Goal: Task Accomplishment & Management: Use online tool/utility

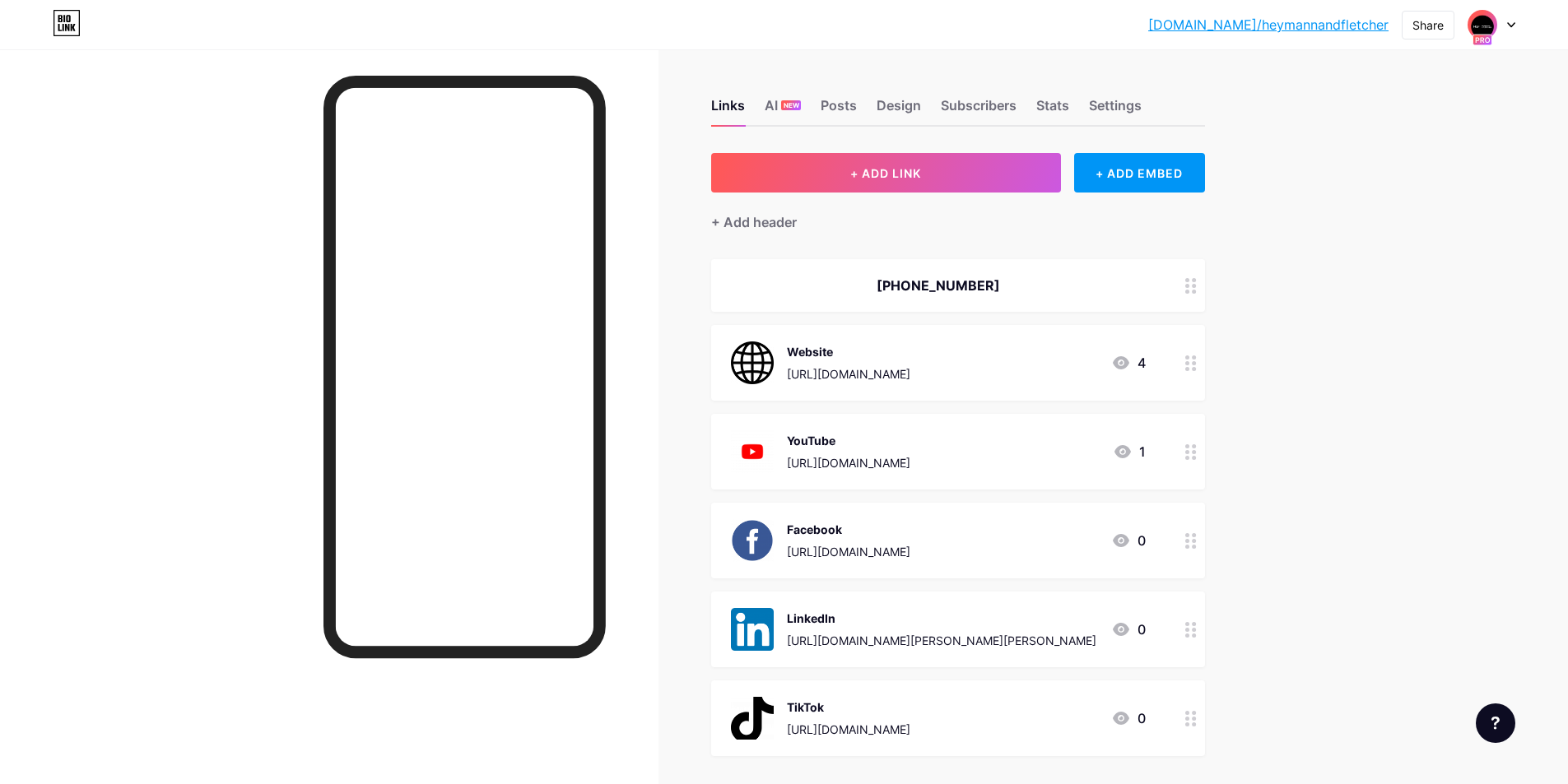
click at [1513, 22] on icon at bounding box center [1512, 25] width 9 height 6
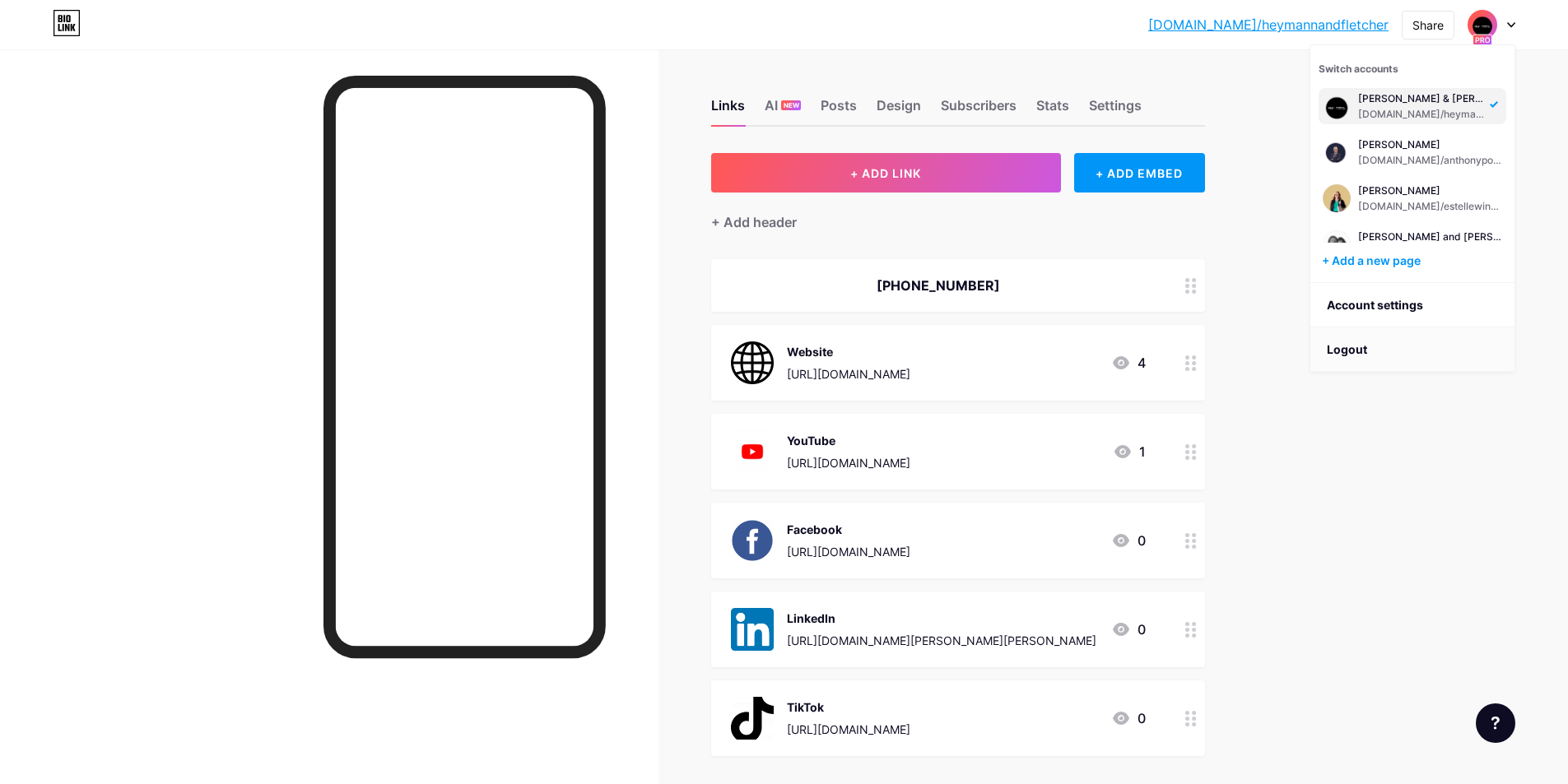
click at [1383, 347] on li "Logout" at bounding box center [1412, 350] width 204 height 45
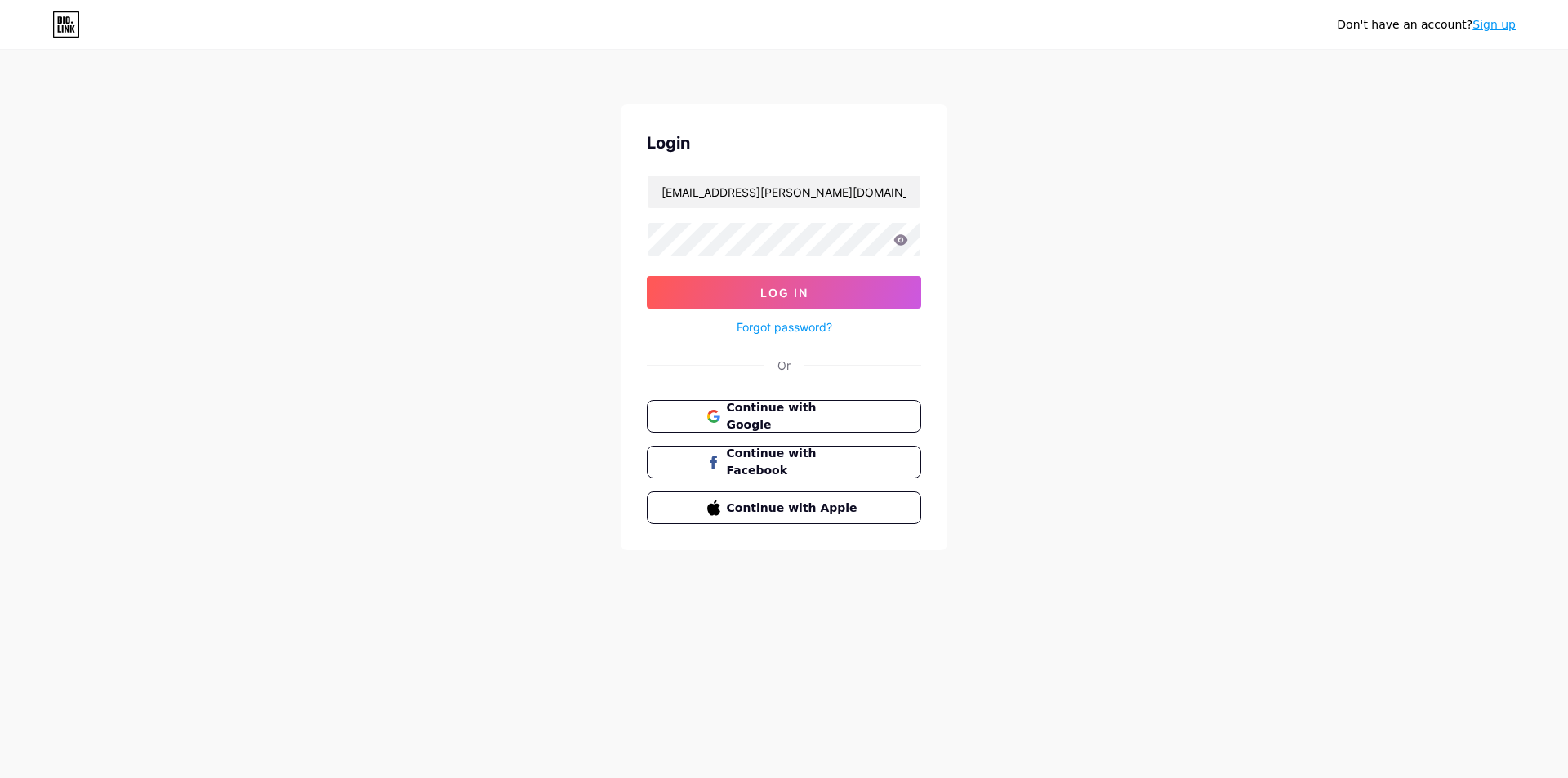
click at [799, 210] on form "[EMAIL_ADDRESS][PERSON_NAME][DOMAIN_NAME] Log In Forgot password?" at bounding box center [784, 256] width 274 height 162
click at [808, 195] on input "[EMAIL_ADDRESS][PERSON_NAME][DOMAIN_NAME]" at bounding box center [784, 192] width 273 height 32
type input "[EMAIL_ADDRESS][DOMAIN_NAME]"
click at [801, 288] on span "Log In" at bounding box center [784, 293] width 48 height 14
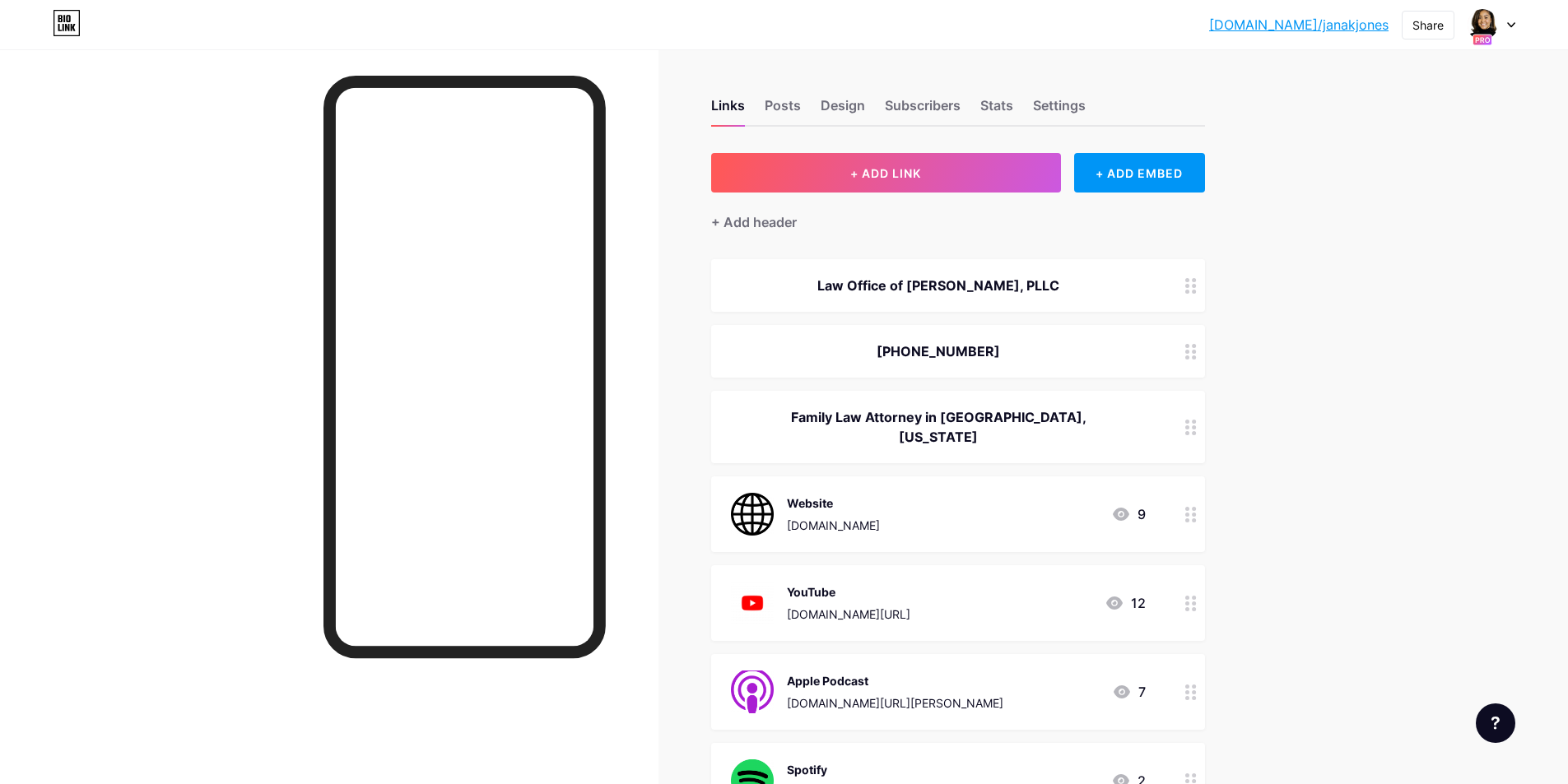
click at [1514, 23] on icon at bounding box center [1512, 25] width 7 height 4
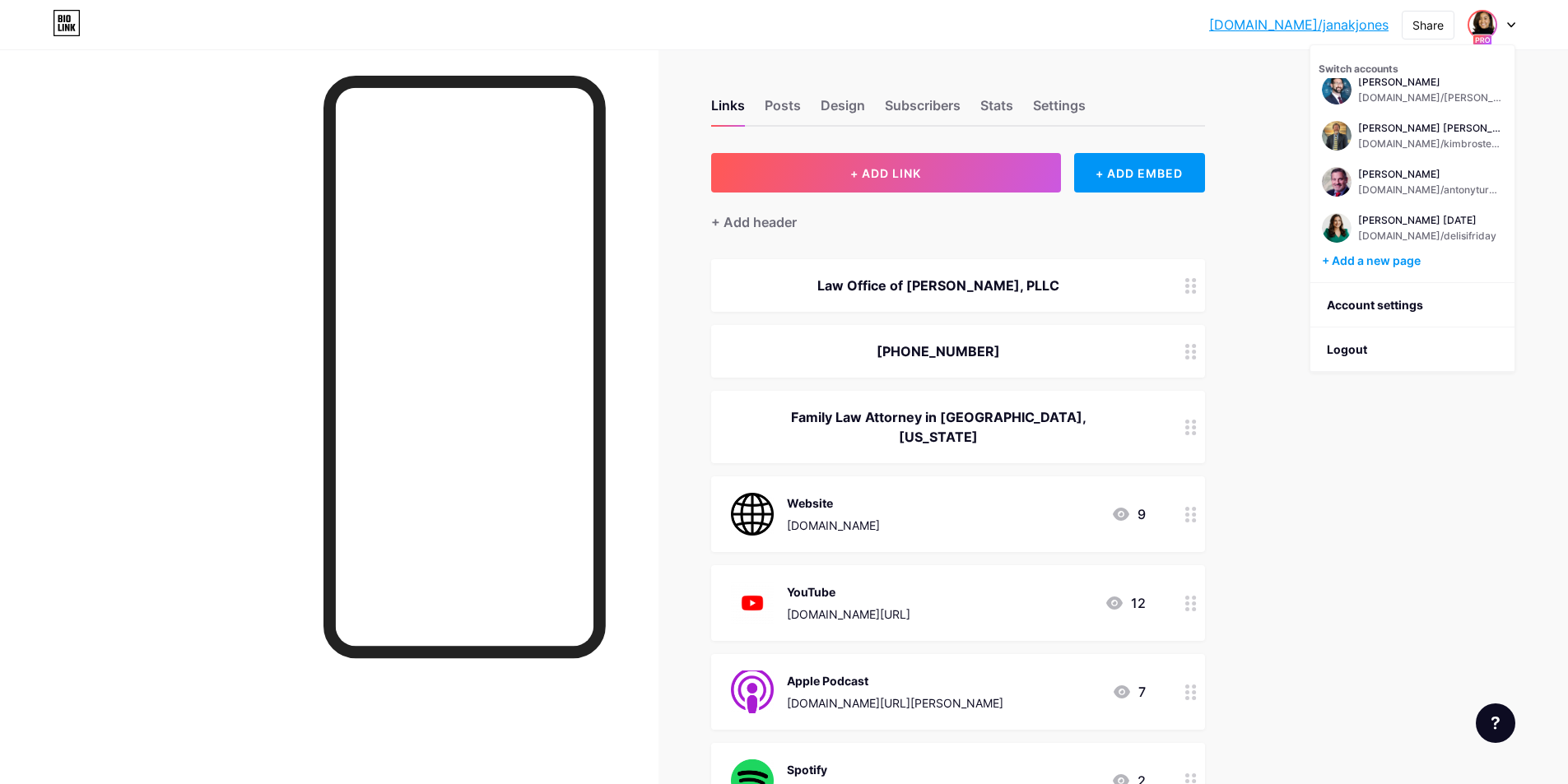
scroll to position [757, 0]
click at [1405, 258] on div "+ Add a new page" at bounding box center [1413, 260] width 184 height 16
click at [1377, 354] on li "Logout" at bounding box center [1412, 350] width 204 height 45
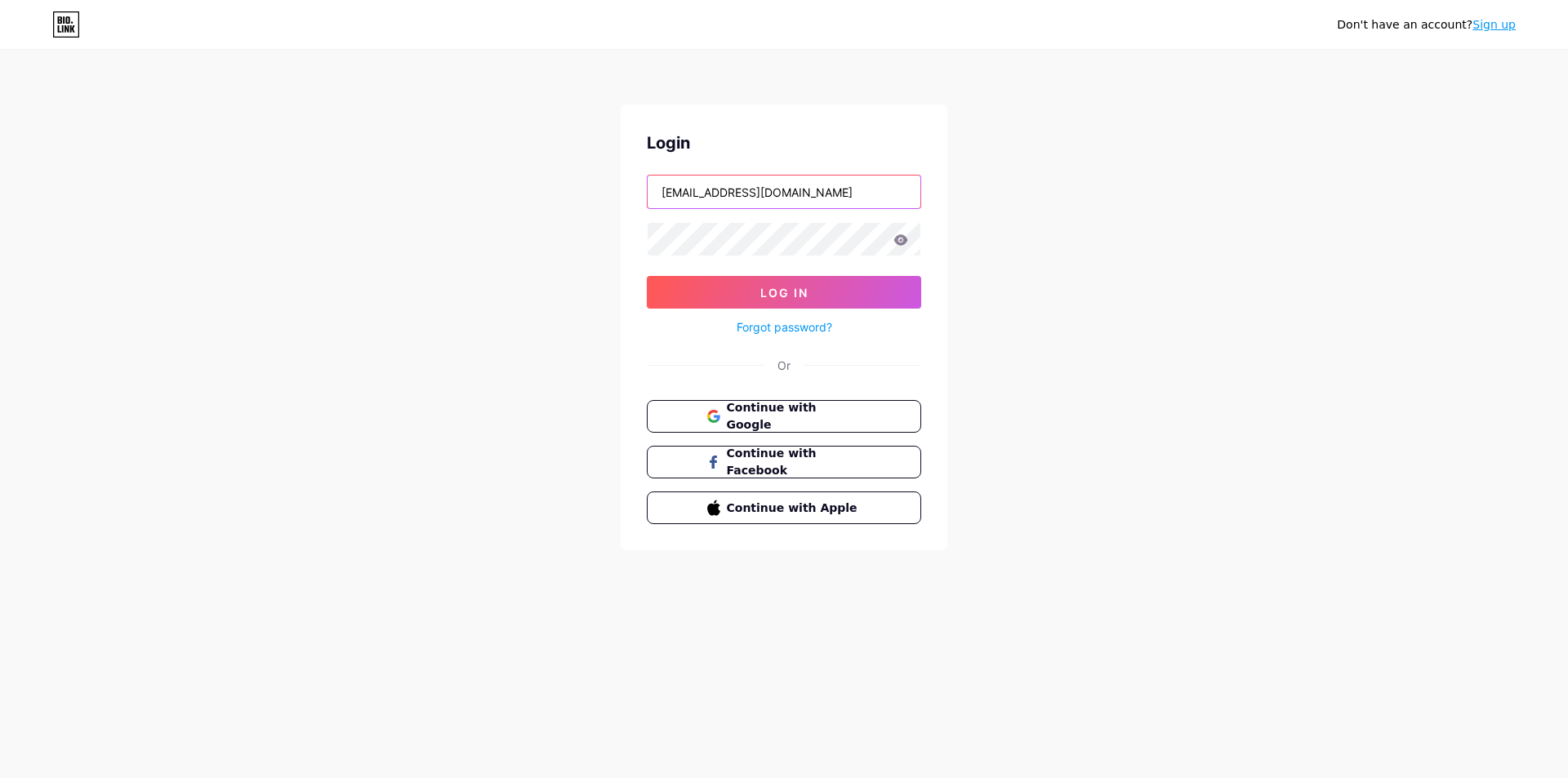
click at [763, 197] on input "[EMAIL_ADDRESS][DOMAIN_NAME]" at bounding box center [784, 192] width 273 height 32
type input "[EMAIL_ADDRESS][DOMAIN_NAME]"
click at [792, 294] on span "Log In" at bounding box center [784, 293] width 48 height 14
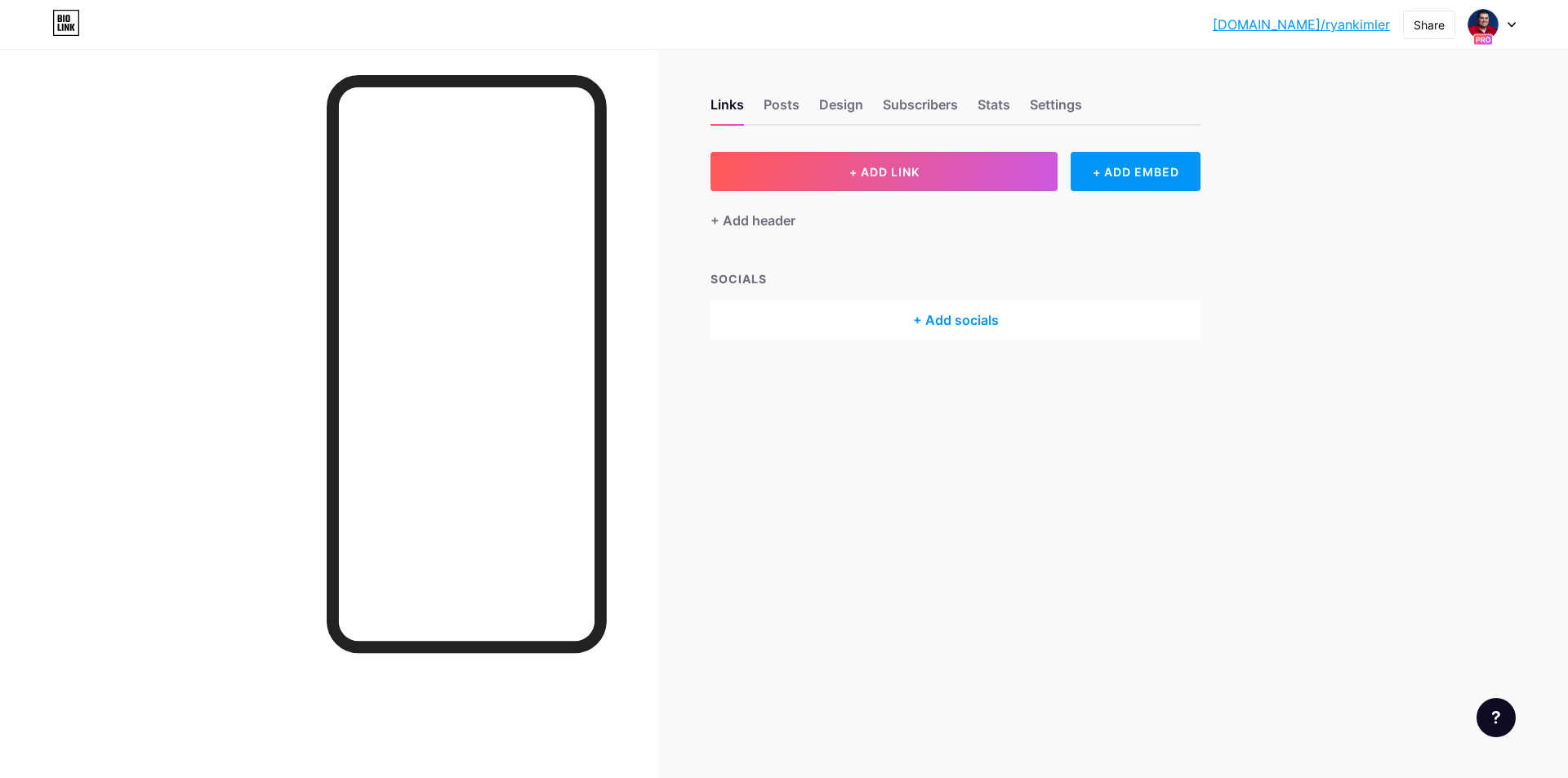
click at [1512, 26] on icon at bounding box center [1512, 25] width 7 height 4
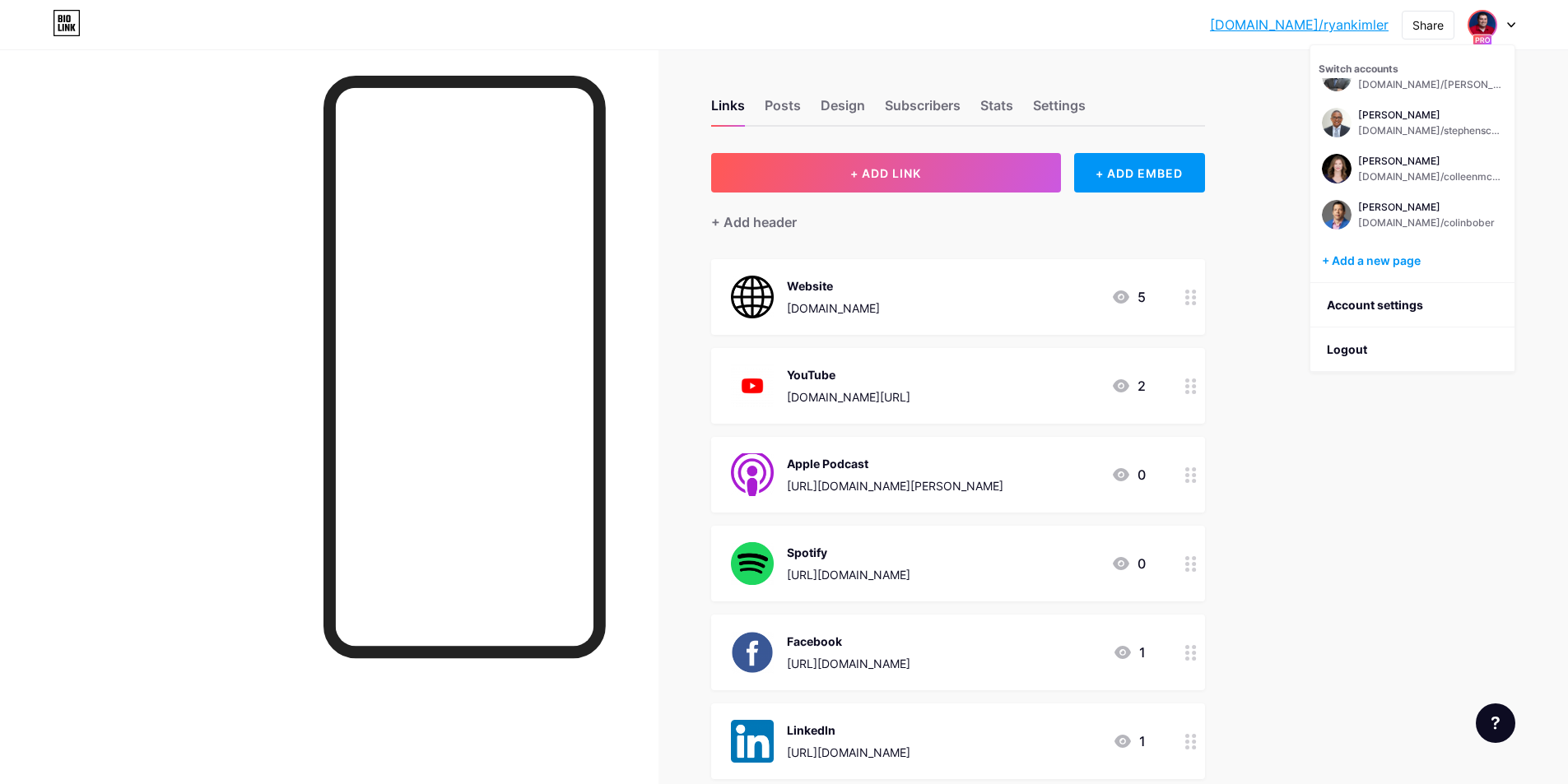
scroll to position [757, 0]
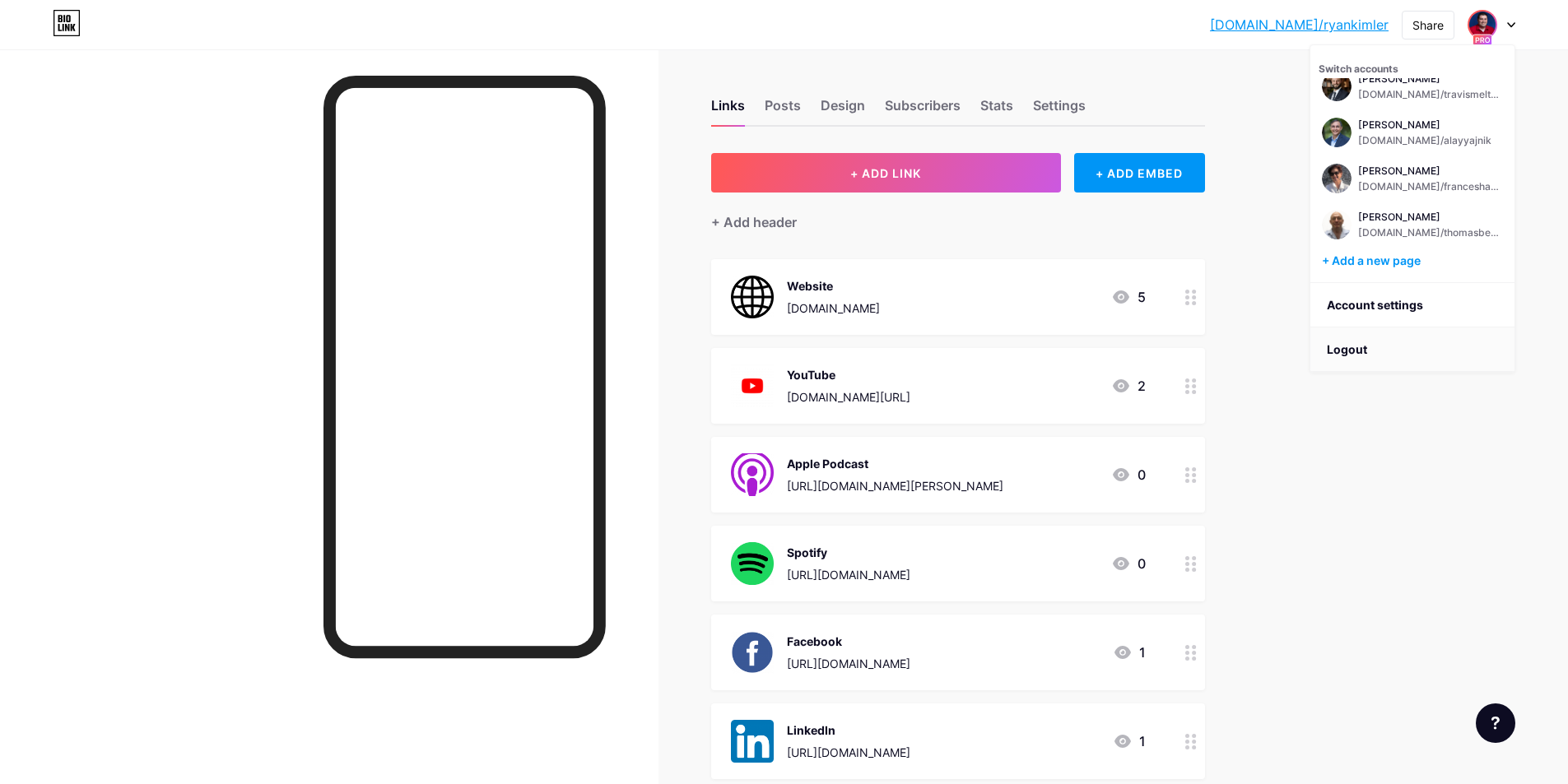
click at [1354, 349] on li "Logout" at bounding box center [1412, 350] width 204 height 45
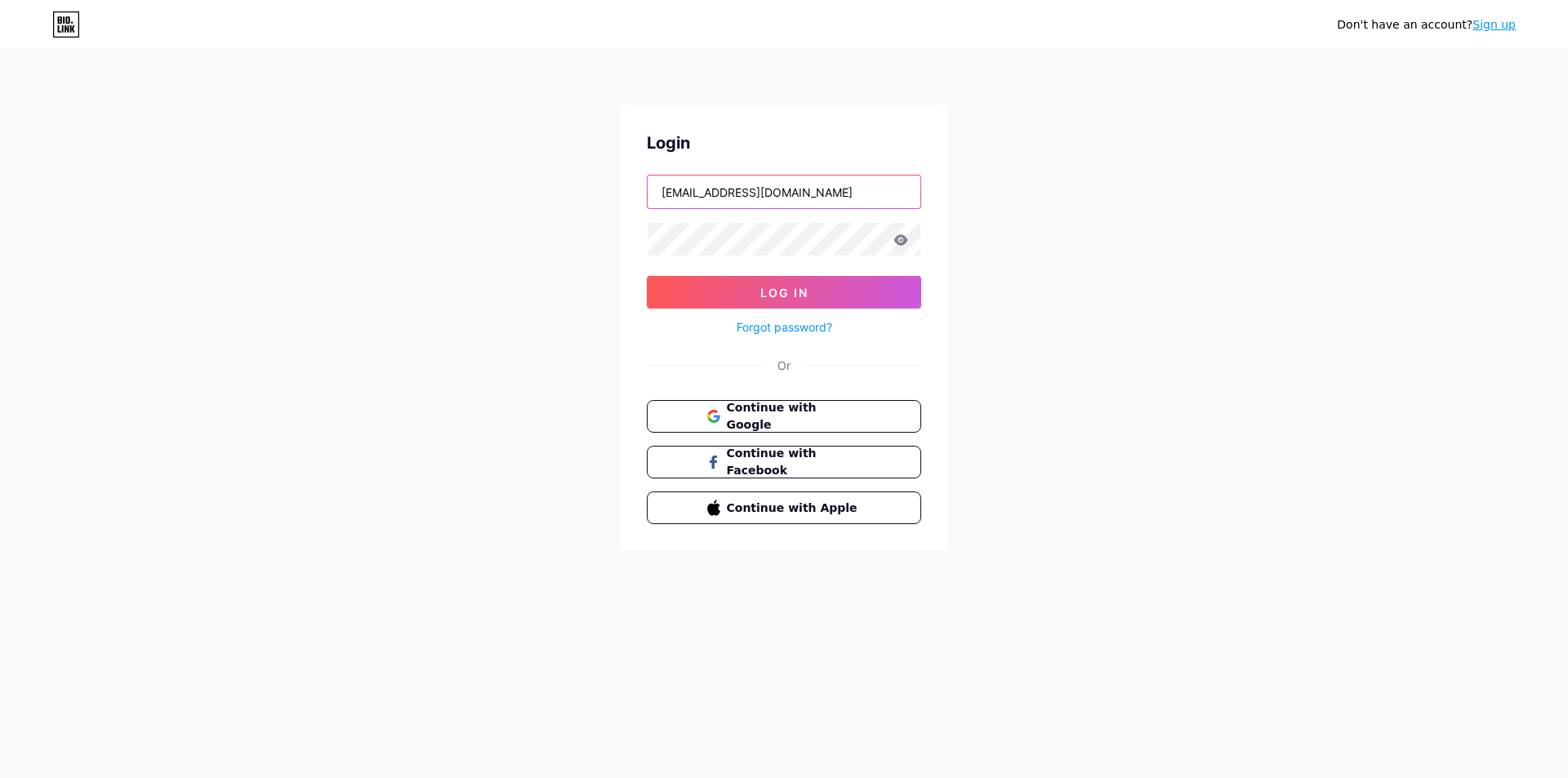
click at [807, 196] on input "[EMAIL_ADDRESS][DOMAIN_NAME]" at bounding box center [784, 192] width 273 height 32
type input "[EMAIL_ADDRESS][DOMAIN_NAME]"
click at [789, 290] on span "Log In" at bounding box center [784, 293] width 48 height 14
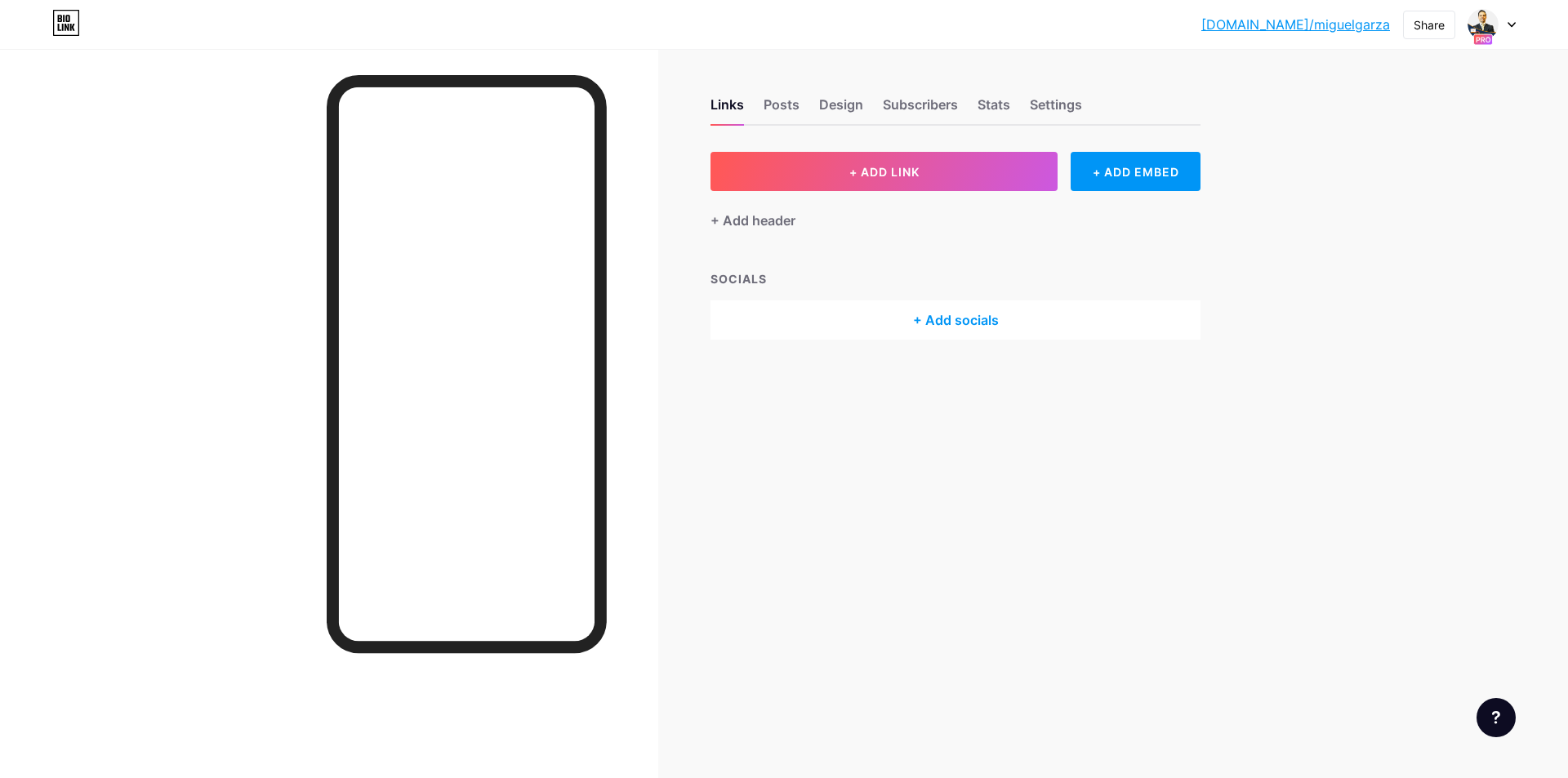
click at [1509, 17] on div at bounding box center [1492, 25] width 48 height 30
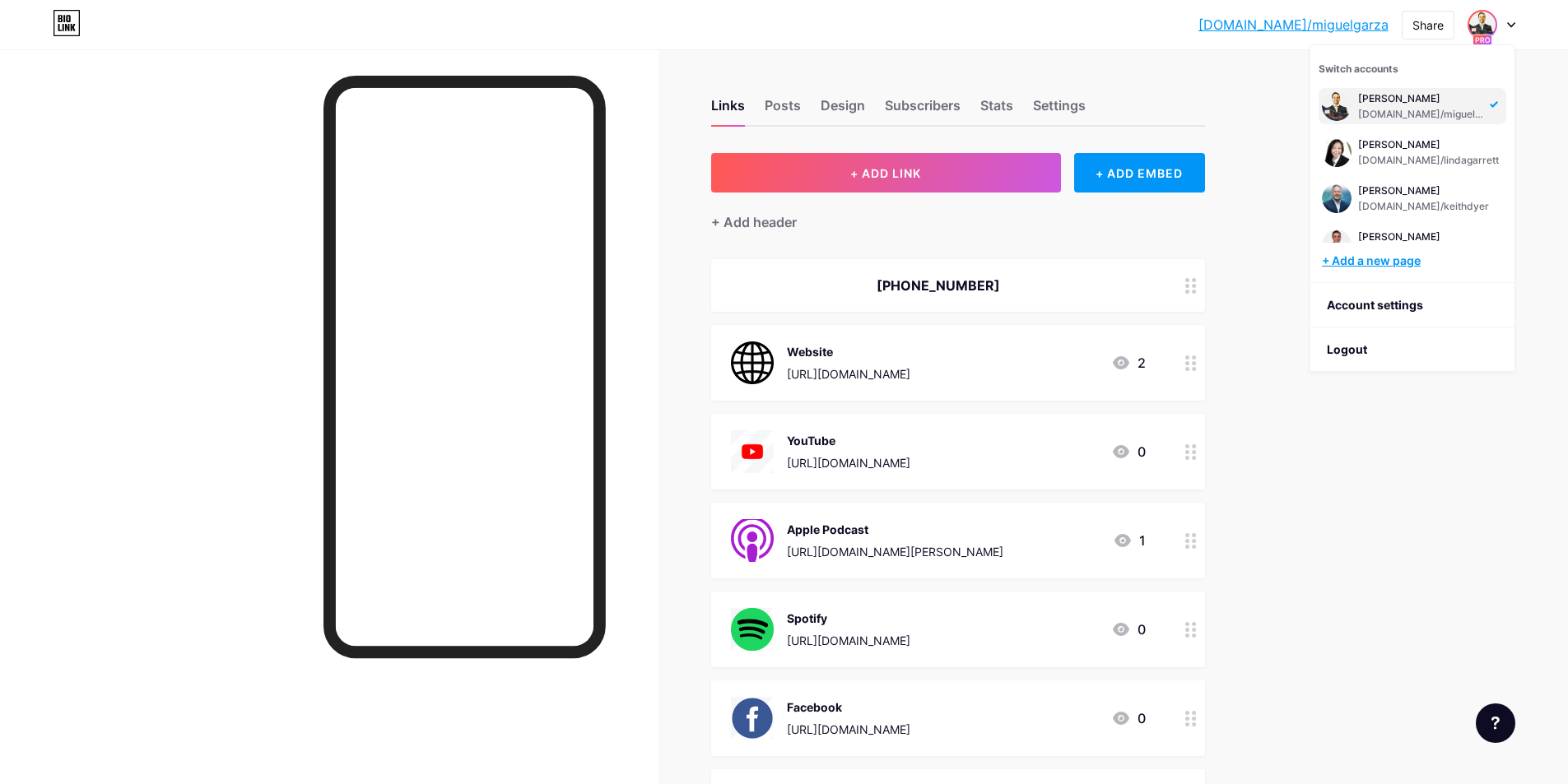
click at [1397, 259] on div "+ Add a new page" at bounding box center [1413, 260] width 184 height 16
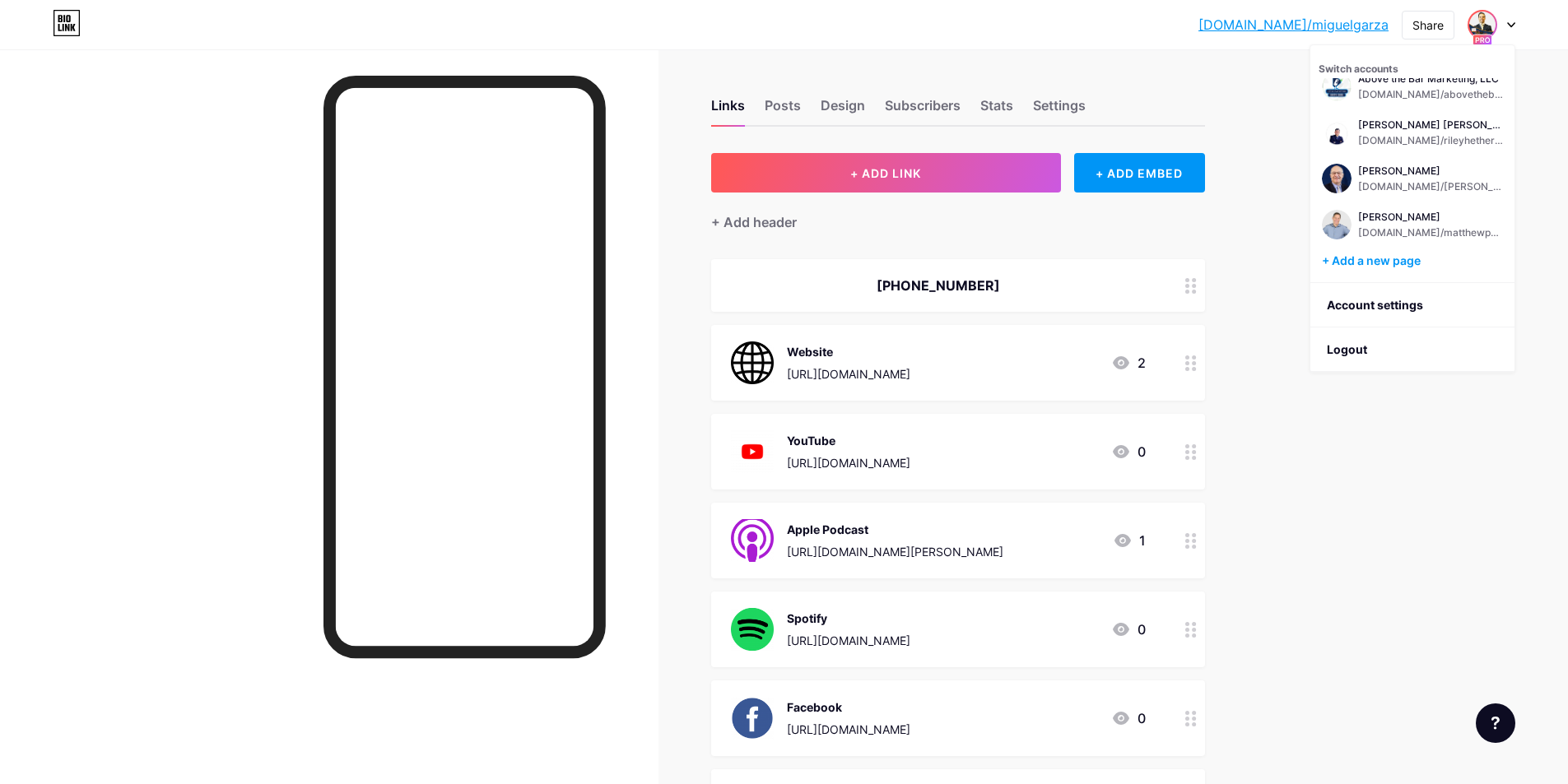
scroll to position [75, 0]
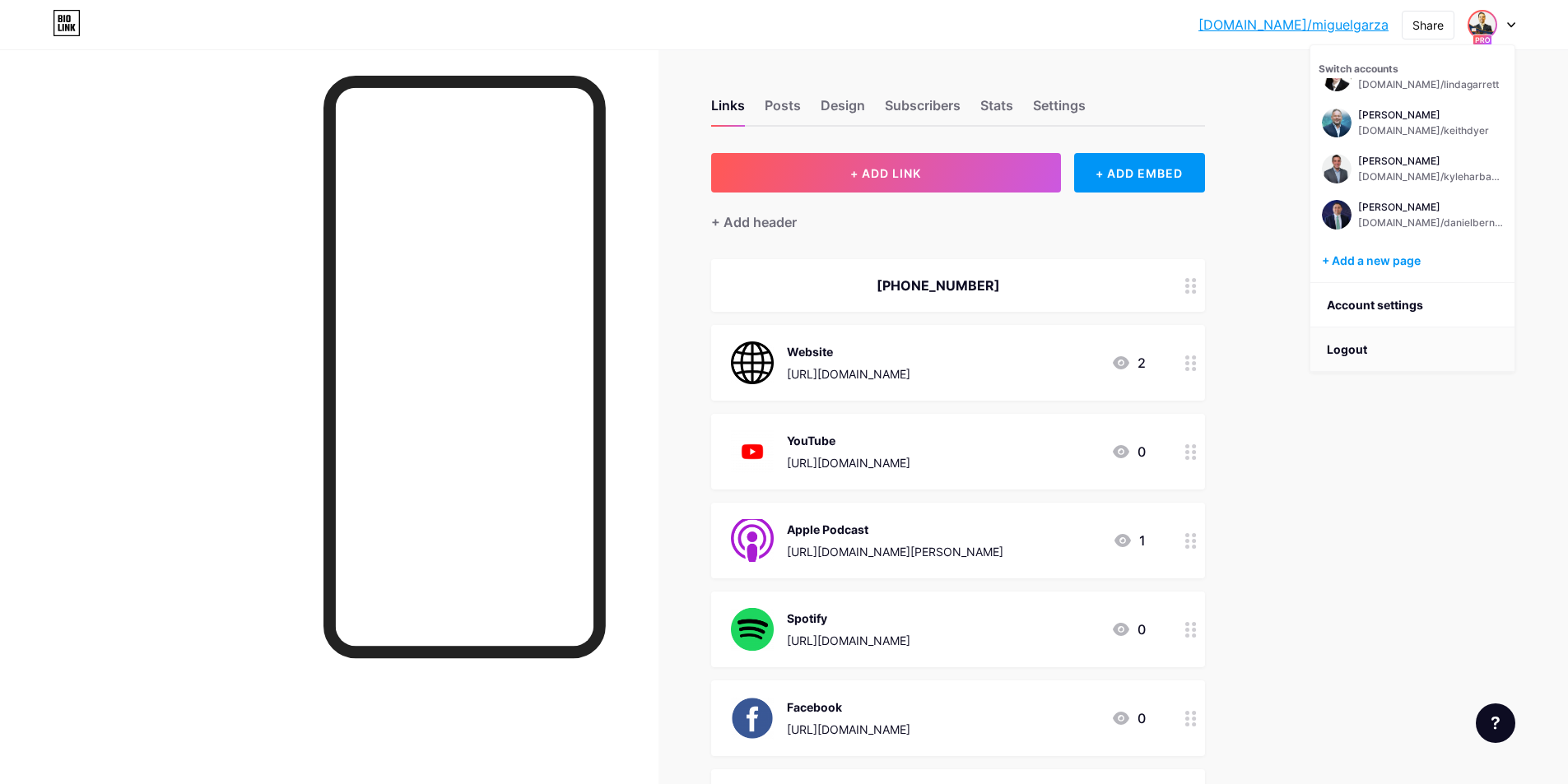
click at [1340, 349] on li "Logout" at bounding box center [1412, 350] width 204 height 45
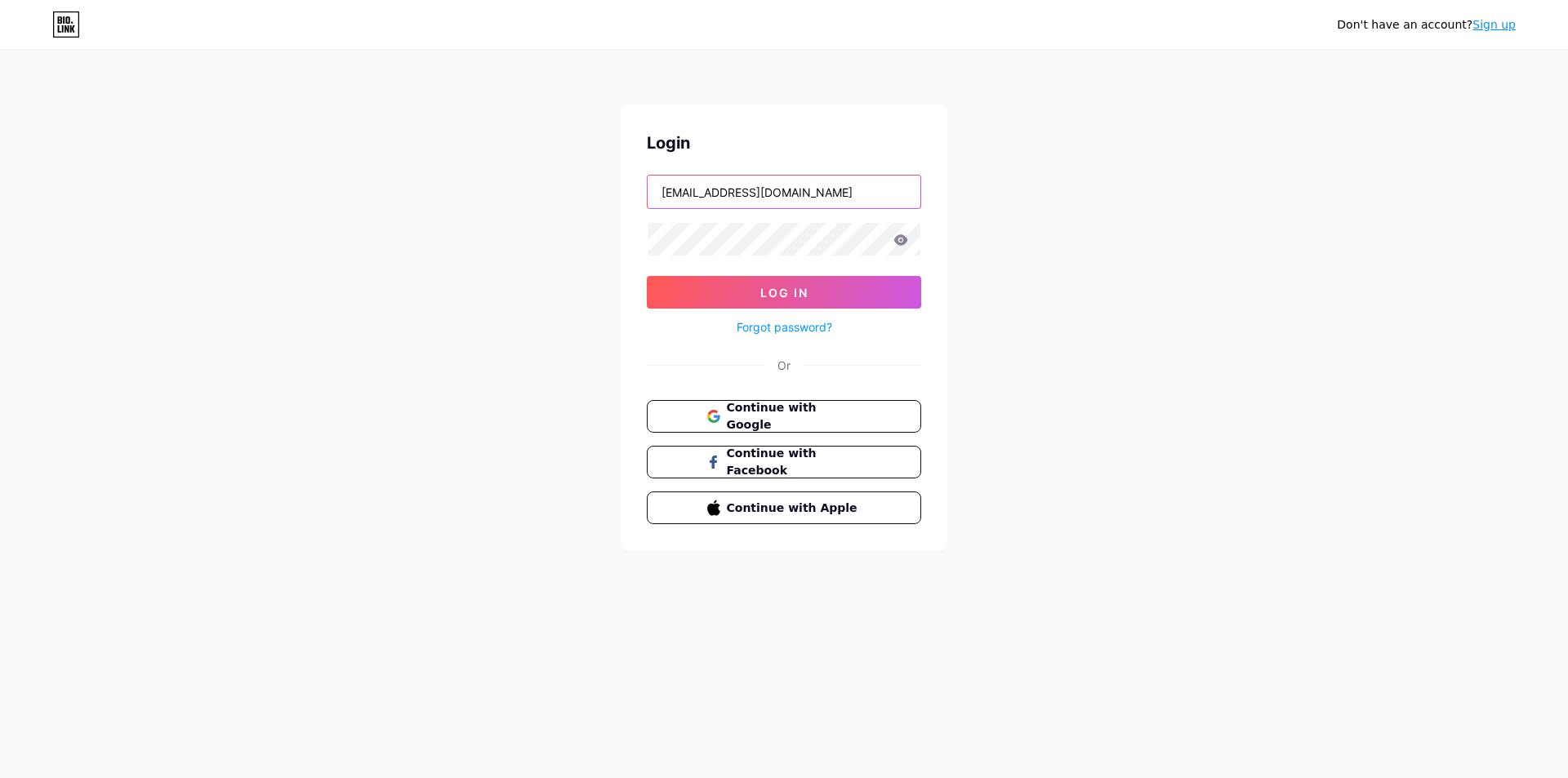
click at [787, 194] on input "[EMAIL_ADDRESS][DOMAIN_NAME]" at bounding box center [784, 192] width 273 height 32
type input "[EMAIL_ADDRESS][DOMAIN_NAME]"
click at [826, 286] on button "Log In" at bounding box center [784, 292] width 274 height 32
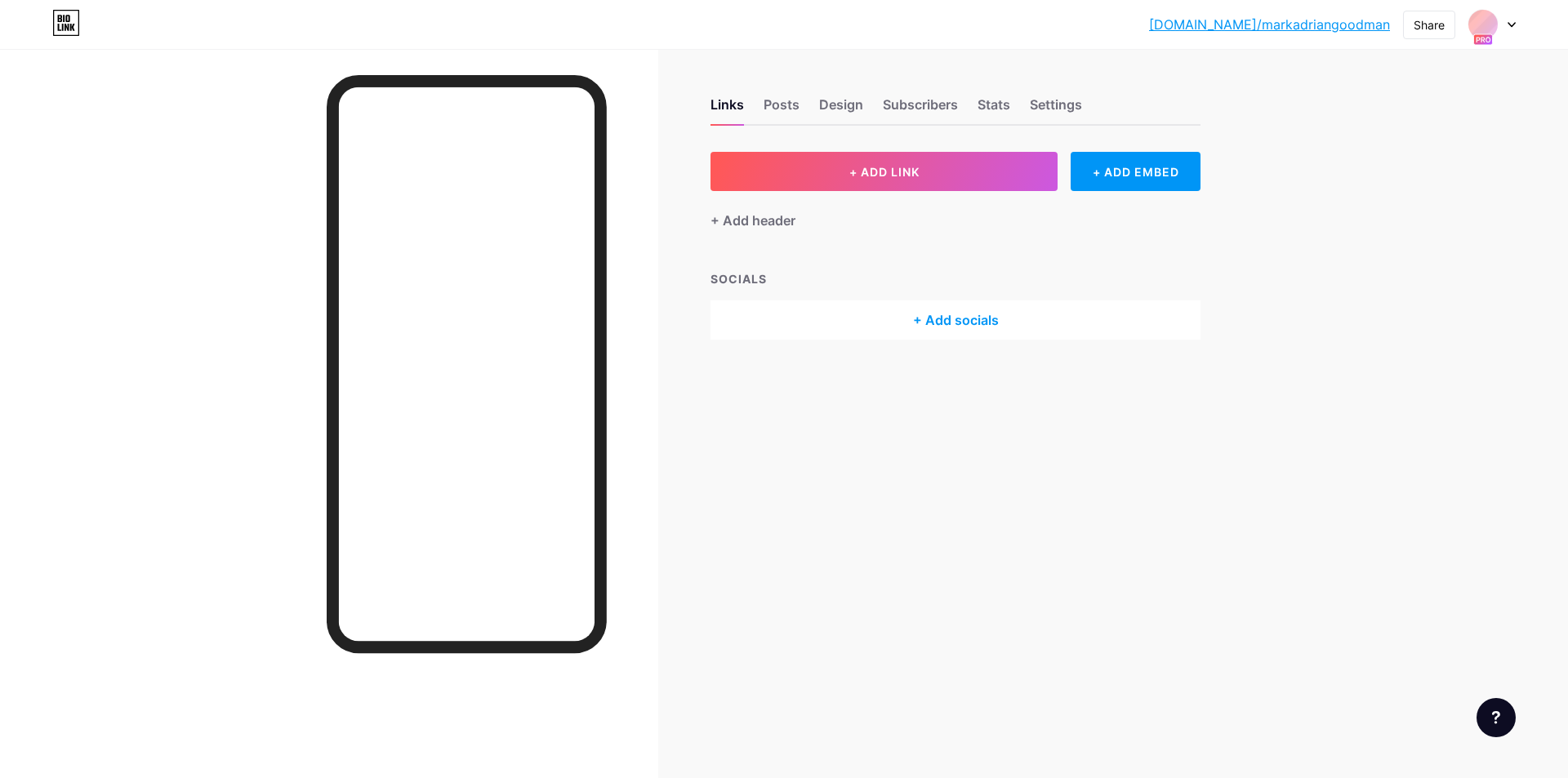
click at [1508, 27] on icon at bounding box center [1512, 25] width 8 height 6
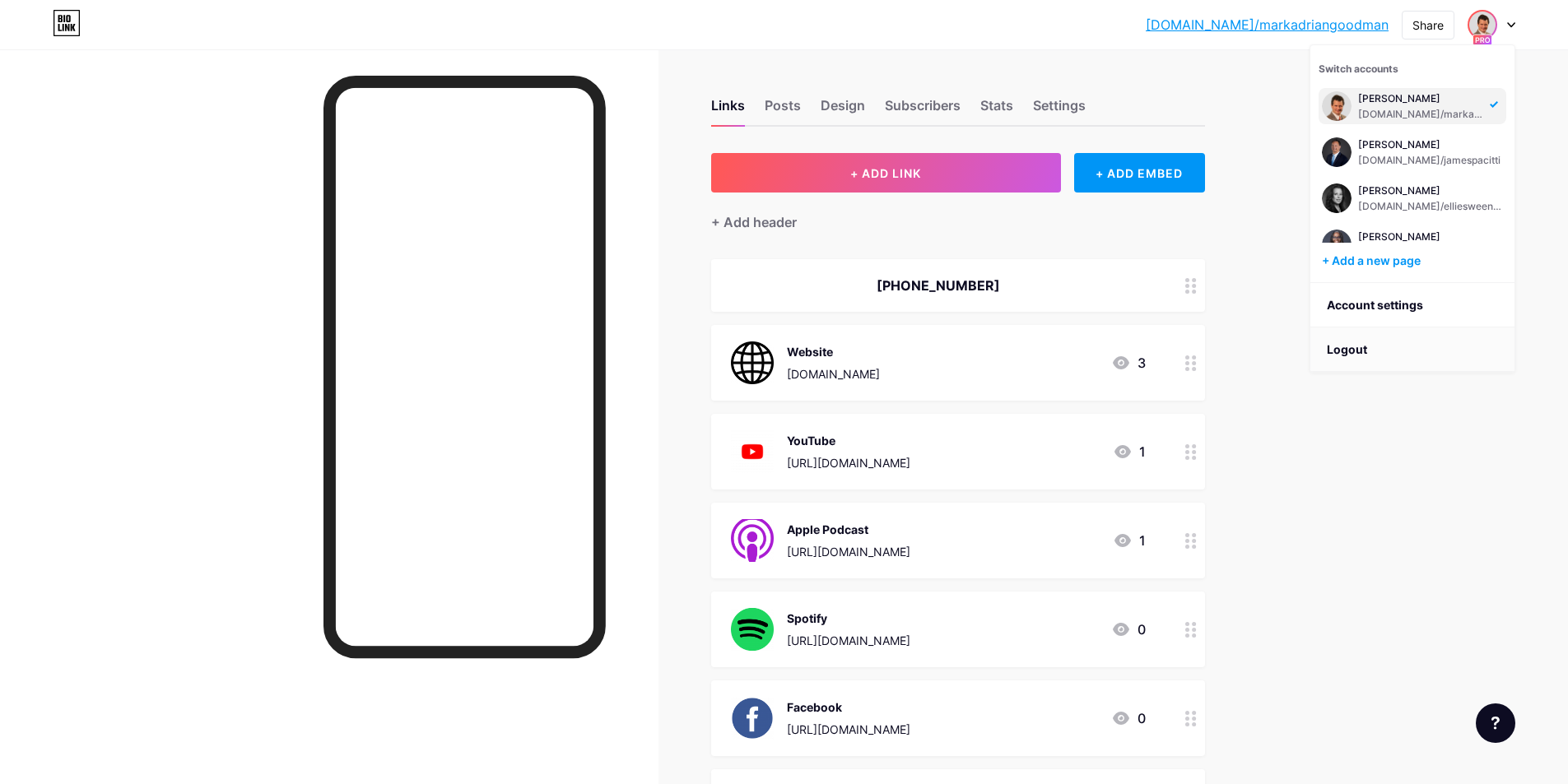
click at [1339, 344] on li "Logout" at bounding box center [1412, 350] width 204 height 45
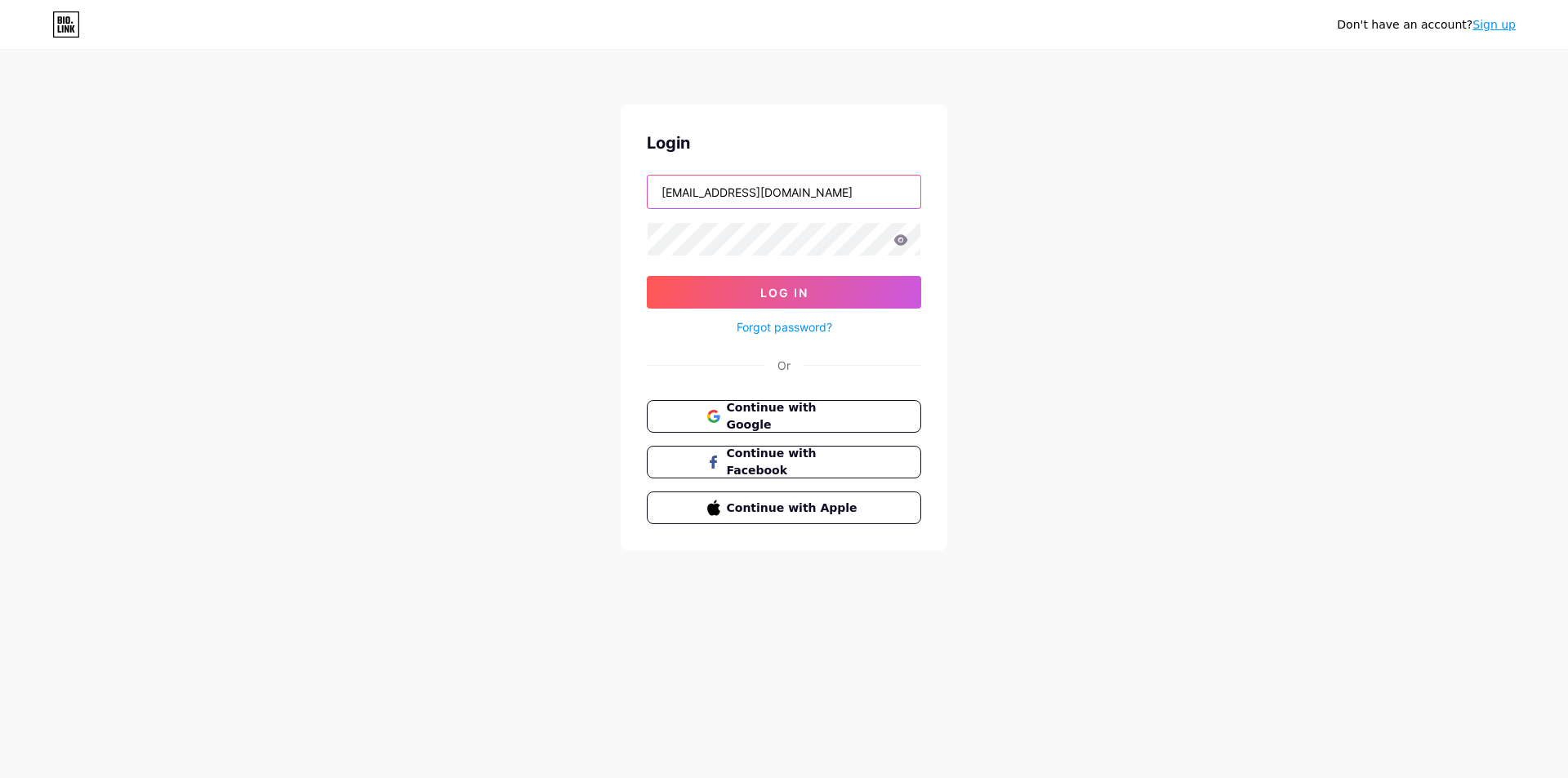
click at [788, 201] on input "[EMAIL_ADDRESS][DOMAIN_NAME]" at bounding box center [784, 192] width 273 height 32
type input "[EMAIL_ADDRESS][PERSON_NAME][DOMAIN_NAME]"
click at [787, 285] on button "Log In" at bounding box center [784, 292] width 274 height 32
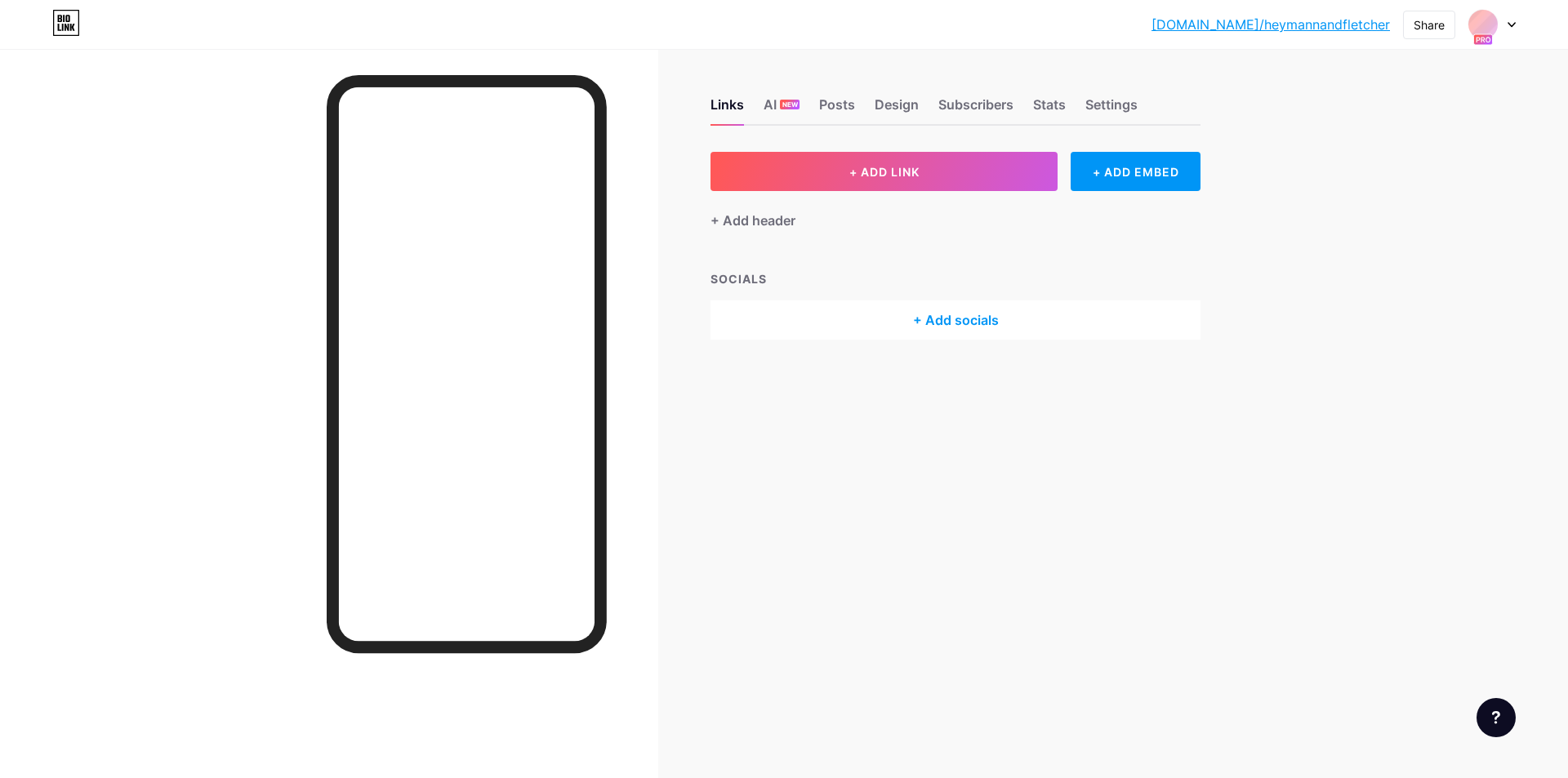
click at [1516, 25] on div "[DOMAIN_NAME]/[PERSON_NAME]... [DOMAIN_NAME]/heymannandfletcher Share Switch ac…" at bounding box center [784, 25] width 1568 height 30
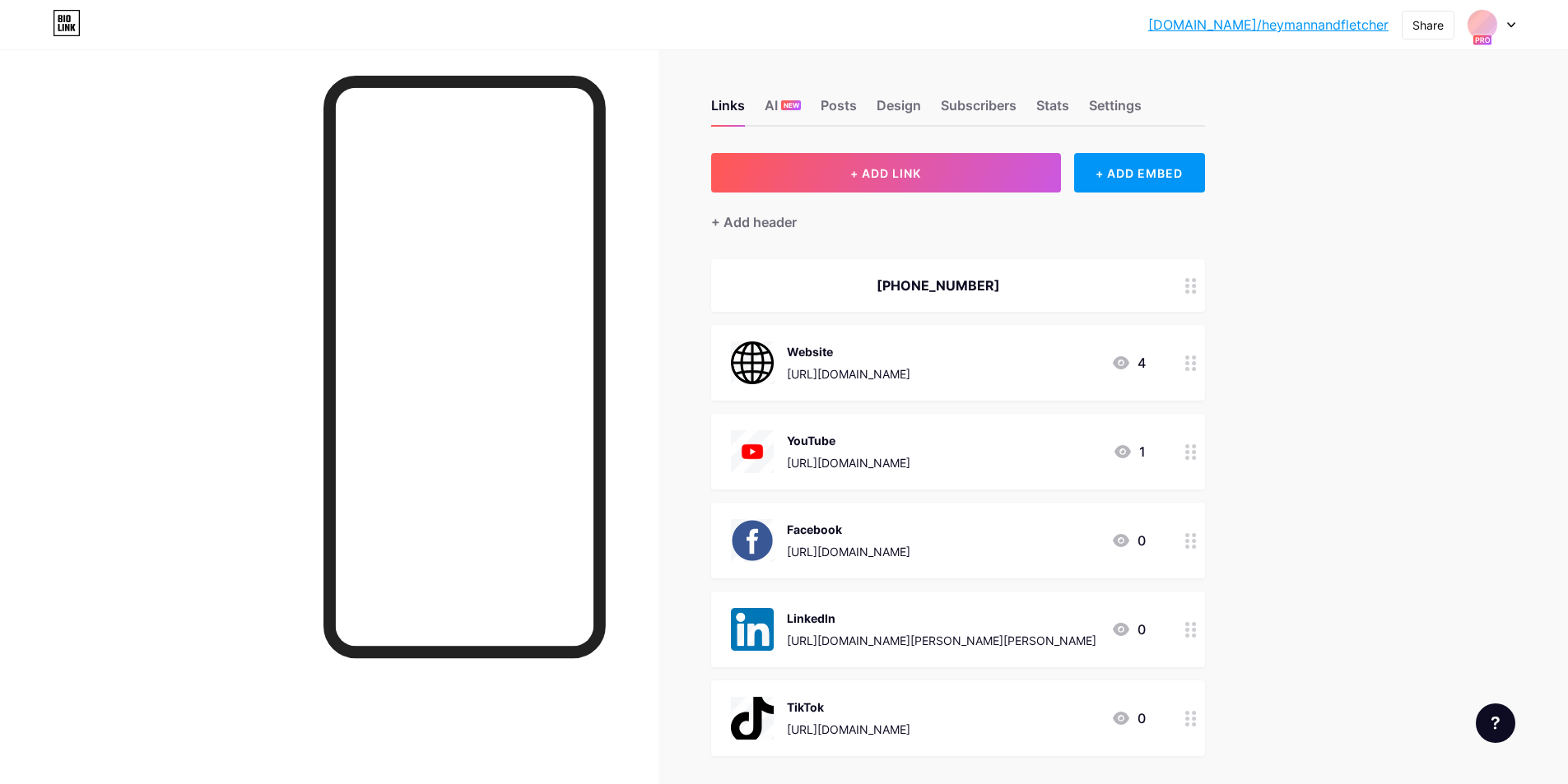
click at [1528, 25] on div "[DOMAIN_NAME]/[PERSON_NAME]... [DOMAIN_NAME]/heymannandfletcher Share Switch ac…" at bounding box center [784, 25] width 1568 height 30
click at [1511, 25] on icon at bounding box center [1512, 25] width 7 height 4
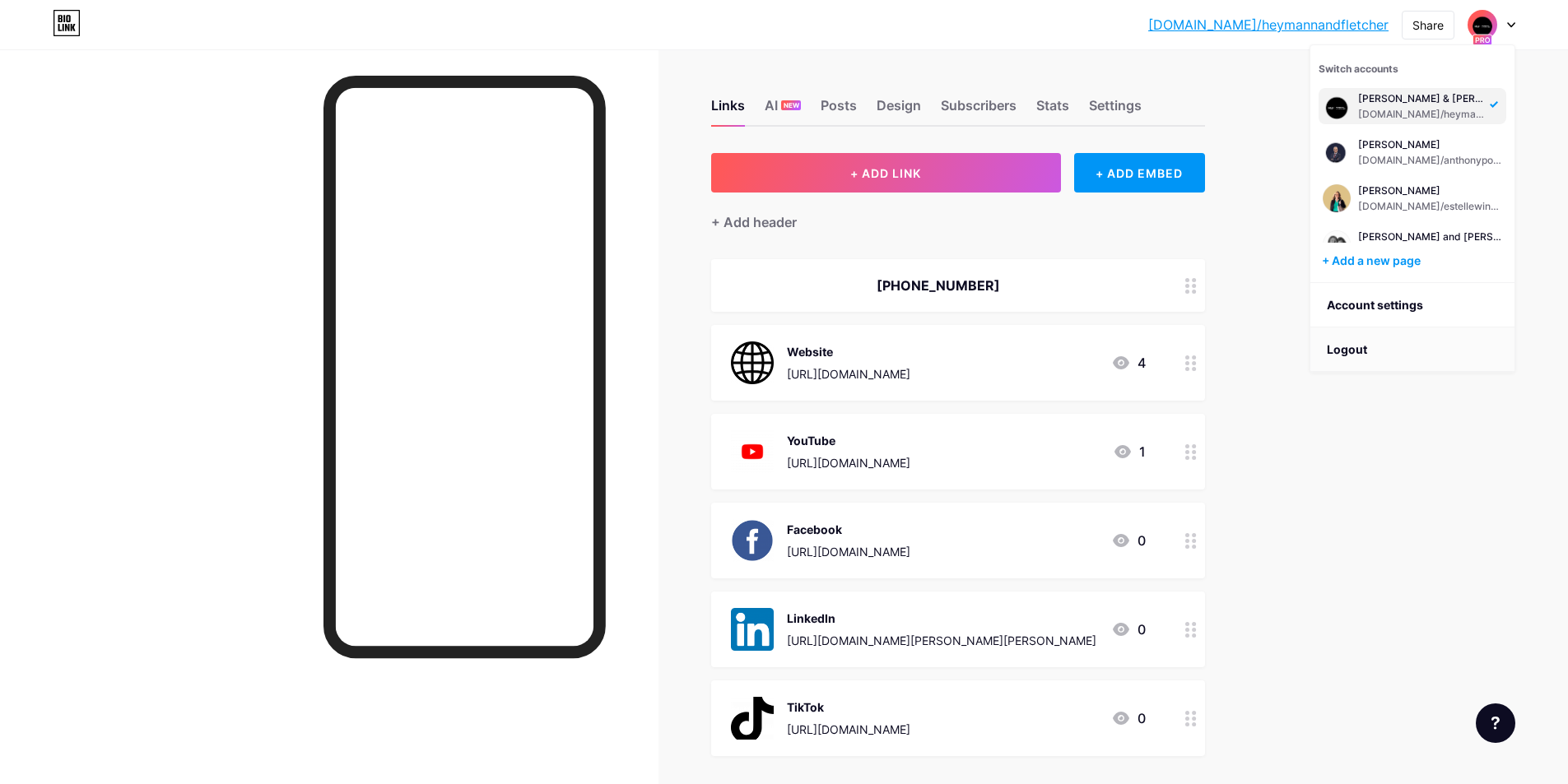
click at [1368, 342] on li "Logout" at bounding box center [1412, 350] width 204 height 45
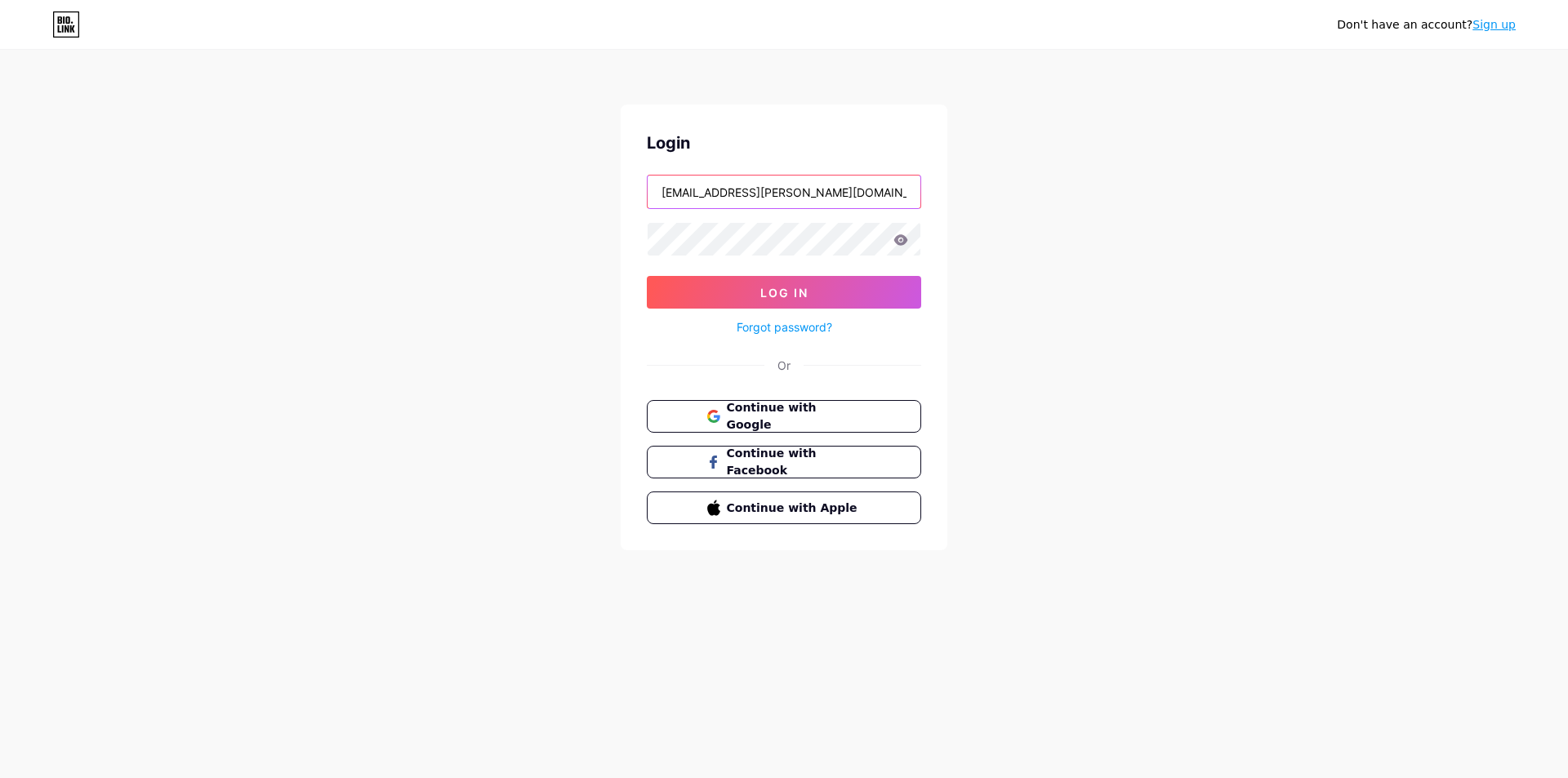
click at [753, 193] on input "[EMAIL_ADDRESS][PERSON_NAME][DOMAIN_NAME]" at bounding box center [784, 192] width 273 height 32
type input "[EMAIL_ADDRESS][DOMAIN_NAME]"
click at [752, 290] on button "Log In" at bounding box center [784, 292] width 274 height 32
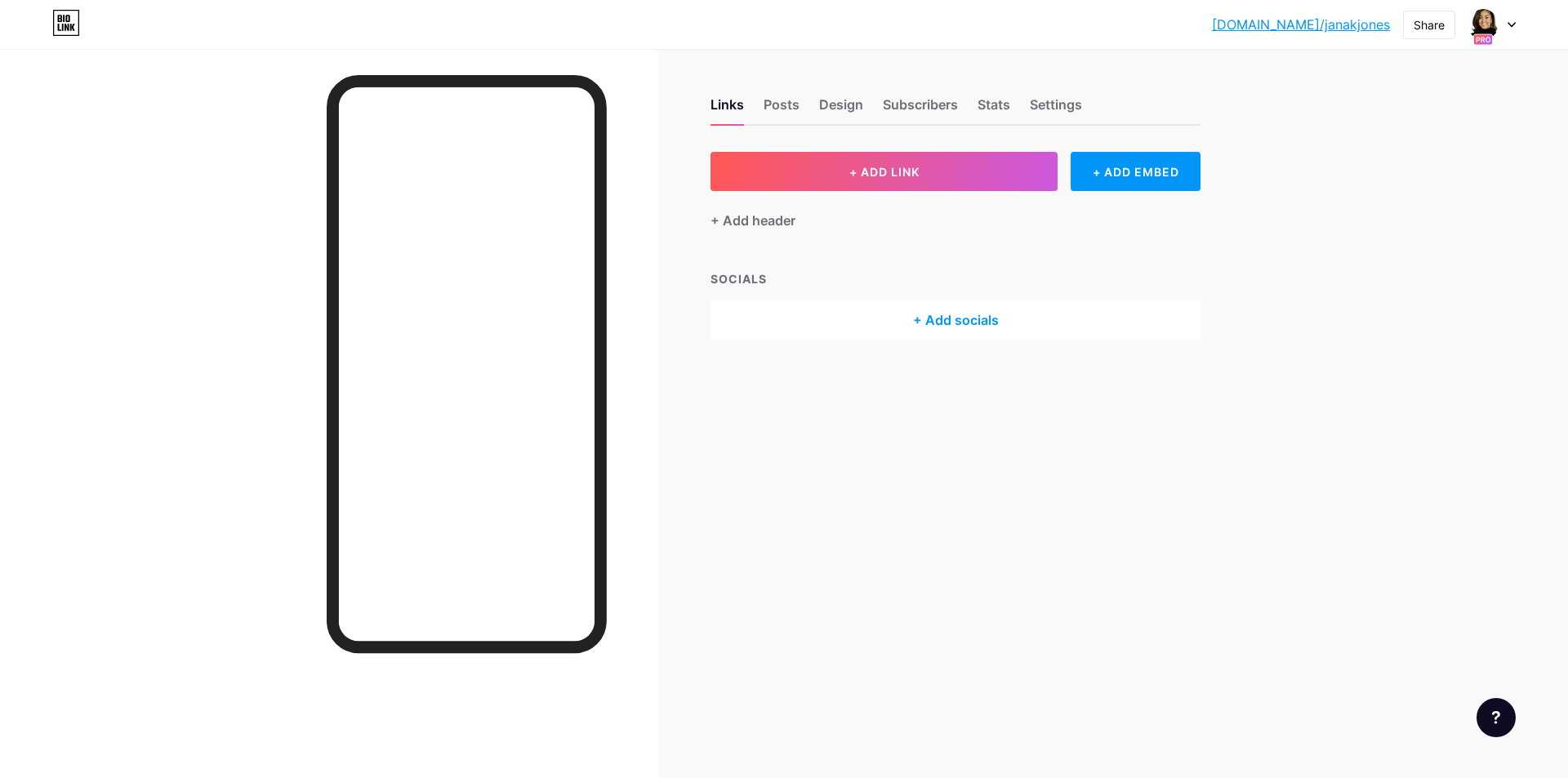
click at [1503, 26] on div "[DOMAIN_NAME]/janakj... [DOMAIN_NAME]/janakjones Share Switch accounts [PERSON_…" at bounding box center [784, 25] width 1568 height 30
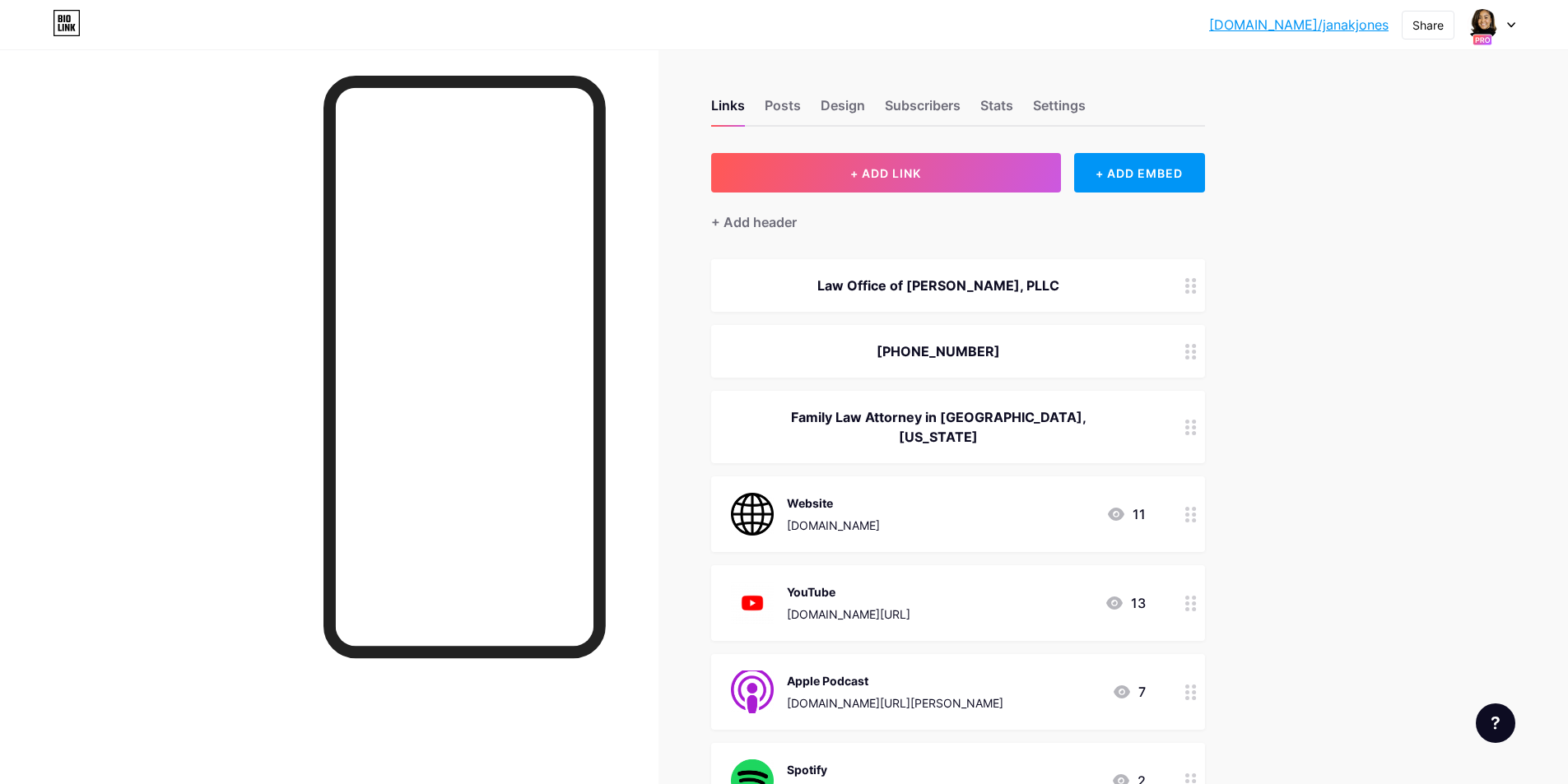
click at [1514, 27] on icon at bounding box center [1512, 25] width 9 height 6
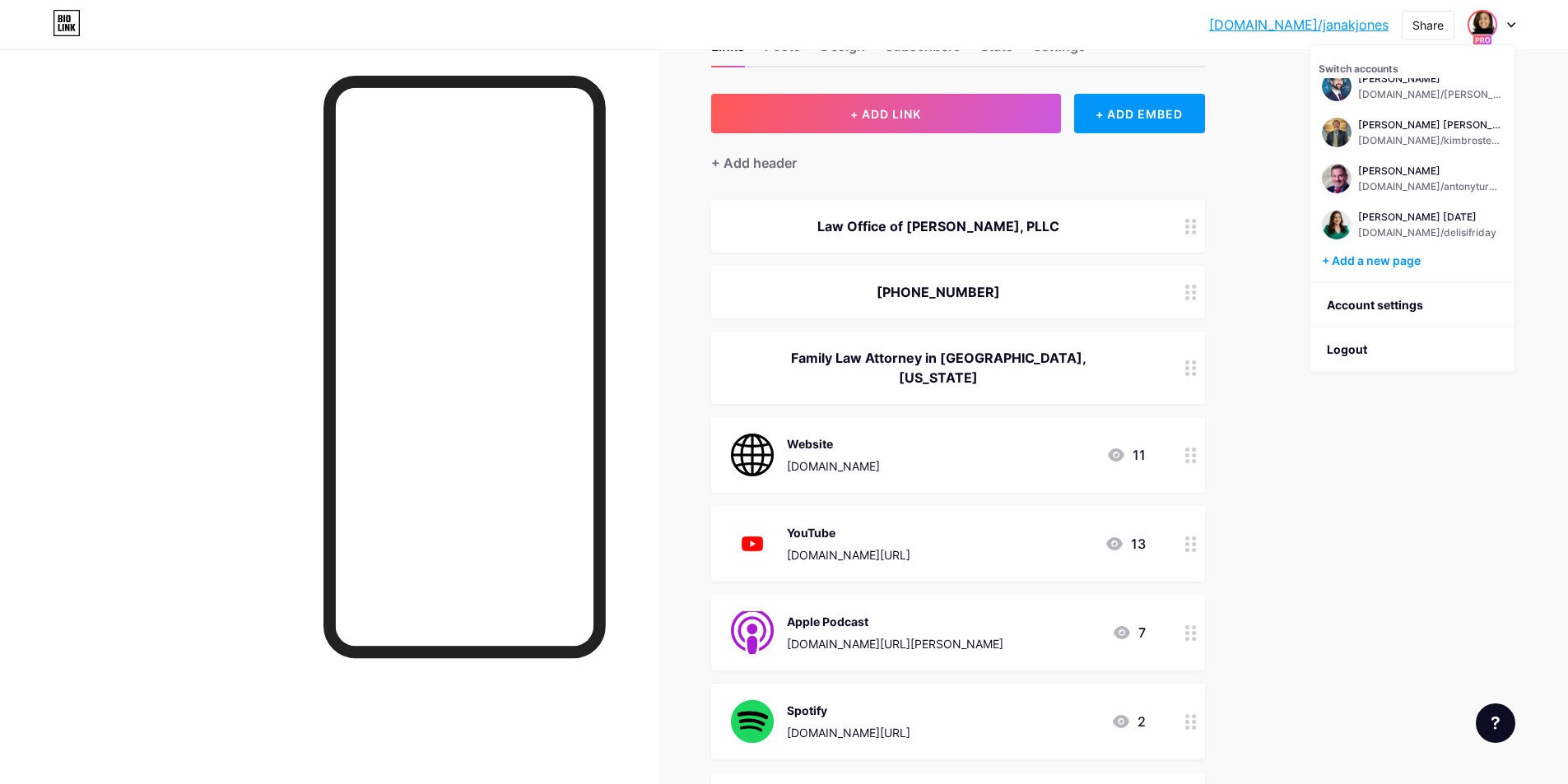
scroll to position [82, 0]
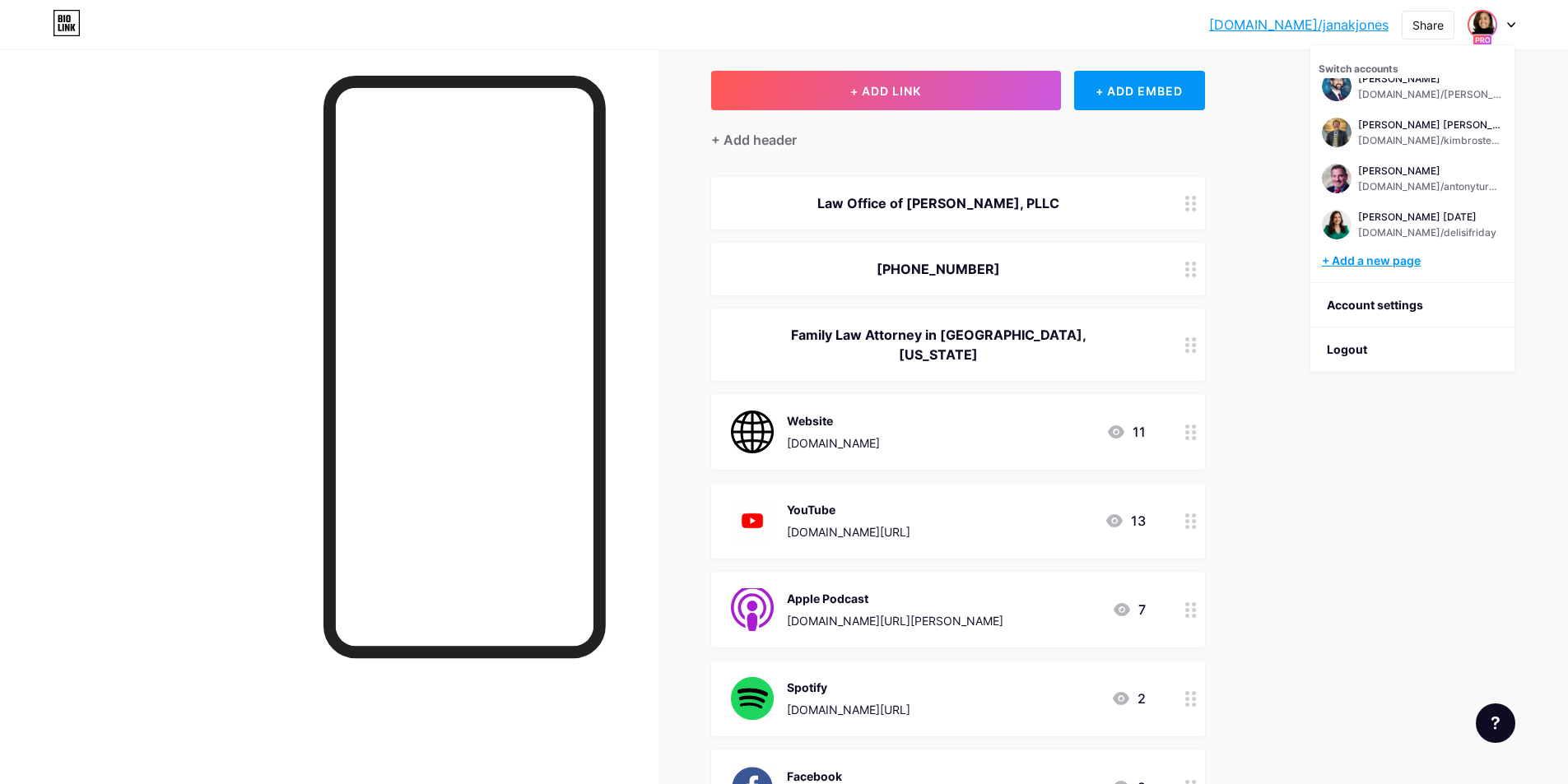
click at [1396, 258] on div "+ Add a new page" at bounding box center [1413, 260] width 184 height 16
click at [1360, 358] on li "Logout" at bounding box center [1412, 350] width 204 height 45
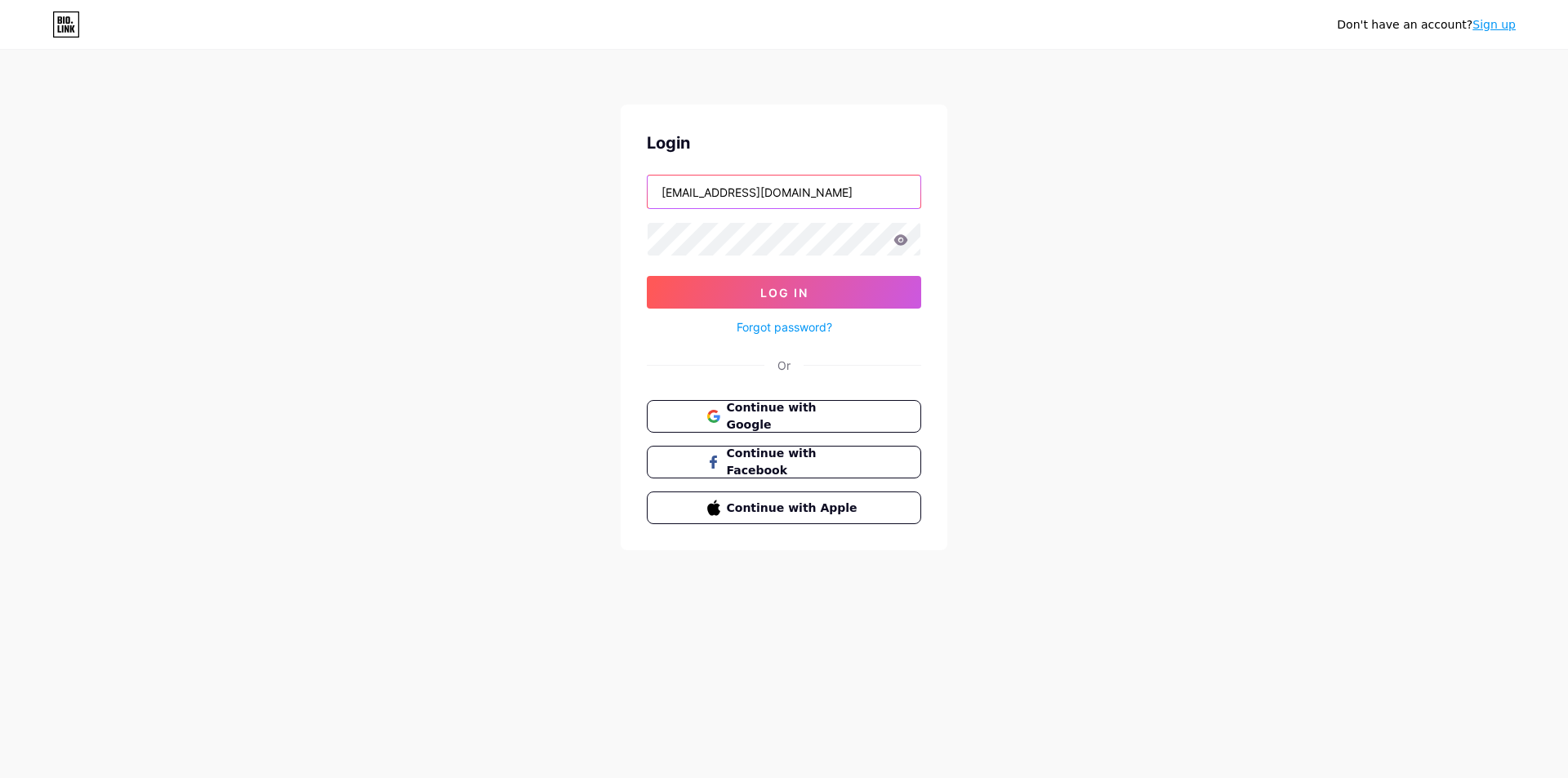
click at [695, 195] on input "[EMAIL_ADDRESS][DOMAIN_NAME]" at bounding box center [784, 192] width 273 height 32
type input "[EMAIL_ADDRESS][PERSON_NAME][DOMAIN_NAME]"
click at [772, 293] on span "Log In" at bounding box center [784, 293] width 48 height 14
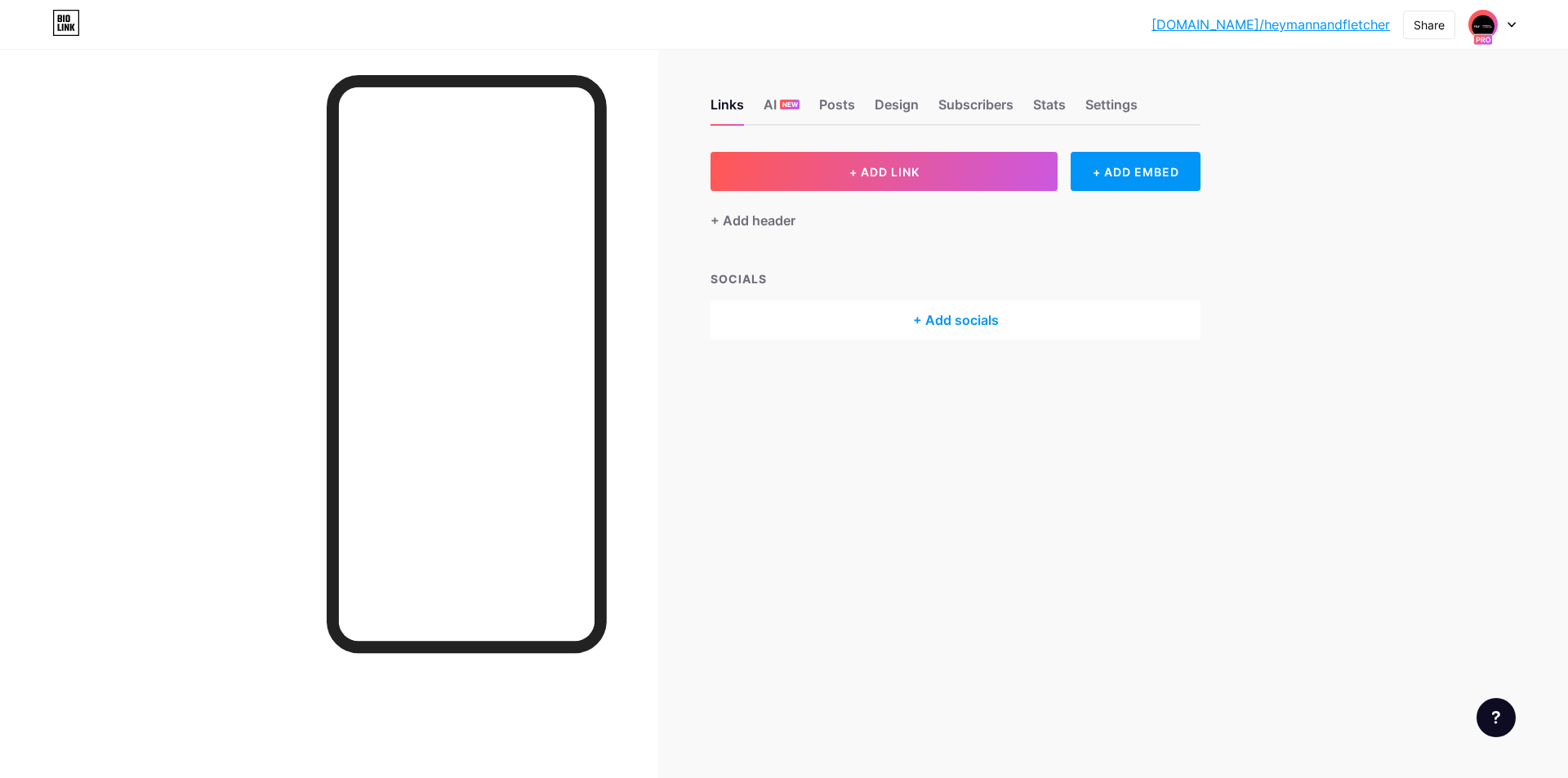
click at [1509, 26] on icon at bounding box center [1512, 25] width 8 height 6
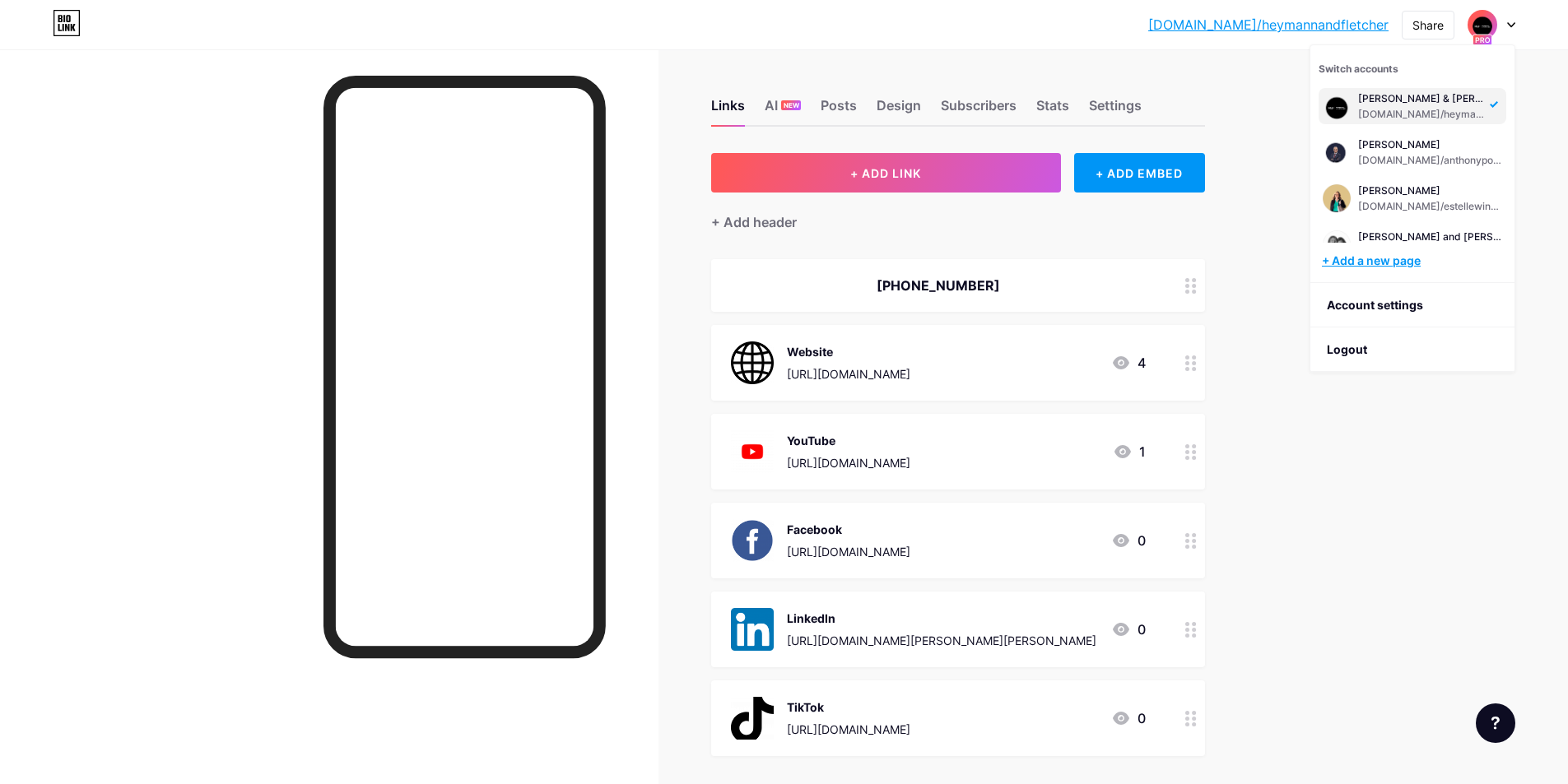
click at [1368, 261] on div "+ Add a new page" at bounding box center [1413, 260] width 184 height 16
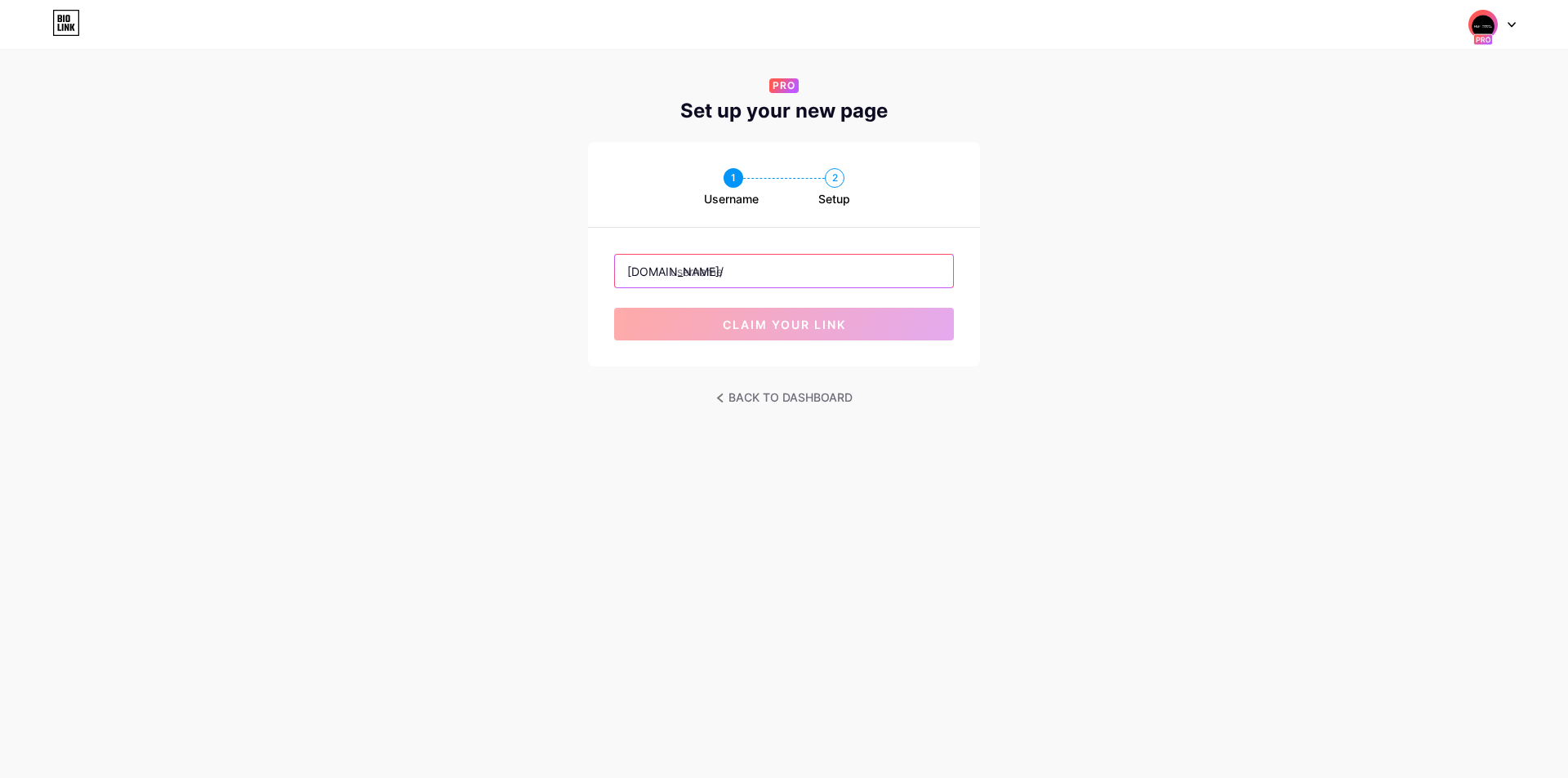
click at [764, 279] on input "text" at bounding box center [784, 271] width 338 height 32
paste input "hollielemkin"
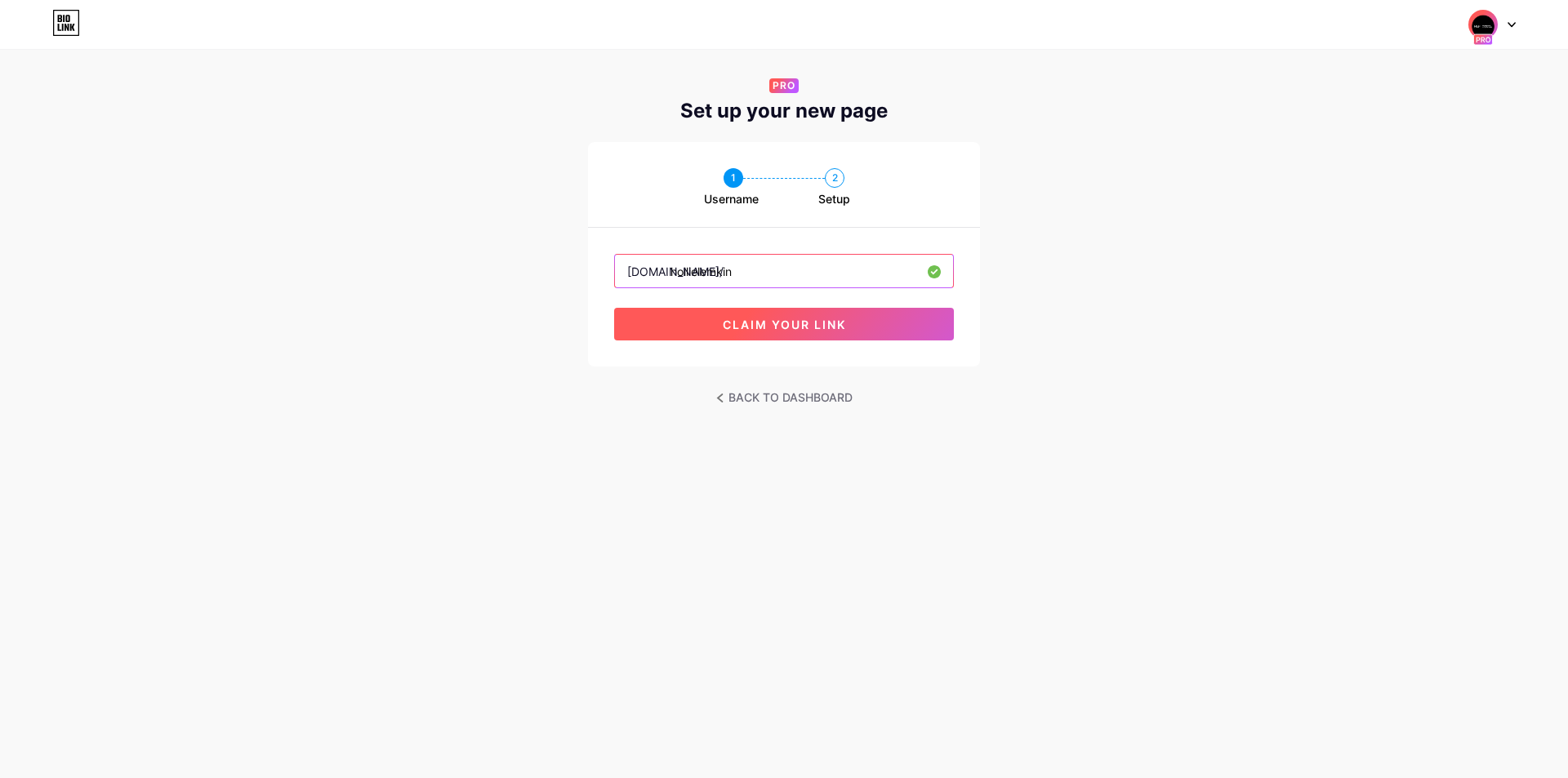
type input "hollielemkin"
click at [794, 313] on button "claim your link" at bounding box center [784, 324] width 340 height 32
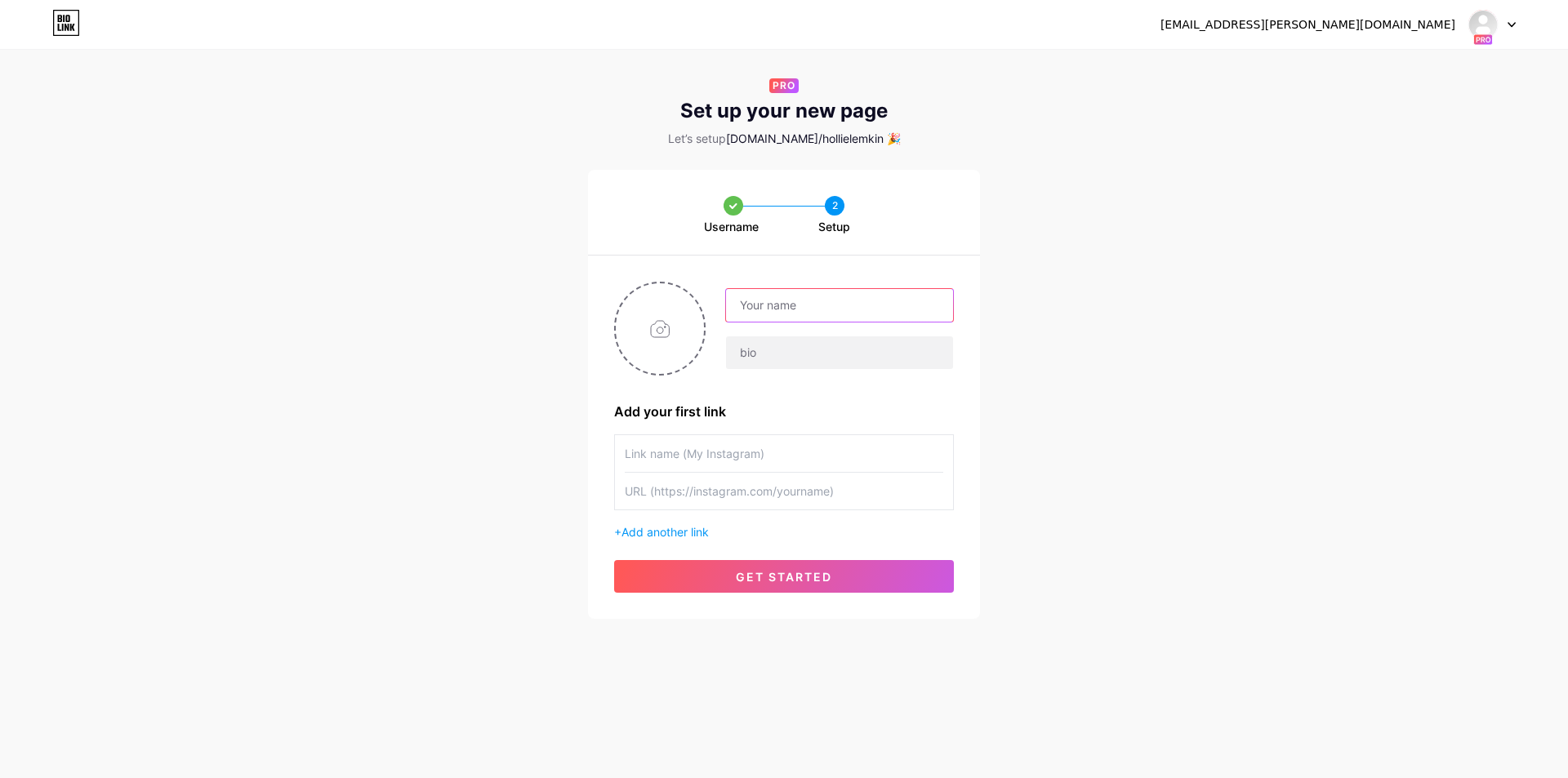
click at [823, 292] on input "text" at bounding box center [839, 305] width 227 height 32
paste input "[PERSON_NAME]"
type input "[PERSON_NAME]"
click at [816, 346] on input "text" at bounding box center [839, 352] width 227 height 32
paste input "Law Offices of [PERSON_NAME], APC."
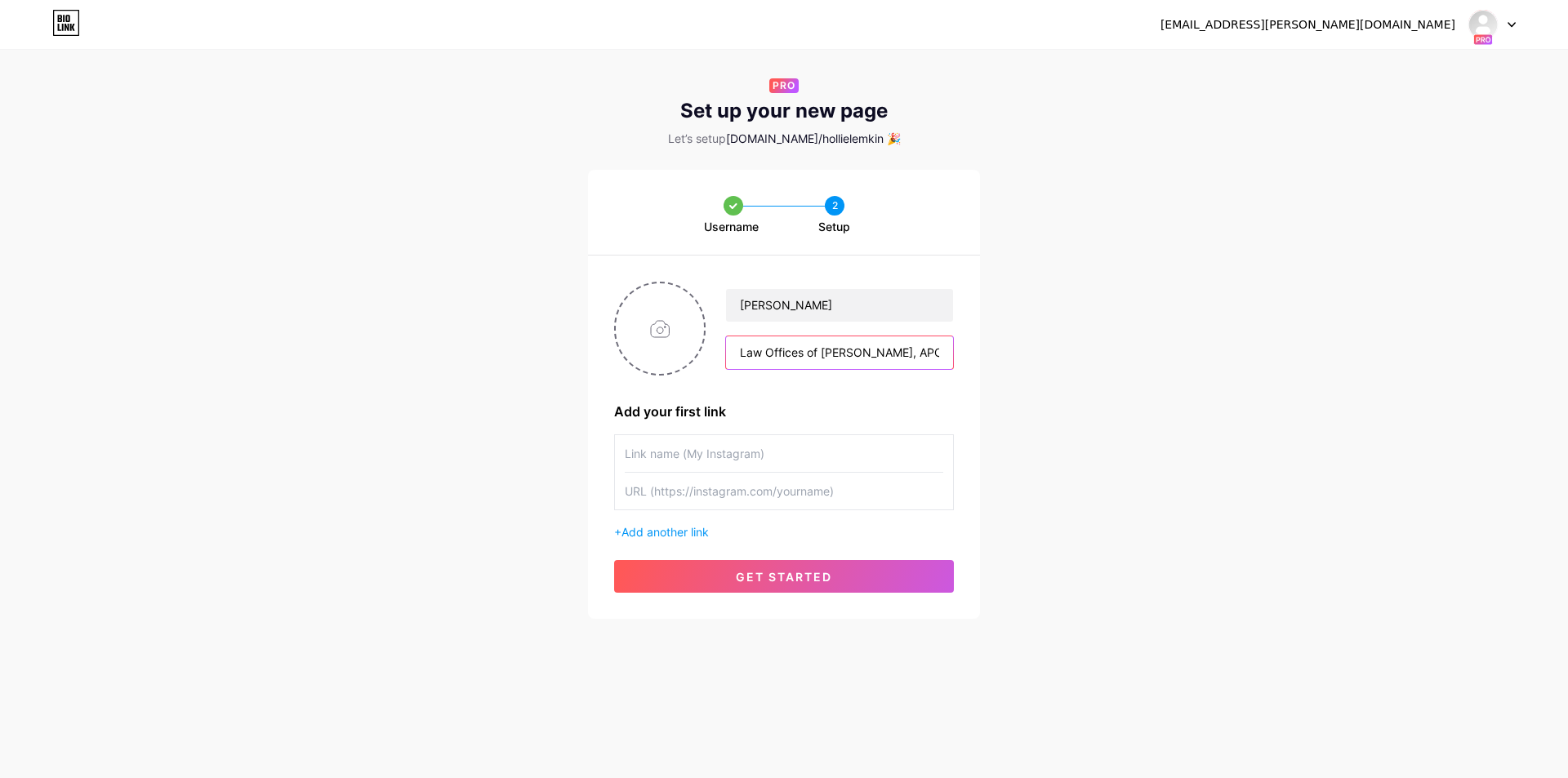
scroll to position [0, 1]
click at [831, 359] on input "Law Offices of [PERSON_NAME], APC." at bounding box center [839, 352] width 227 height 32
click at [888, 359] on input "Law Offices of [PERSON_NAME], APC." at bounding box center [839, 352] width 227 height 32
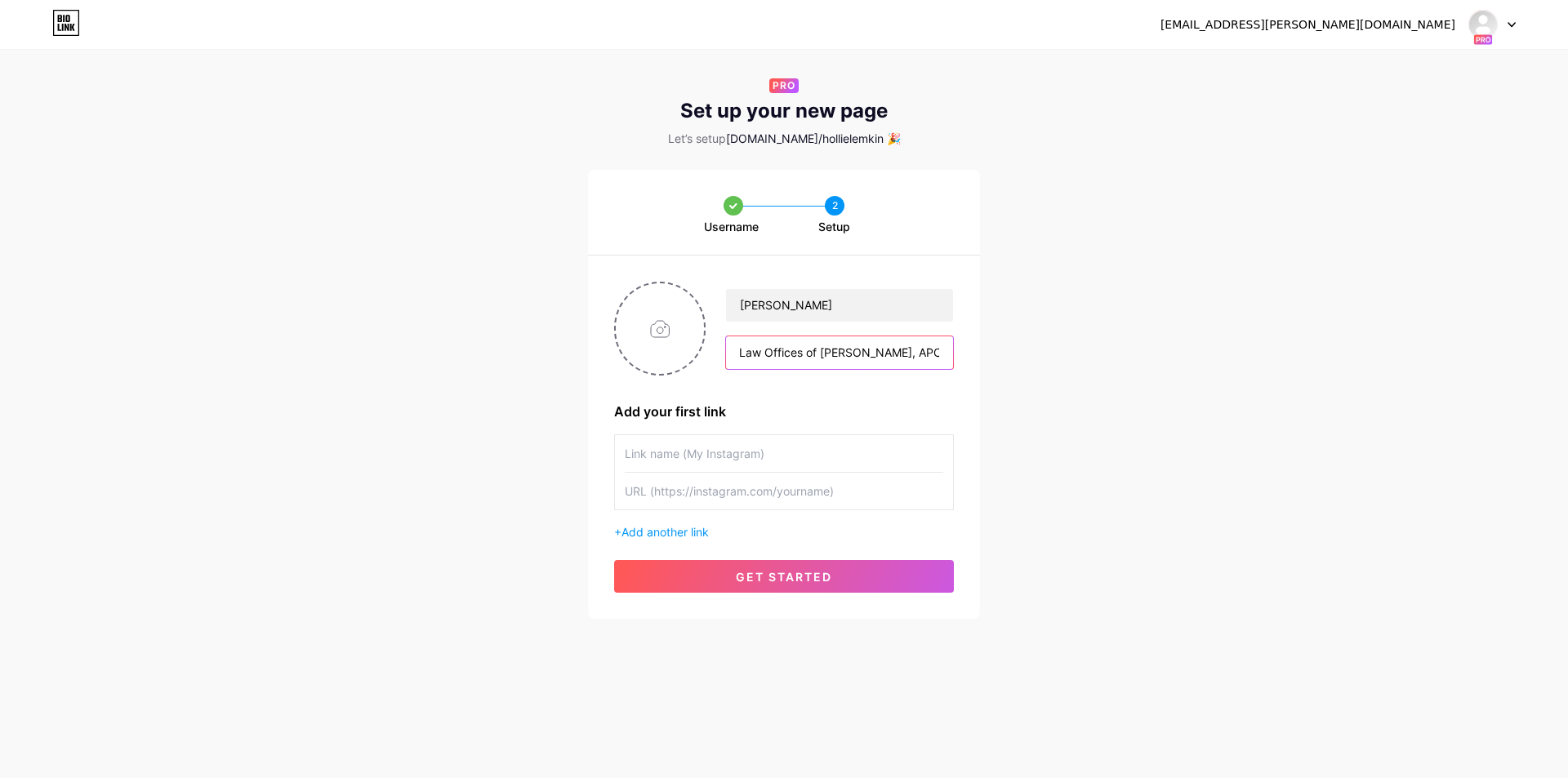
type input "Law Offices of [PERSON_NAME], APC."
click at [655, 319] on input "file" at bounding box center [660, 329] width 88 height 91
type input "C:\fakepath\YT-Profile-1.png"
click at [733, 449] on input "text" at bounding box center [784, 454] width 319 height 37
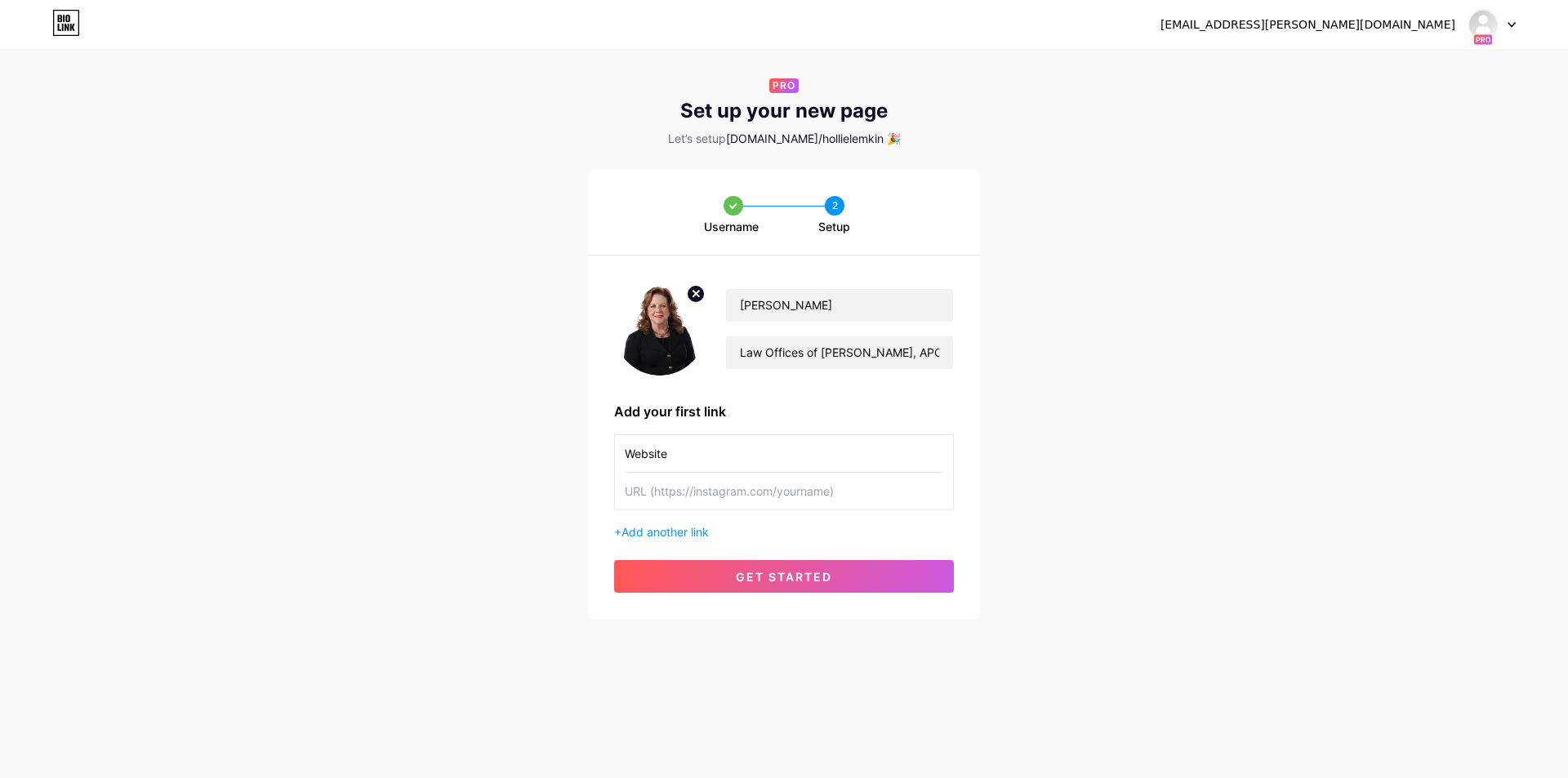
type input "Website"
paste input "[URL][DOMAIN_NAME]"
type input "[URL][DOMAIN_NAME]"
click at [679, 527] on span "Add another link" at bounding box center [665, 532] width 87 height 14
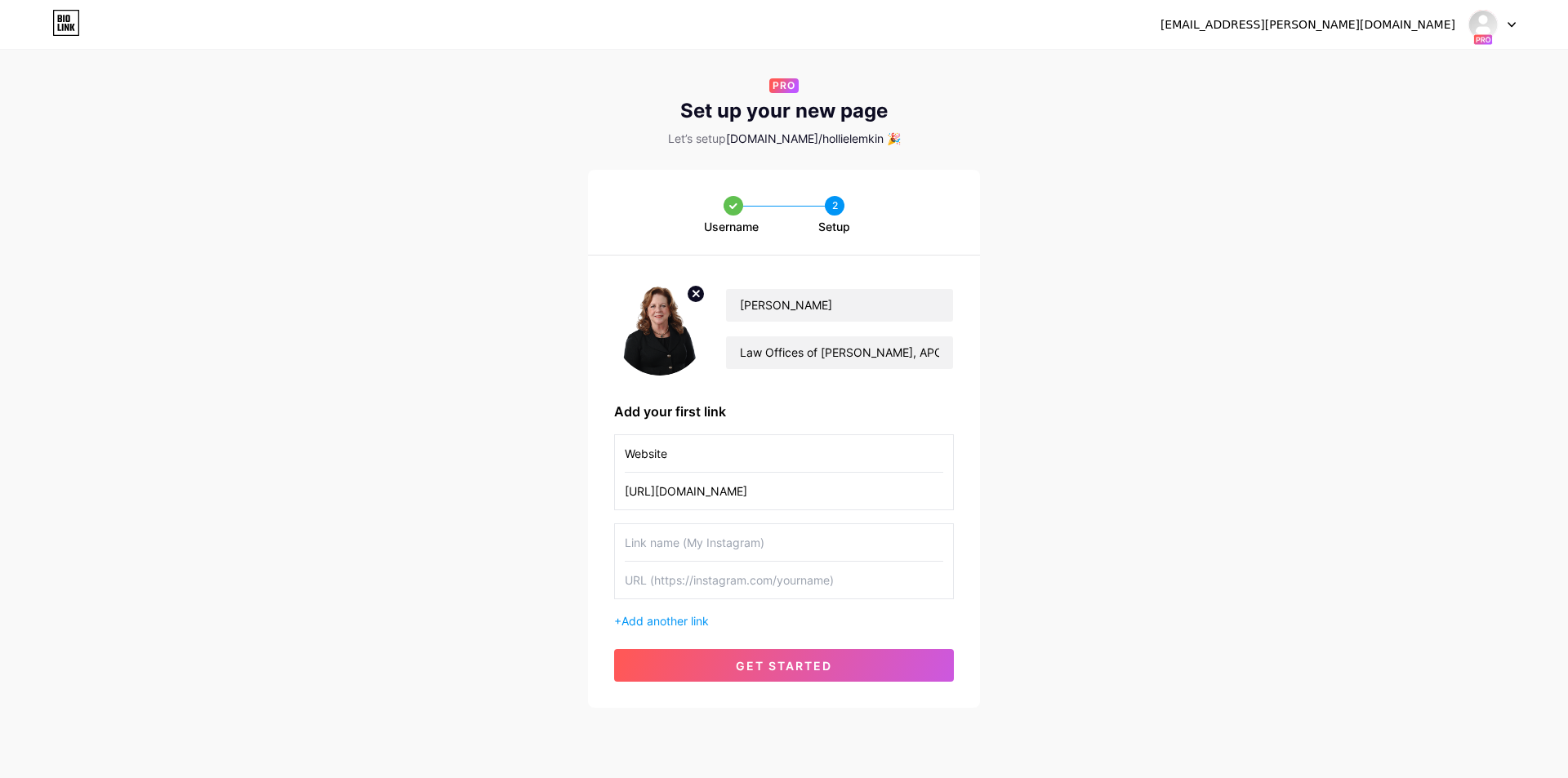
click at [679, 552] on input "text" at bounding box center [784, 542] width 319 height 37
type input "YouTube"
click at [699, 580] on input "text" at bounding box center [784, 580] width 319 height 37
click at [732, 586] on input "text" at bounding box center [784, 580] width 319 height 37
paste input "[URL][DOMAIN_NAME]"
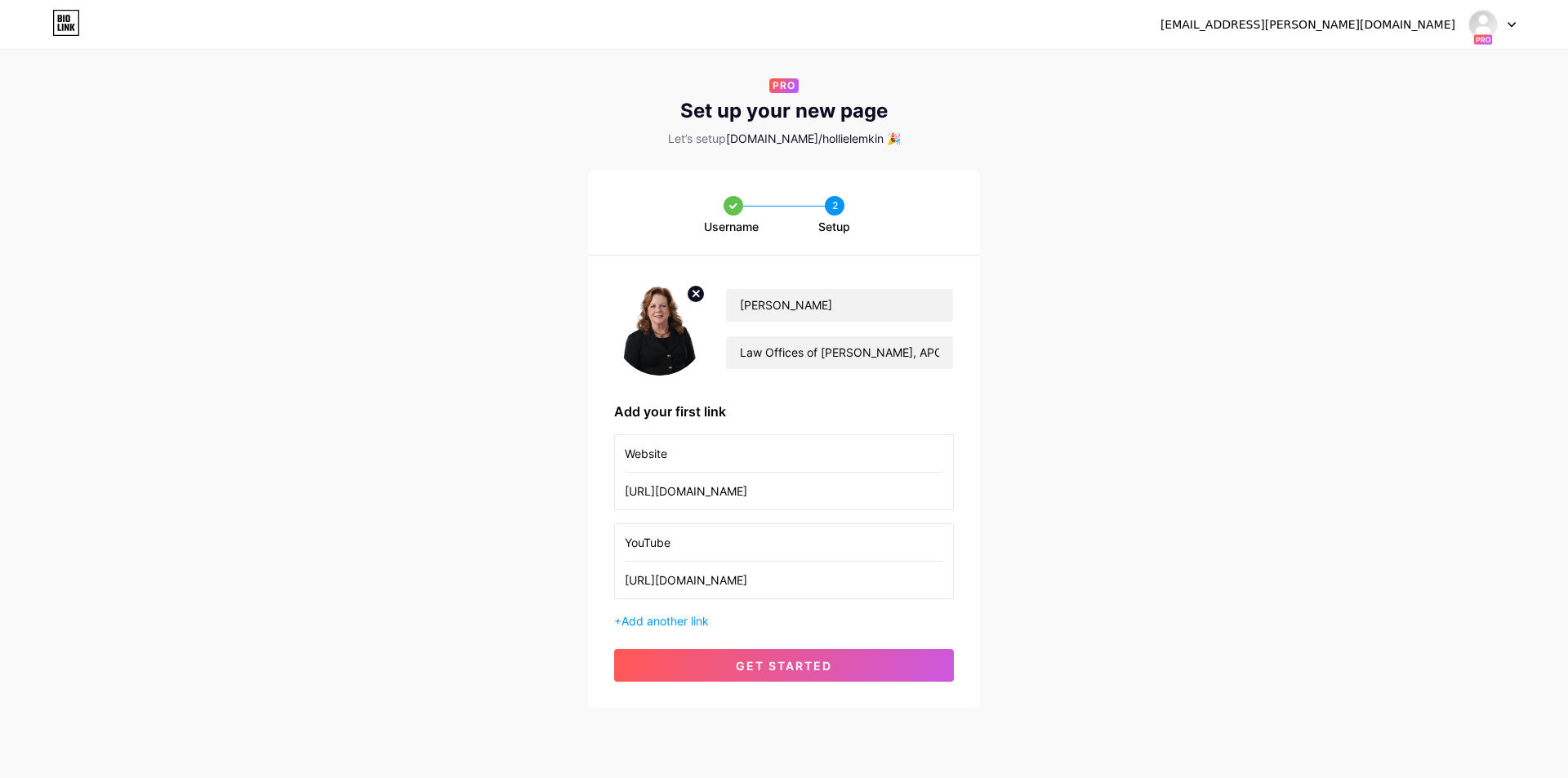
scroll to position [0, 11]
type input "[URL][DOMAIN_NAME]"
click at [668, 617] on span "Add another link" at bounding box center [665, 621] width 87 height 14
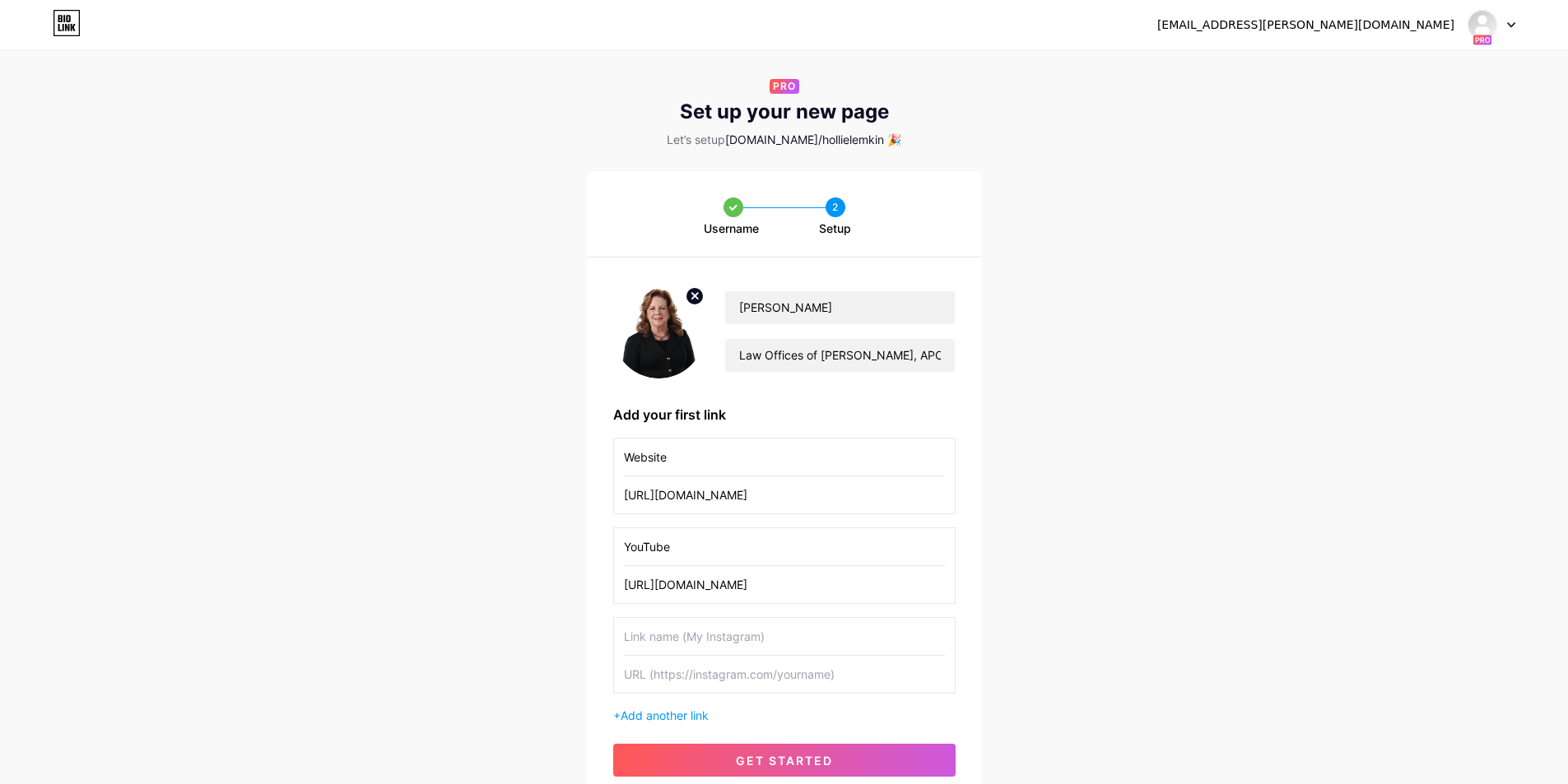
scroll to position [85, 0]
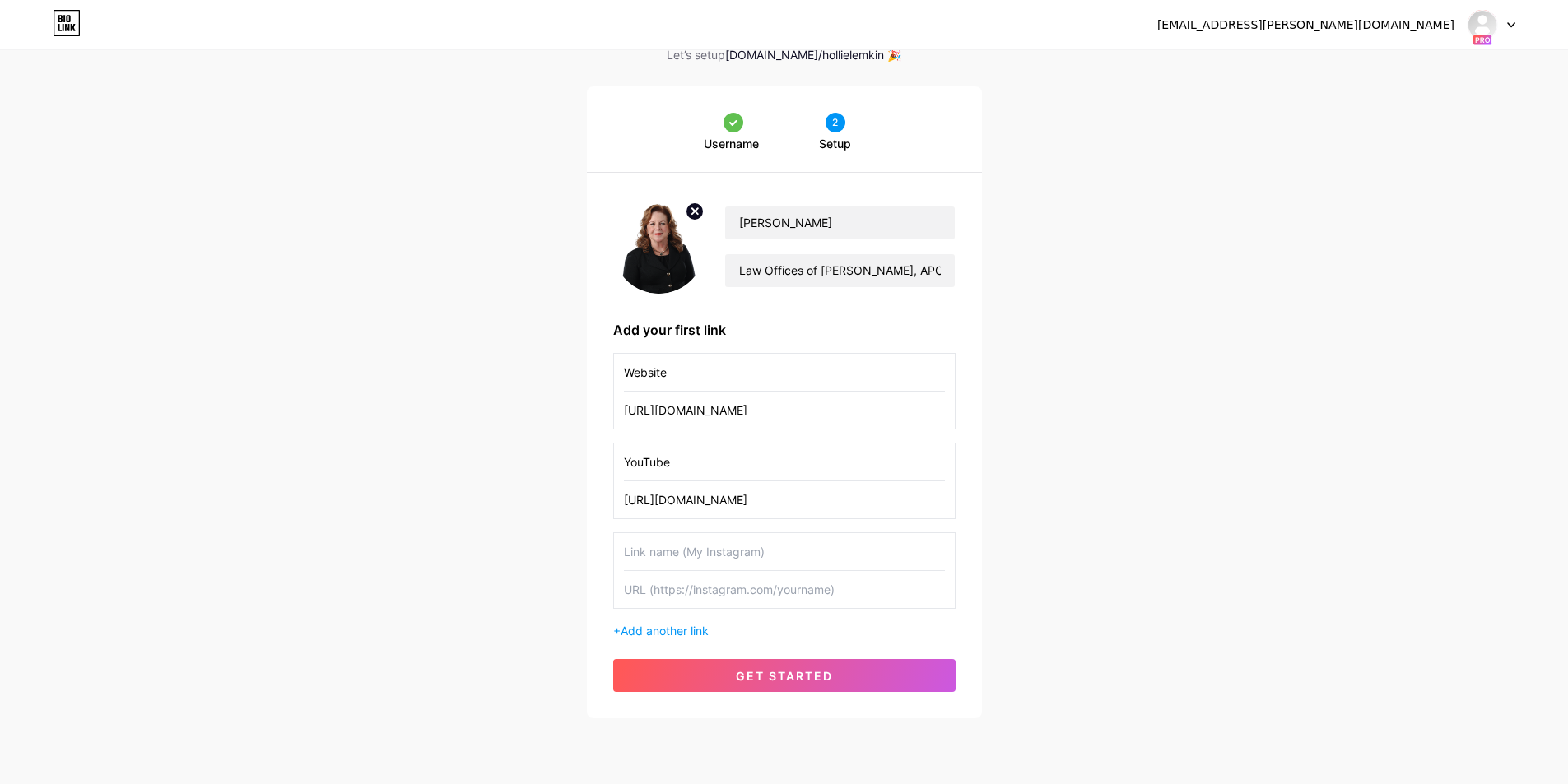
click at [698, 553] on input "text" at bounding box center [784, 551] width 321 height 37
click at [676, 556] on input "Spotify" at bounding box center [784, 551] width 321 height 37
click at [676, 557] on input "Spotify" at bounding box center [784, 551] width 321 height 37
type input "Apple Podcast"
paste input "[URL][DOMAIN_NAME]"
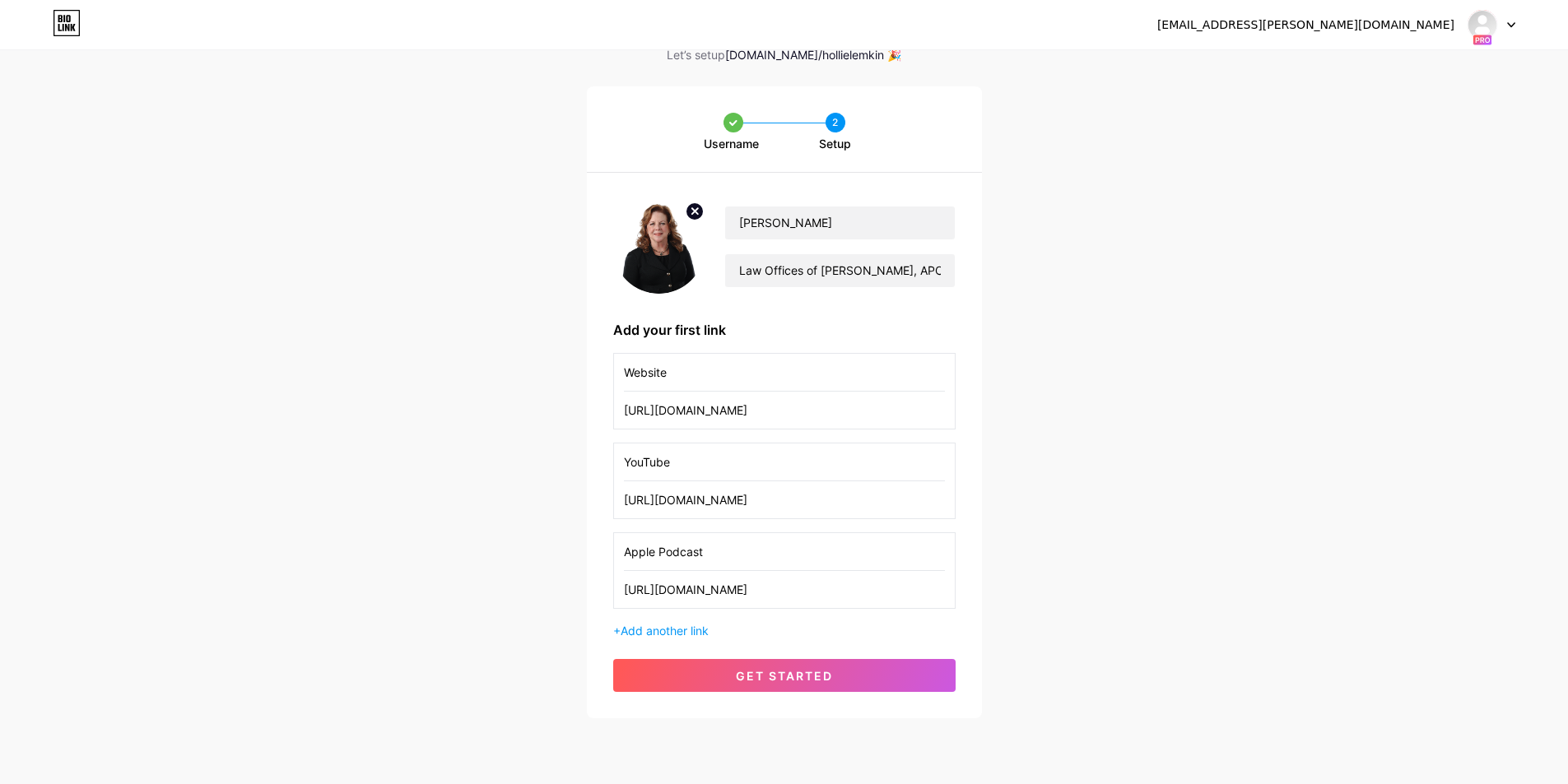
scroll to position [0, 113]
type input "[URL][DOMAIN_NAME]"
click at [685, 633] on span "Add another link" at bounding box center [664, 631] width 88 height 14
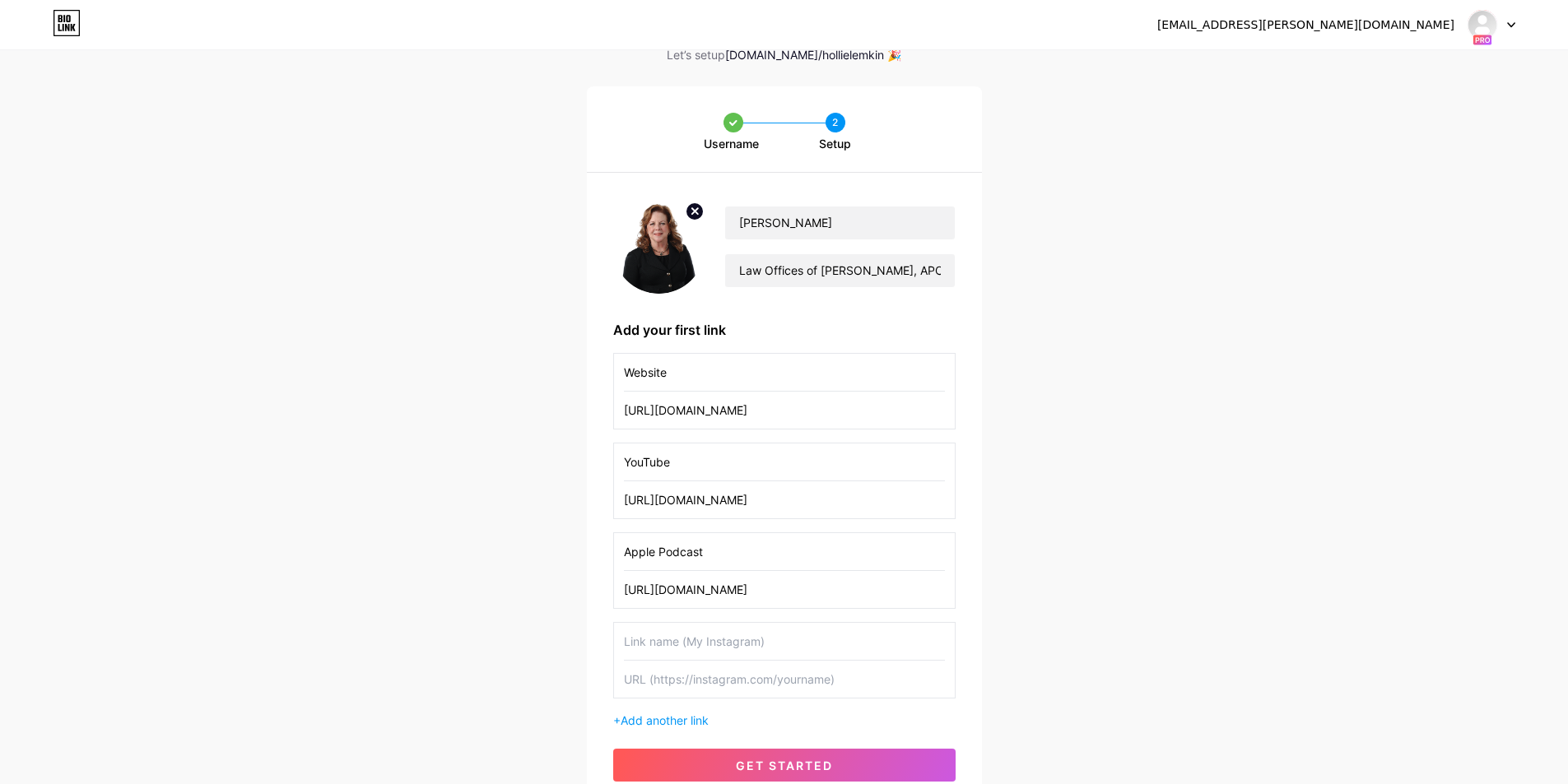
click at [671, 642] on input "text" at bounding box center [784, 641] width 321 height 37
type input "Spotify"
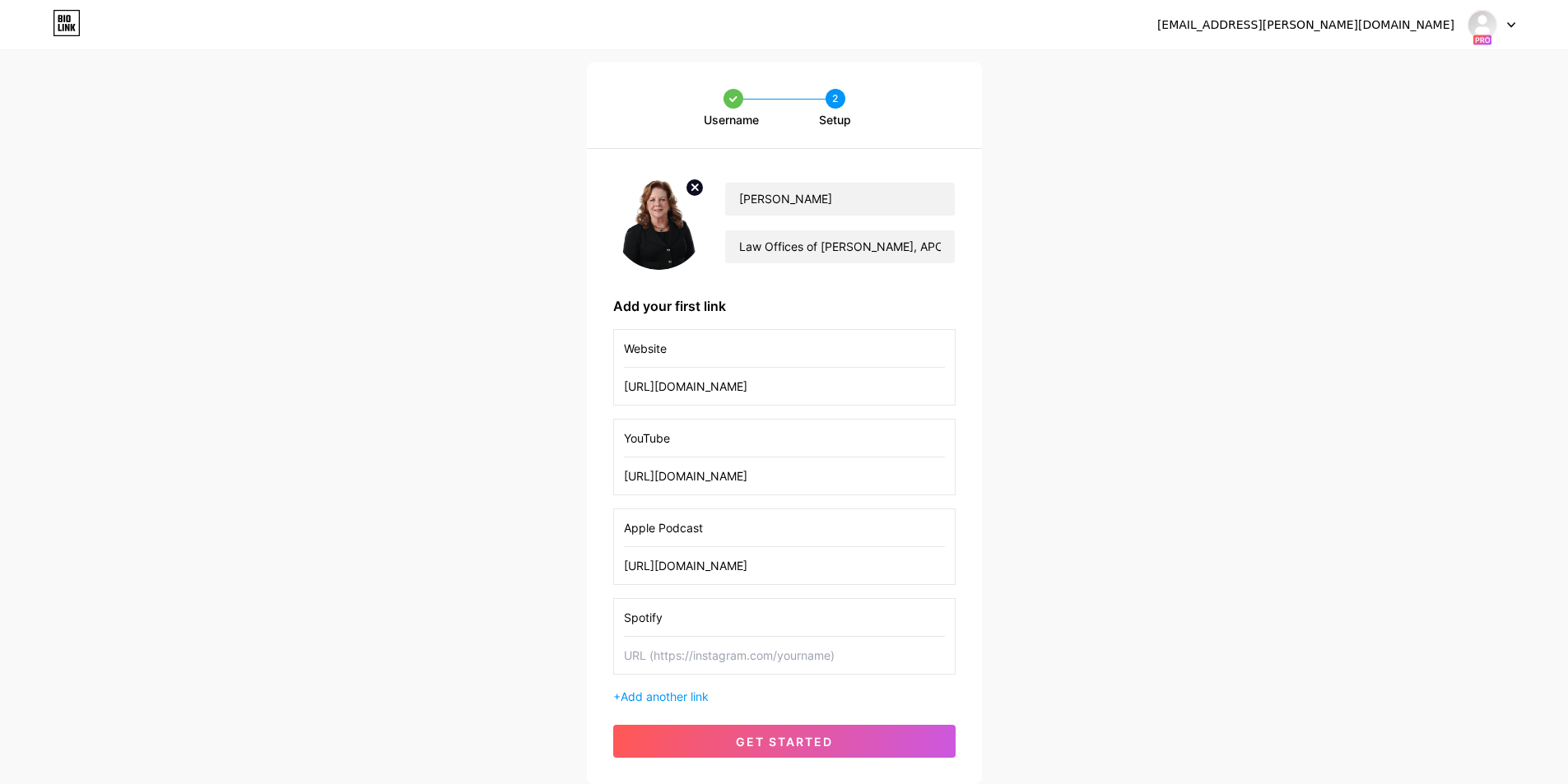
scroll to position [175, 0]
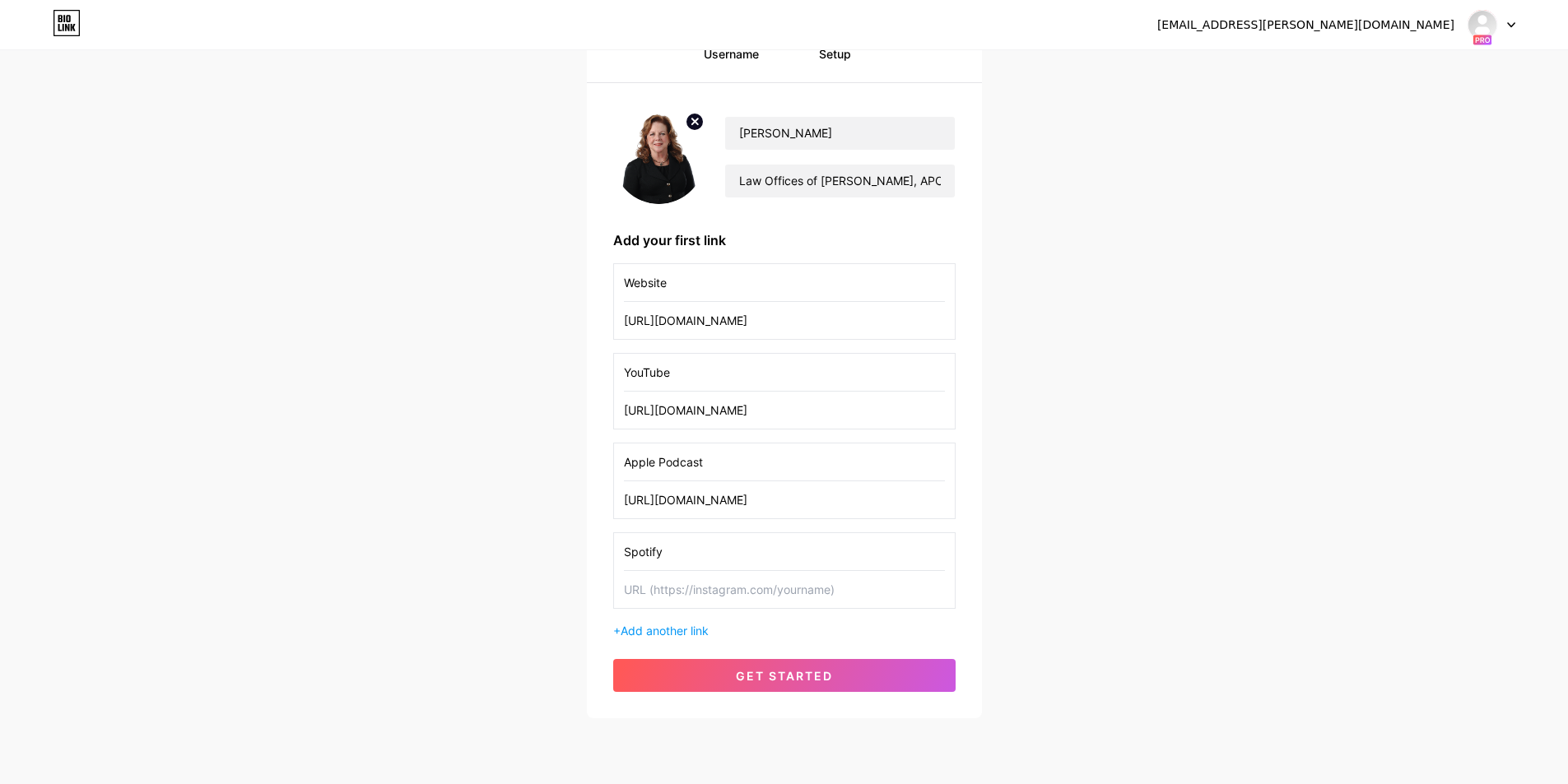
click at [698, 586] on input "text" at bounding box center [784, 589] width 321 height 37
paste input "[URL][DOMAIN_NAME]"
type input "[URL][DOMAIN_NAME]"
click at [698, 550] on input "Spotify" at bounding box center [784, 551] width 321 height 37
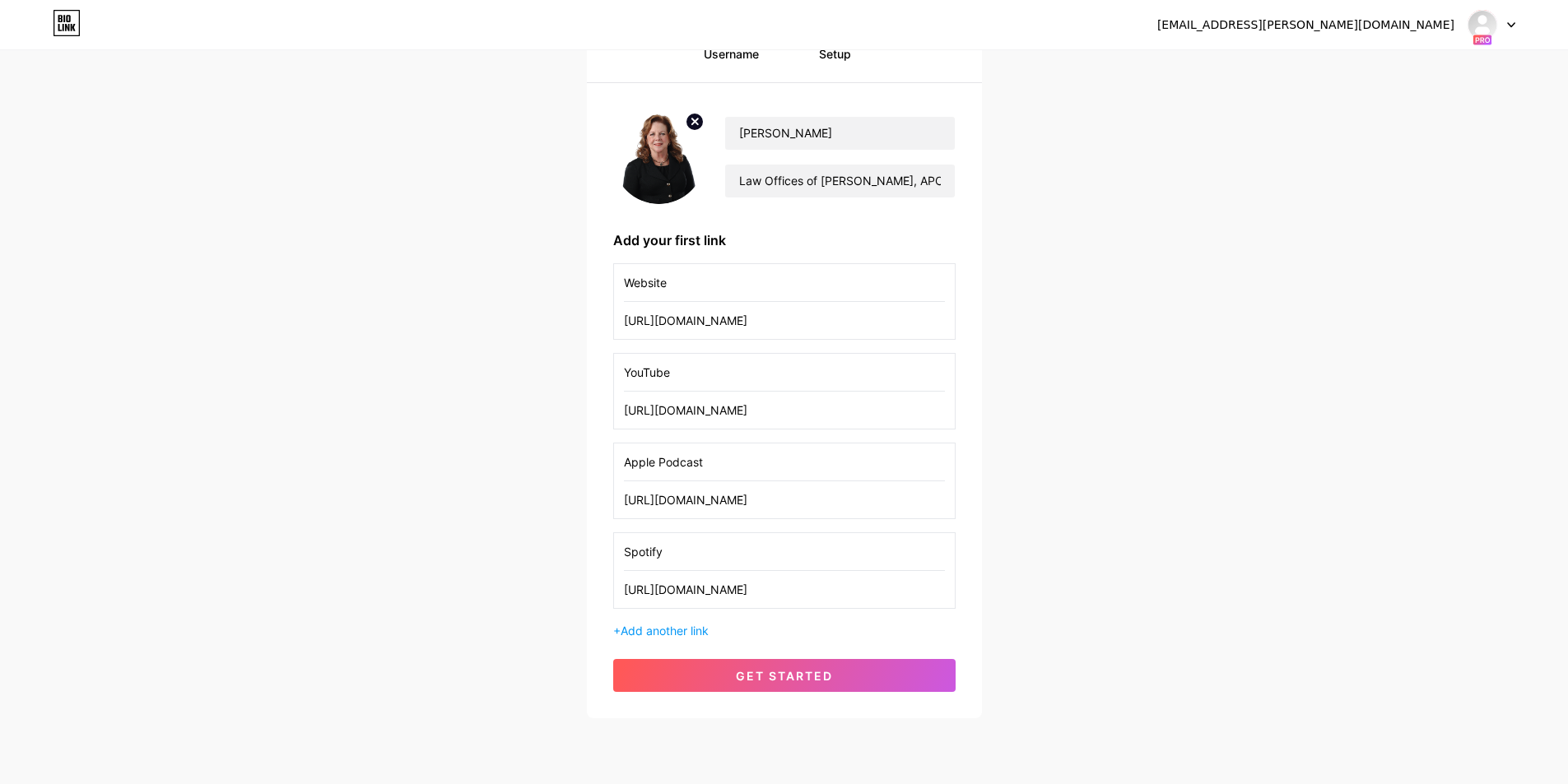
click at [698, 550] on input "Spotify" at bounding box center [784, 551] width 321 height 37
click at [688, 632] on span "Add another link" at bounding box center [664, 631] width 88 height 14
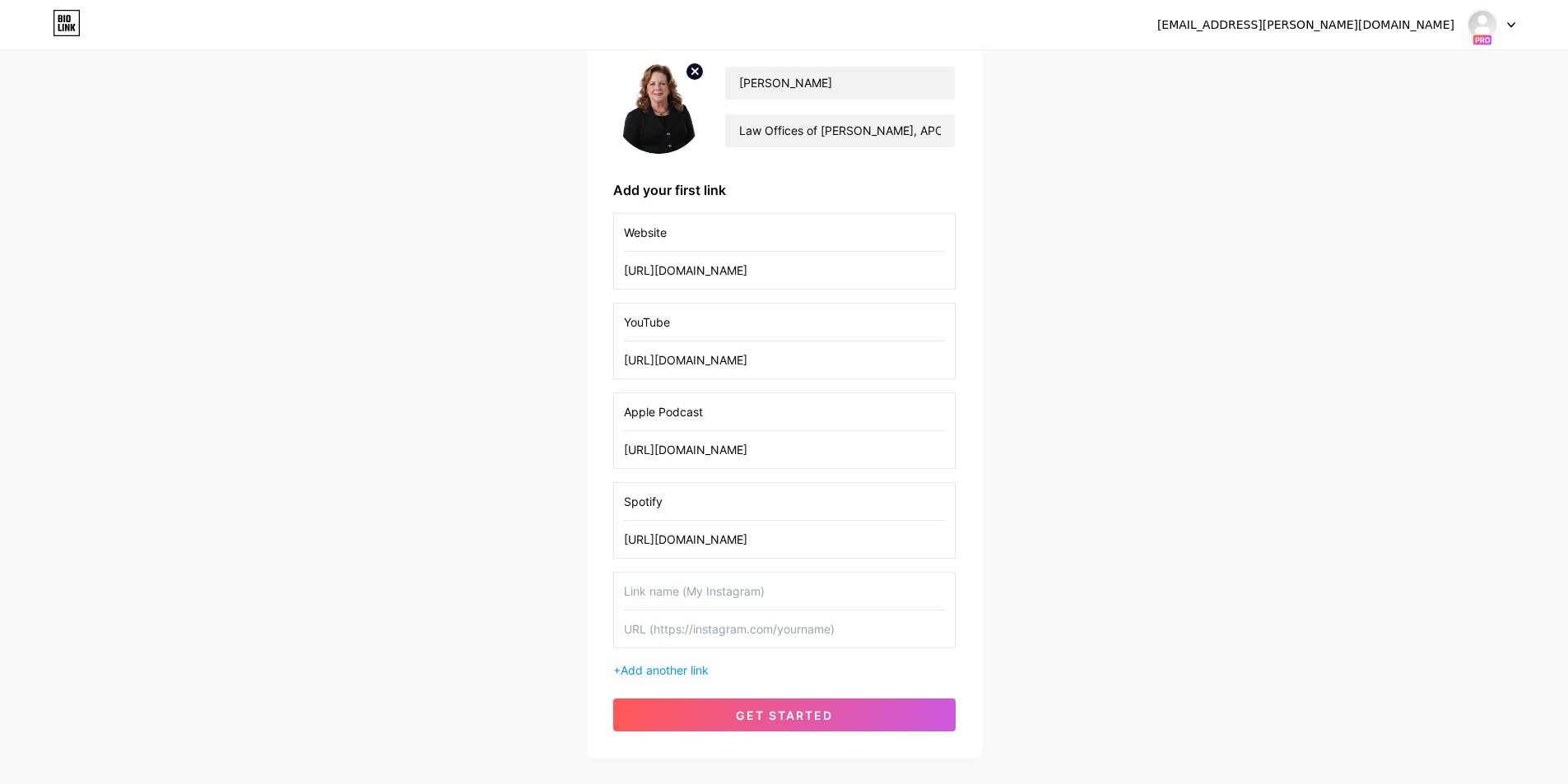
scroll to position [264, 0]
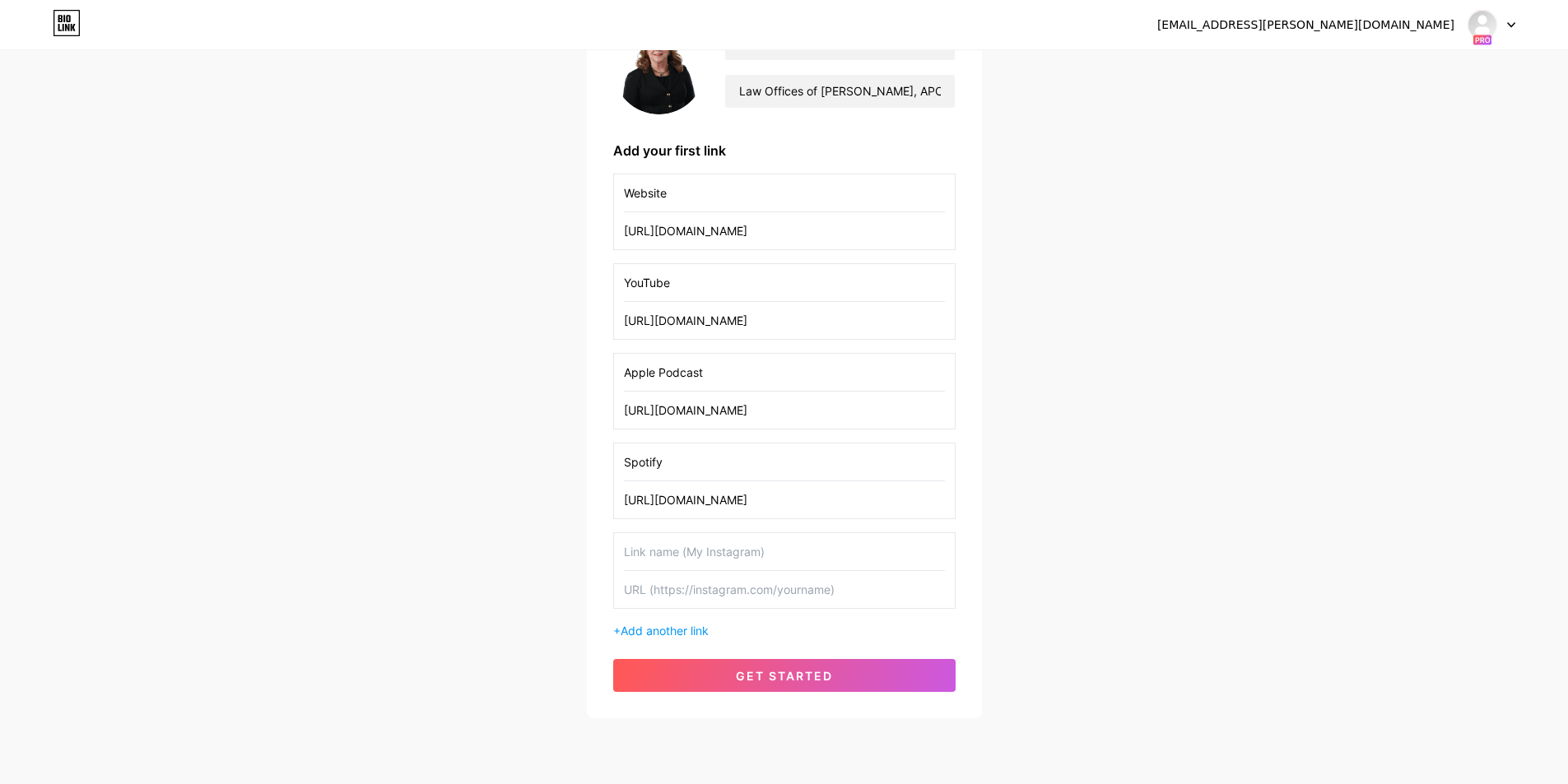
click at [689, 561] on input "text" at bounding box center [784, 551] width 321 height 37
type input "Facebook"
paste input "[URL][DOMAIN_NAME]"
type input "[URL][DOMAIN_NAME]"
click at [686, 632] on span "Add another link" at bounding box center [664, 631] width 88 height 14
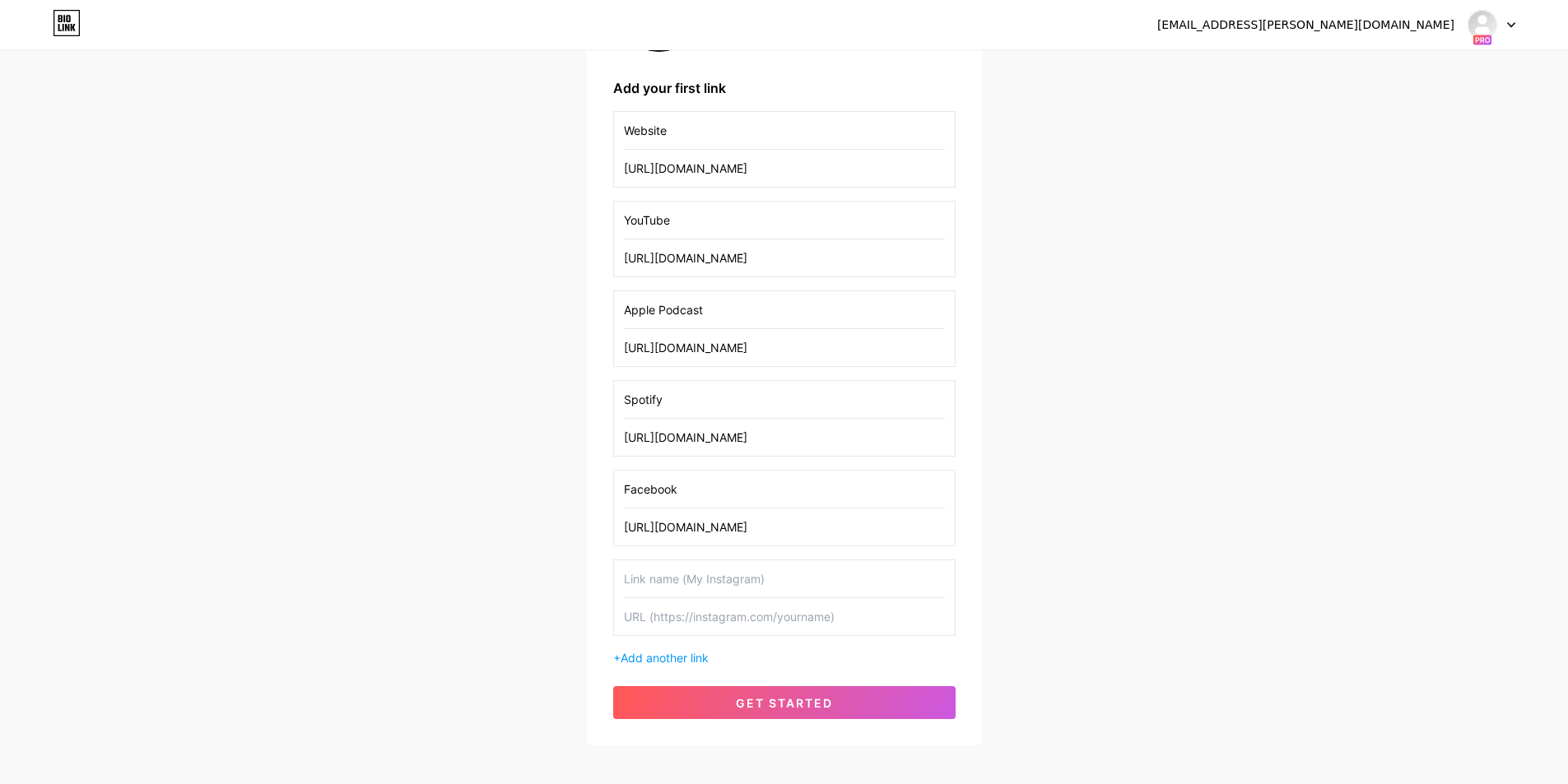
scroll to position [354, 0]
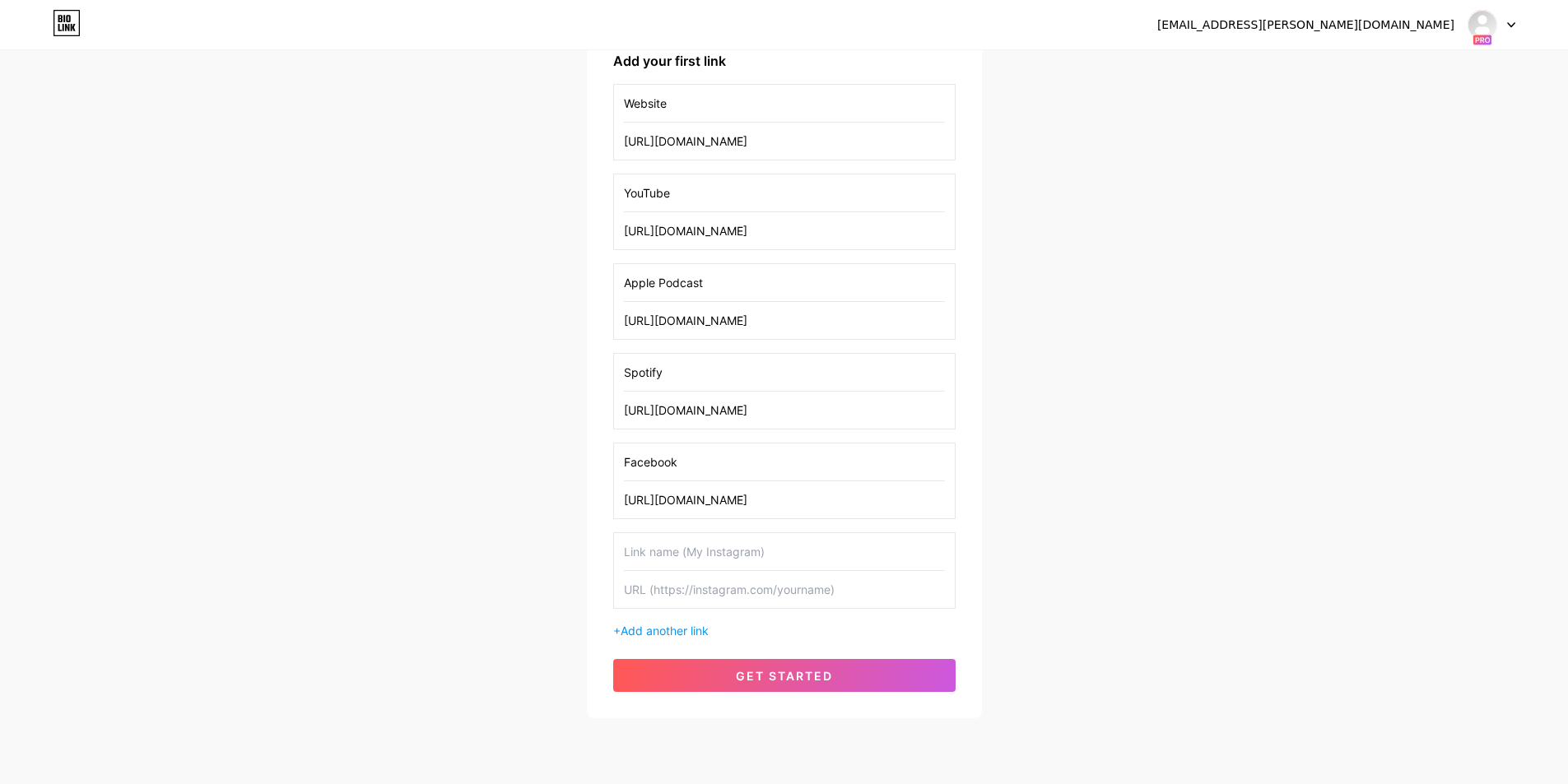
click at [668, 588] on input "text" at bounding box center [784, 589] width 321 height 37
paste input "[URL][DOMAIN_NAME]"
type input "[URL][DOMAIN_NAME]"
click at [682, 549] on input "text" at bounding box center [784, 551] width 321 height 37
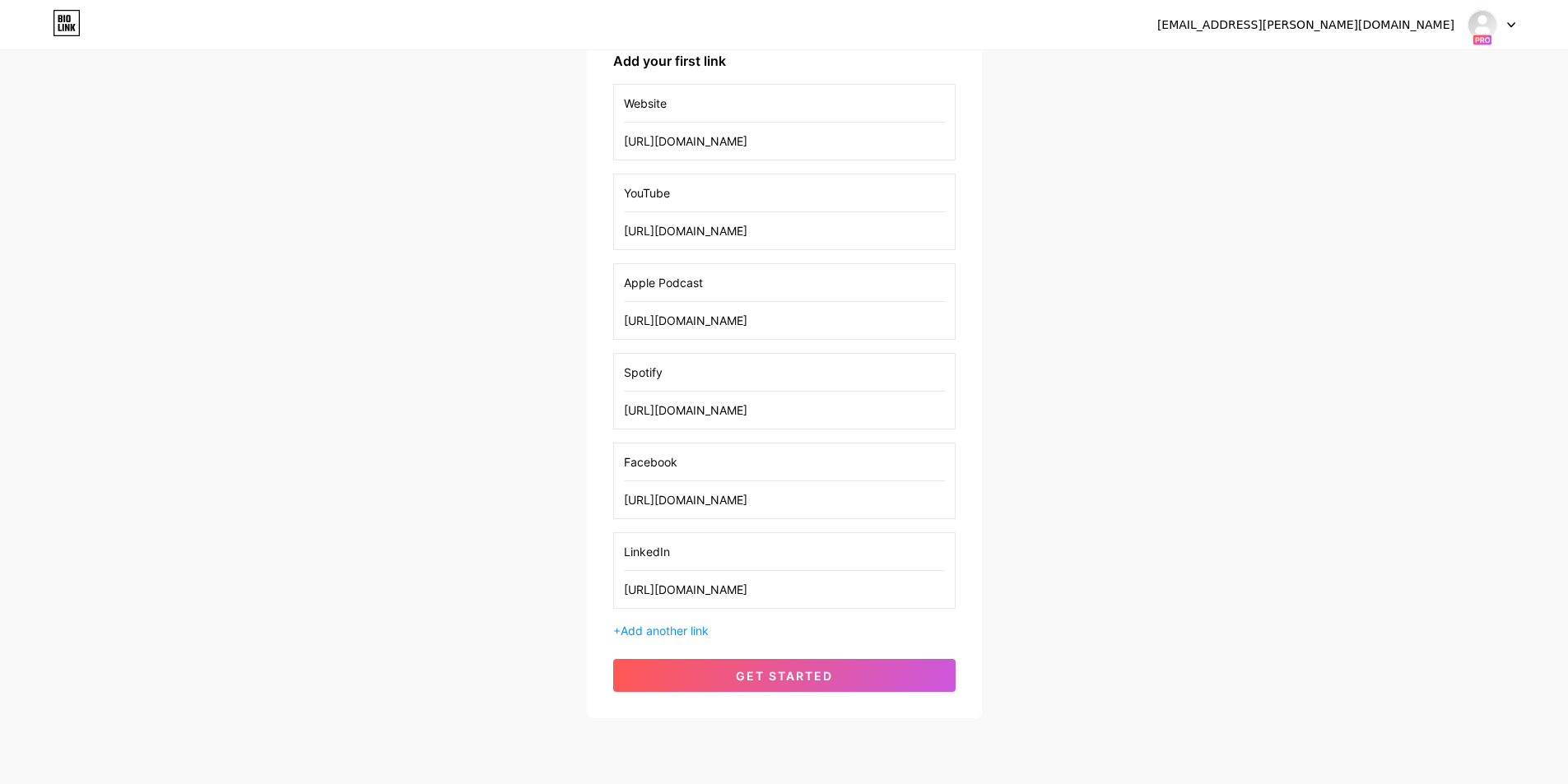
click at [682, 549] on input "LinkedIn" at bounding box center [784, 551] width 321 height 37
type input "LinkedIn"
click at [682, 549] on input "LinkedIn" at bounding box center [784, 551] width 321 height 37
click at [680, 630] on span "Add another link" at bounding box center [664, 631] width 88 height 14
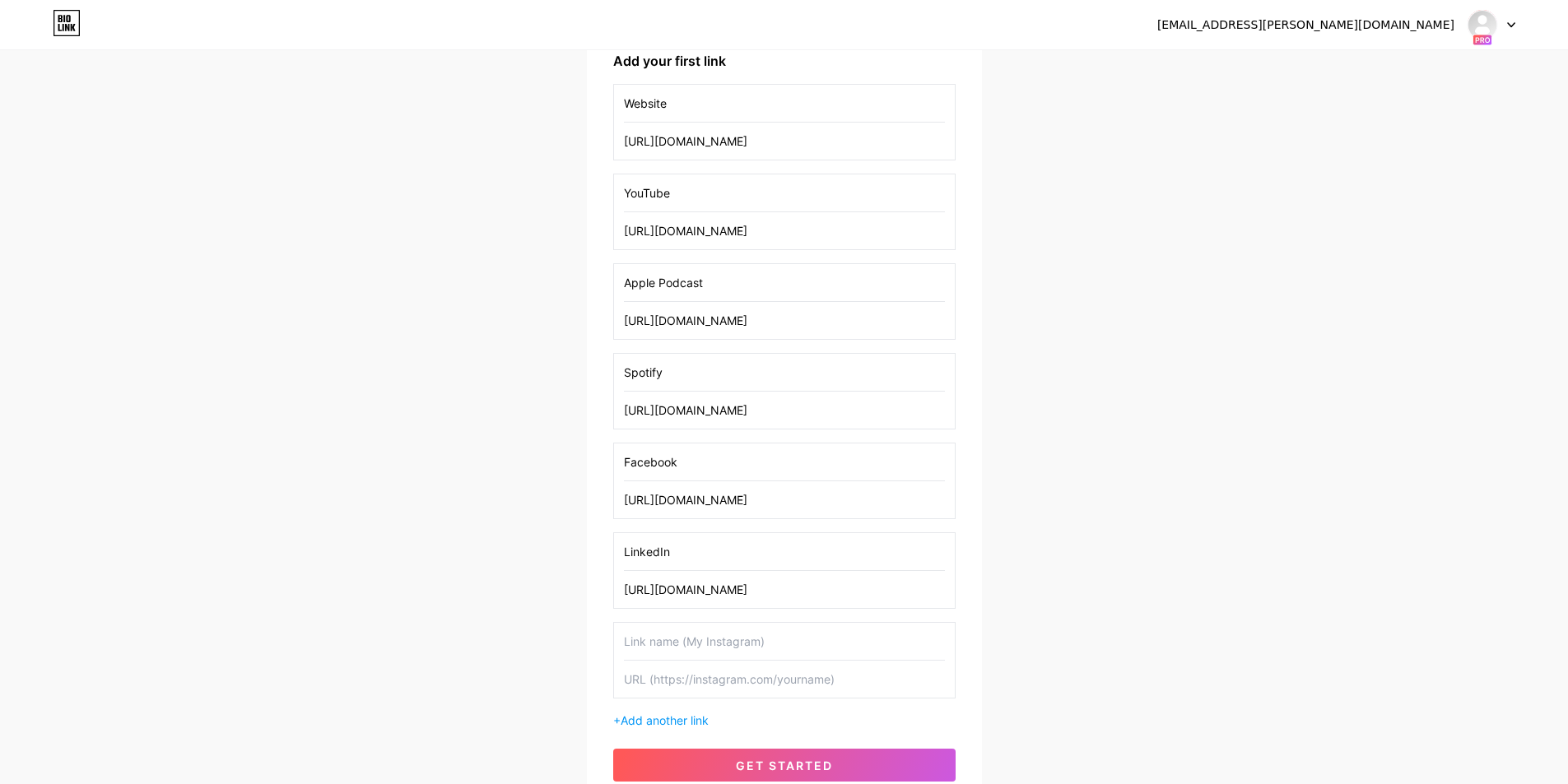
click at [678, 634] on input "text" at bounding box center [784, 641] width 321 height 37
type input "Twitter"
paste input "[URL][DOMAIN_NAME]"
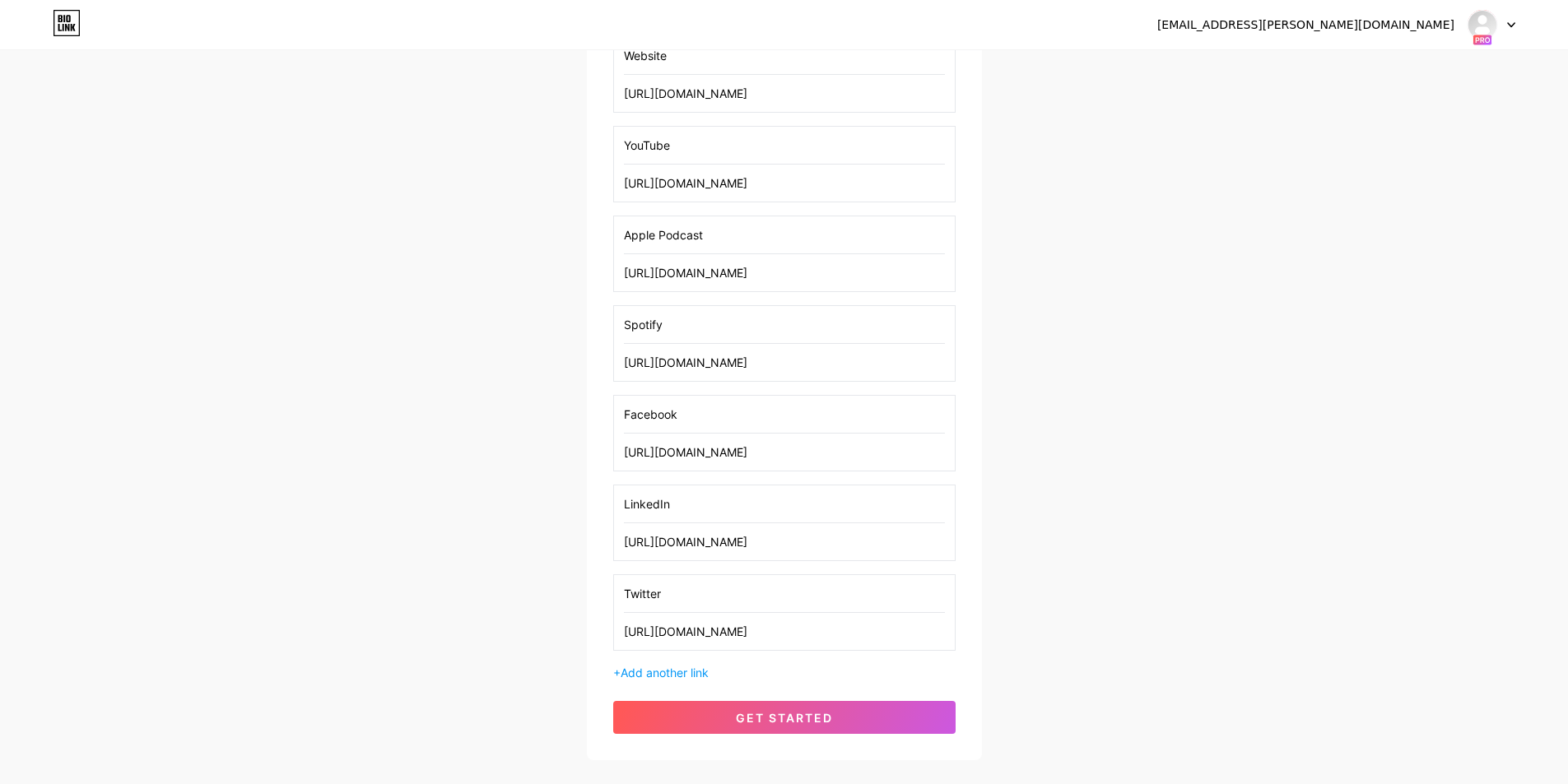
scroll to position [443, 0]
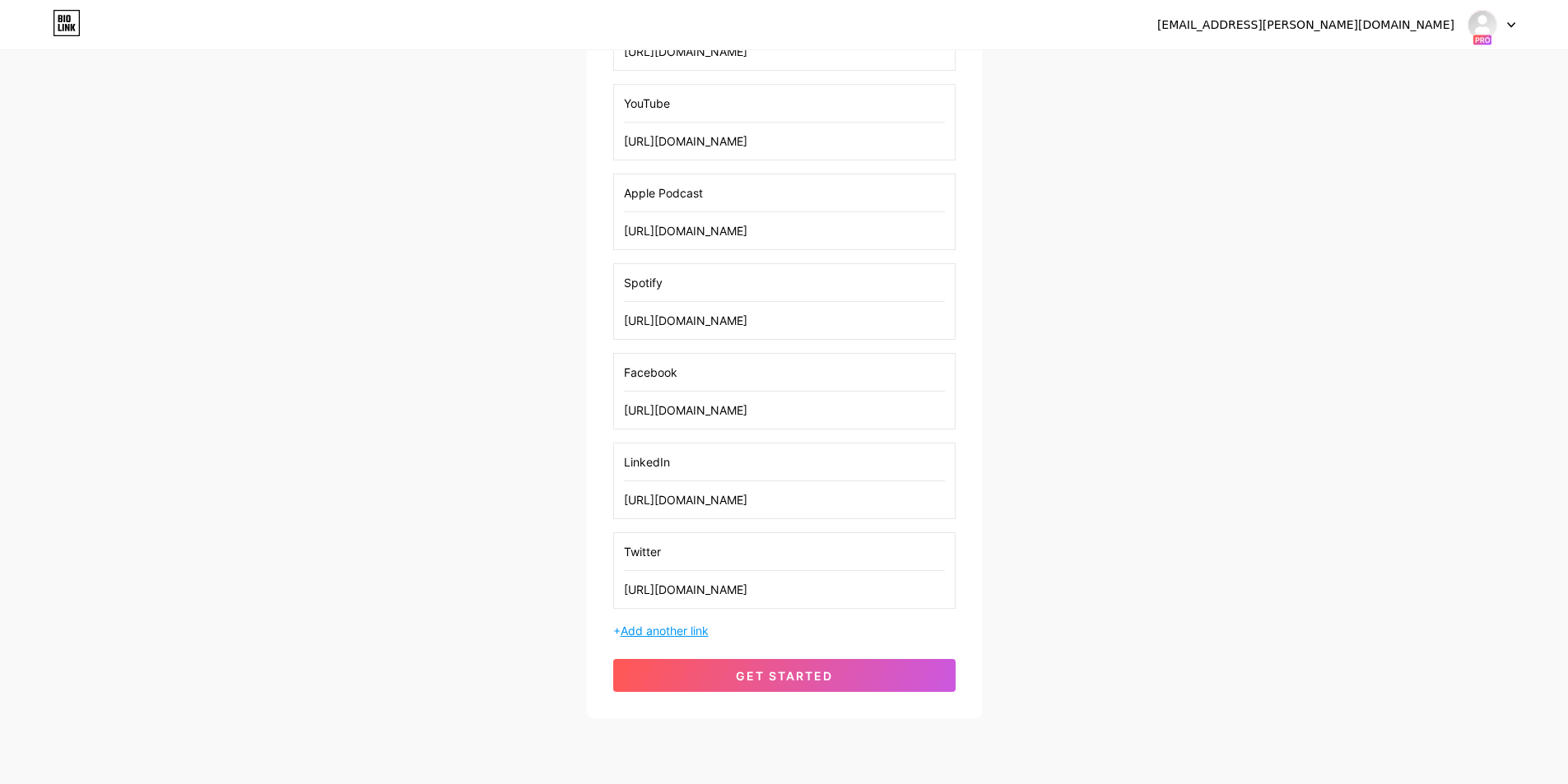
type input "[URL][DOMAIN_NAME]"
click at [696, 627] on span "Add another link" at bounding box center [664, 631] width 88 height 14
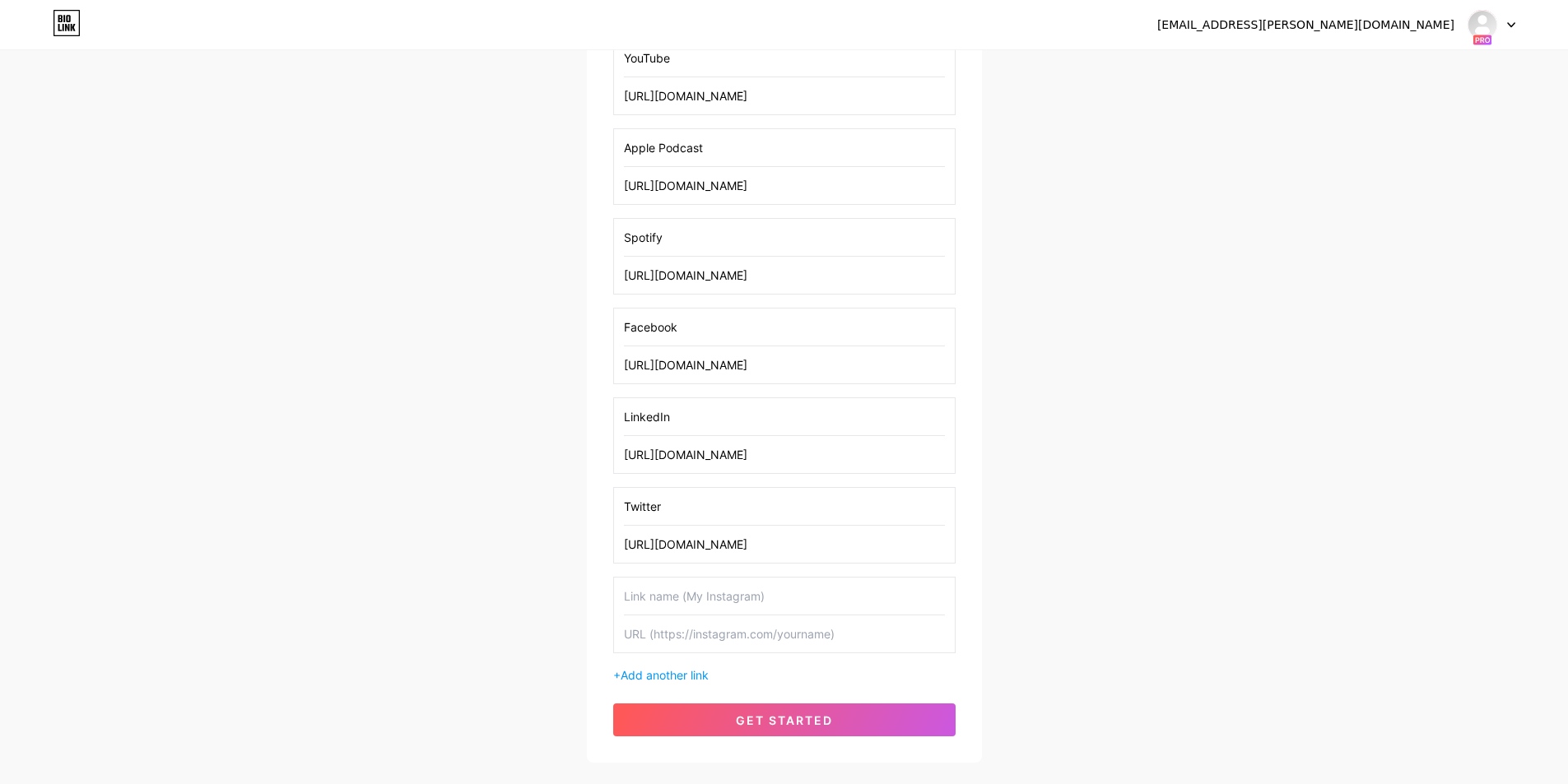
scroll to position [533, 0]
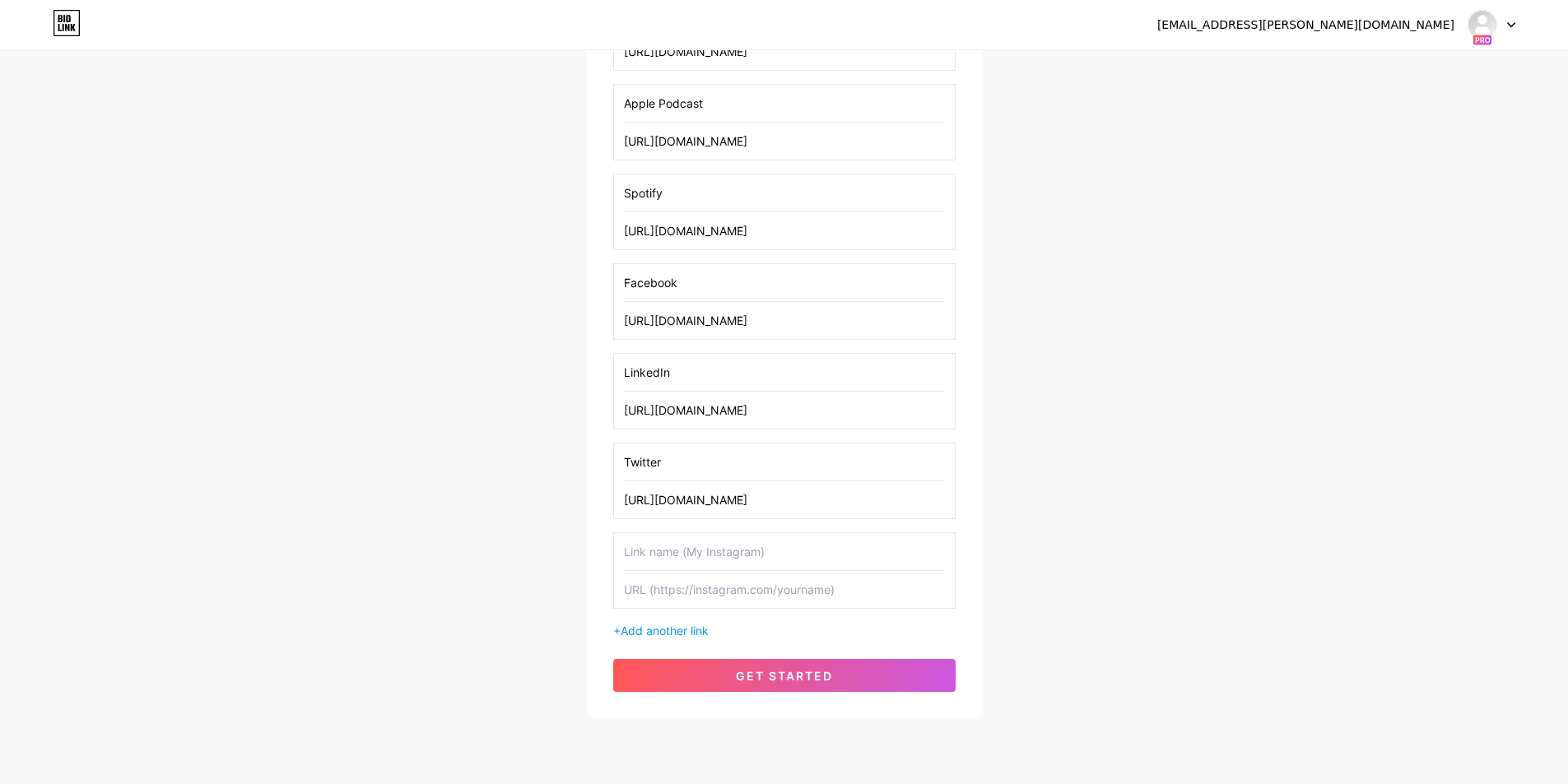
click at [710, 542] on input "text" at bounding box center [784, 551] width 321 height 37
type input "Amazon Music"
paste input "[URL][DOMAIN_NAME]"
type input "[URL][DOMAIN_NAME]"
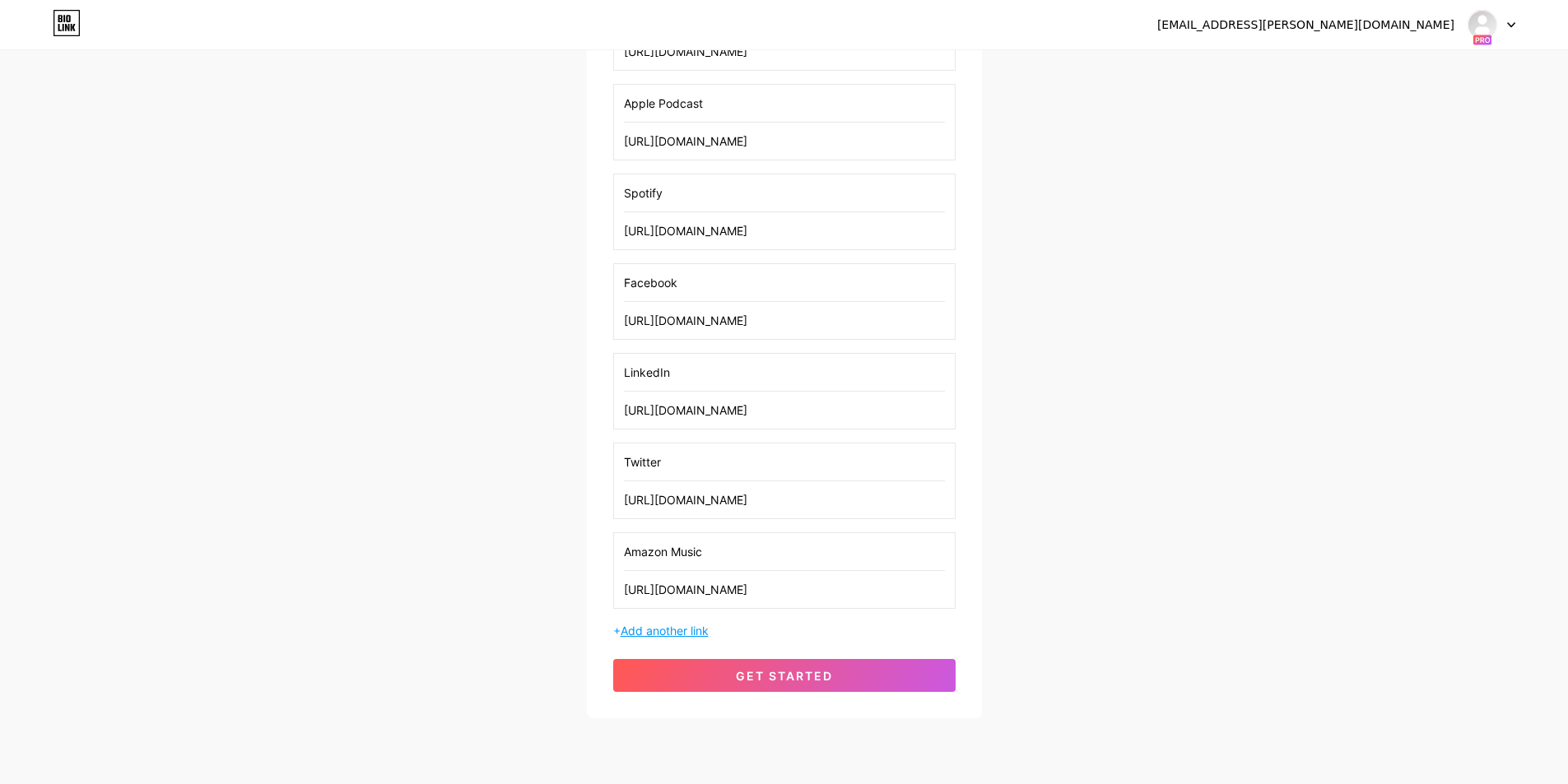
click at [696, 634] on span "Add another link" at bounding box center [664, 631] width 88 height 14
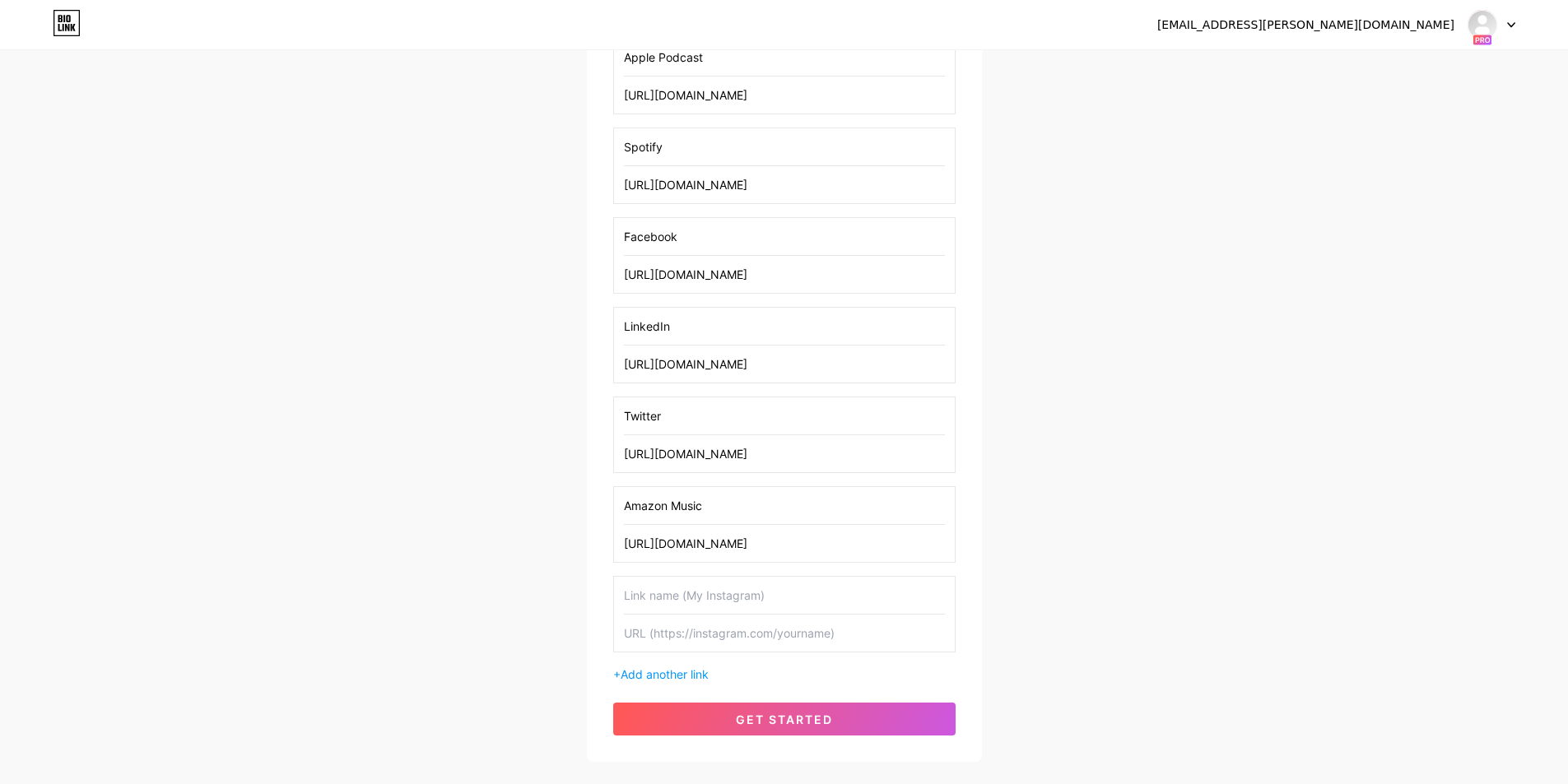
scroll to position [623, 0]
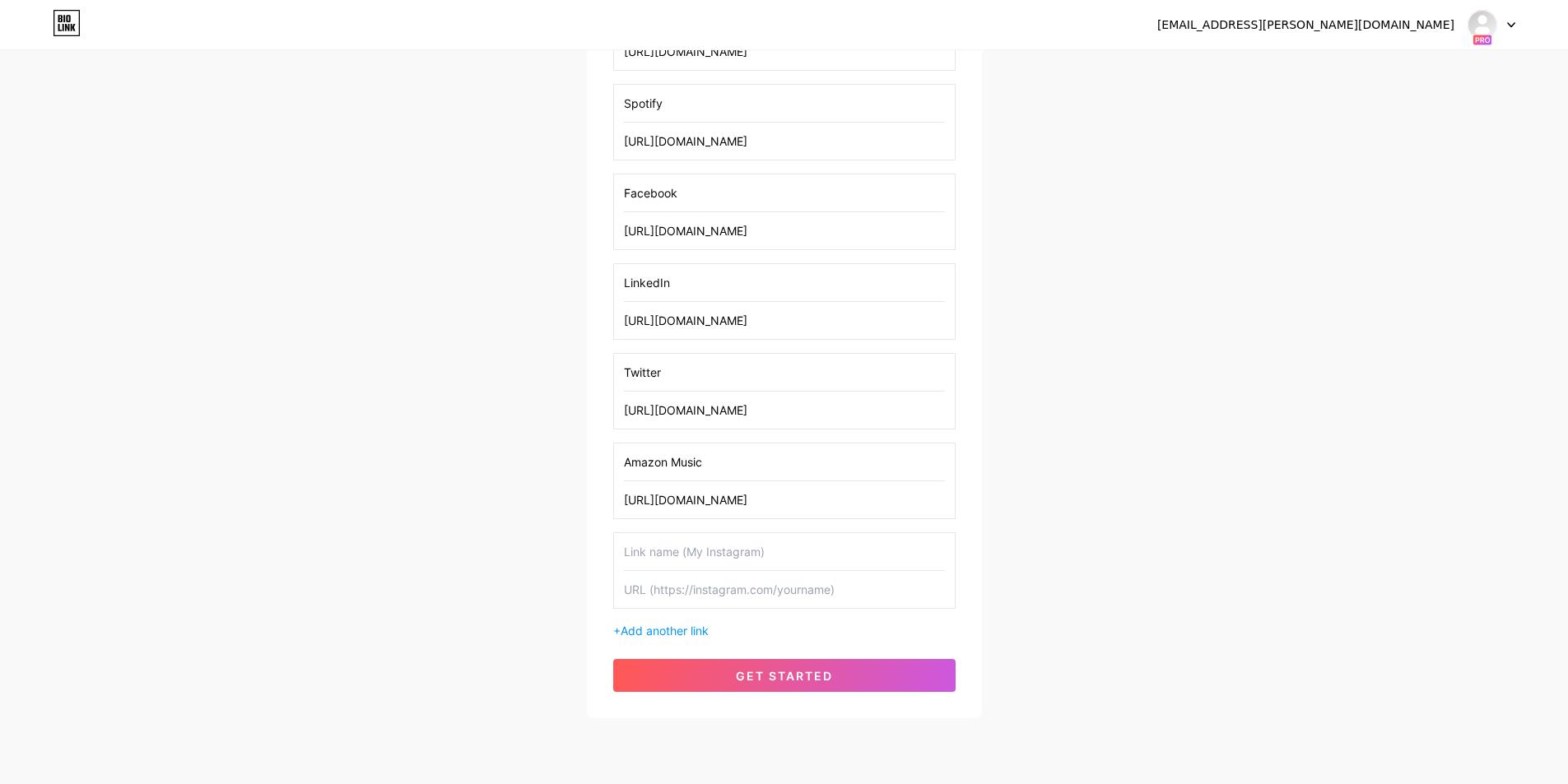
click at [676, 555] on input "text" at bounding box center [784, 551] width 321 height 37
type input "iHeartRadio"
paste input "[URL][DOMAIN_NAME]"
type input "[URL][DOMAIN_NAME]"
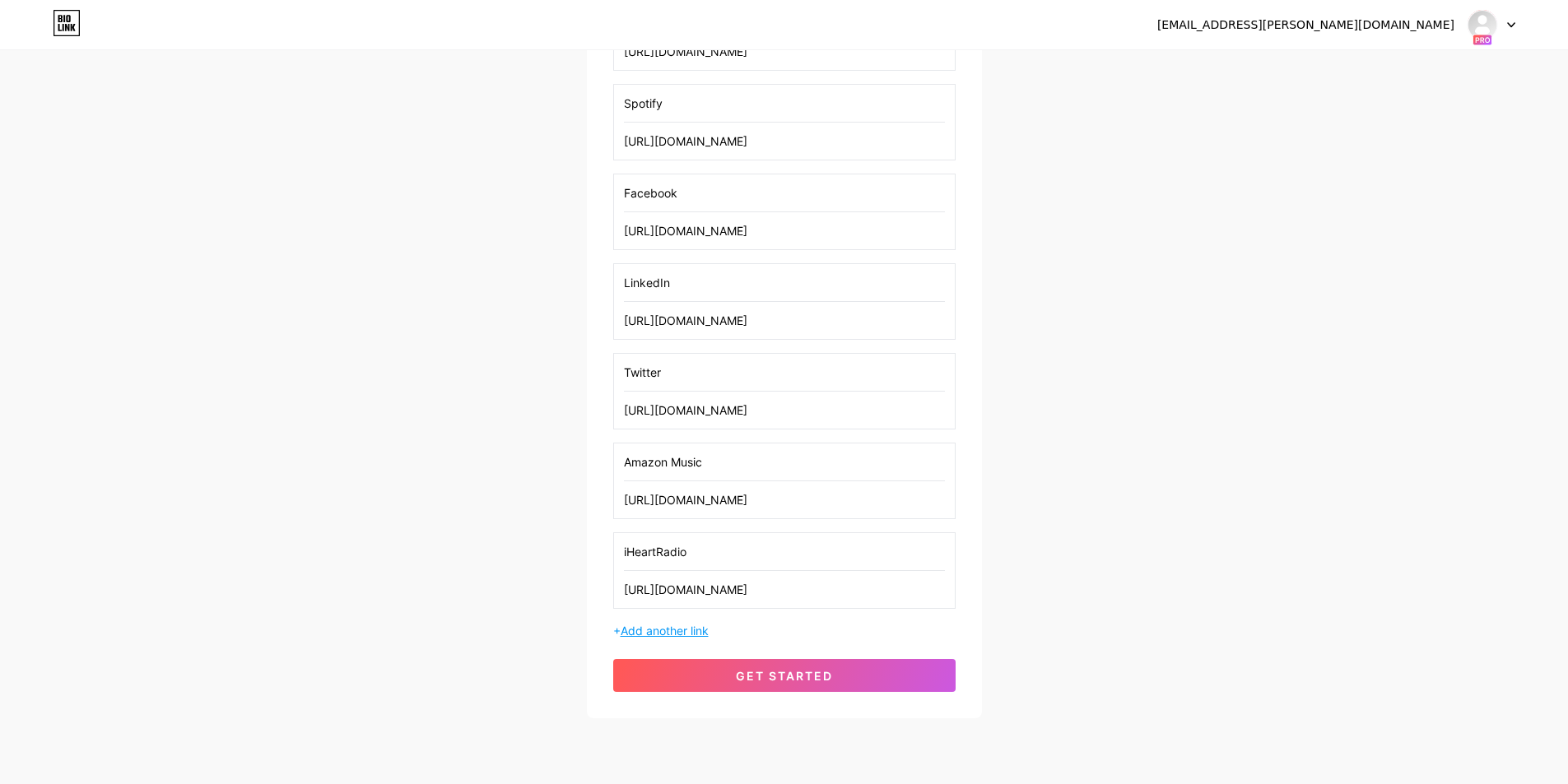
click at [676, 632] on span "Add another link" at bounding box center [664, 631] width 88 height 14
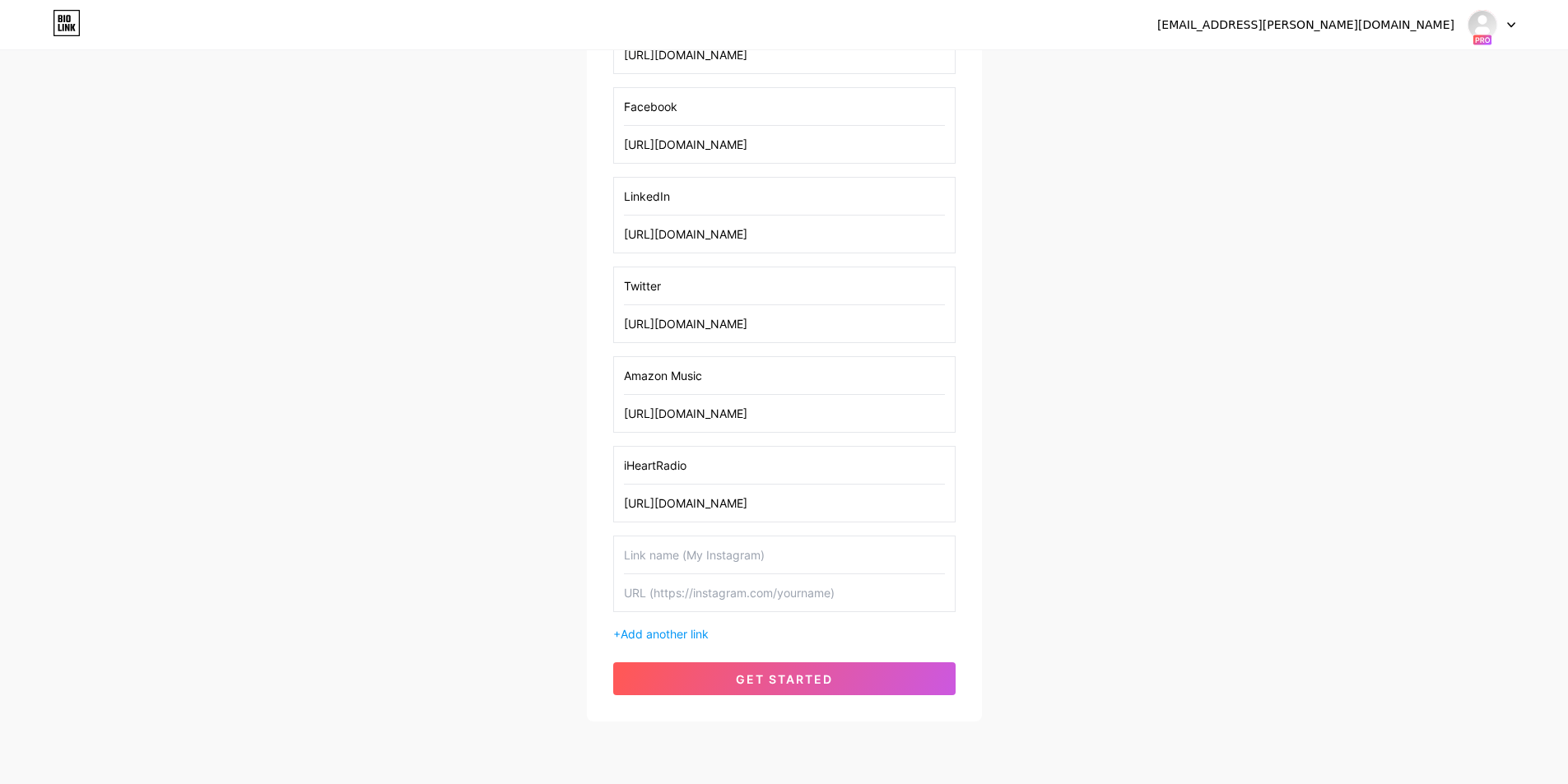
scroll to position [713, 0]
click at [696, 557] on input "text" at bounding box center [784, 551] width 321 height 37
type input "Podbran"
paste input "[URL][DOMAIN_NAME]"
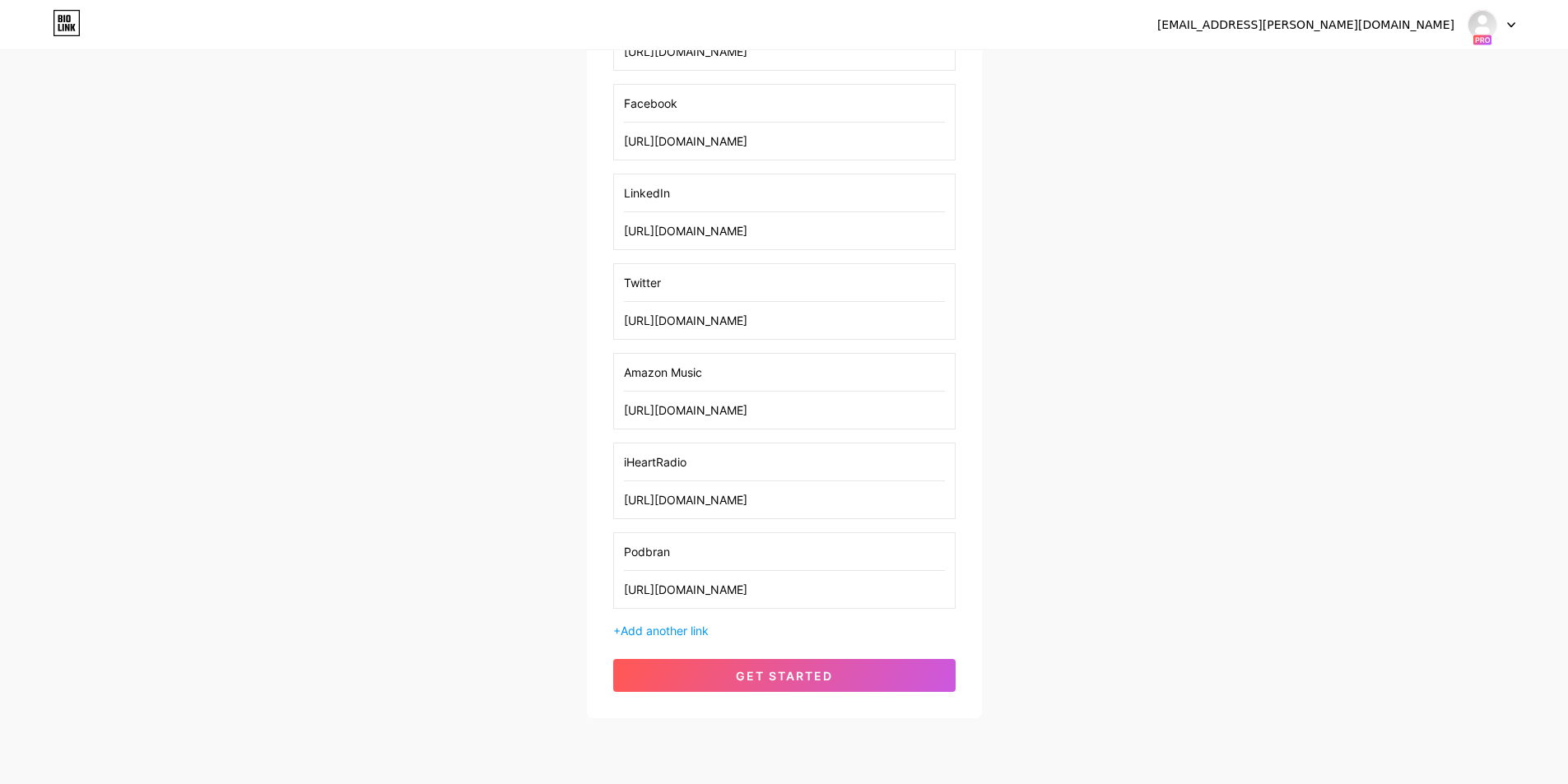
type input "[URL][DOMAIN_NAME]"
click at [656, 553] on input "Podbran" at bounding box center [784, 551] width 321 height 37
click at [672, 550] on input "Podbean" at bounding box center [784, 551] width 321 height 37
type input "Podbean"
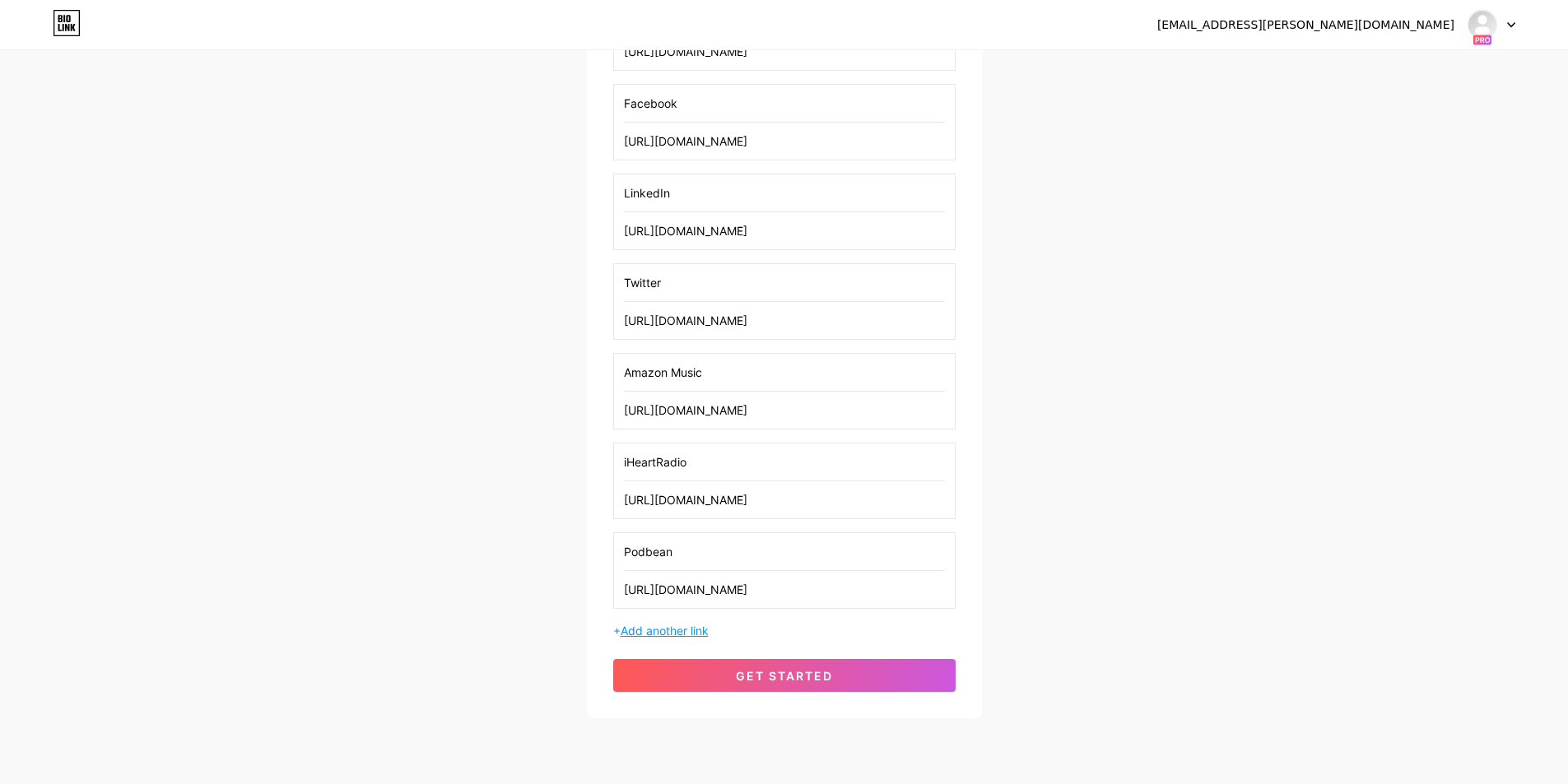
click at [677, 634] on span "Add another link" at bounding box center [664, 631] width 88 height 14
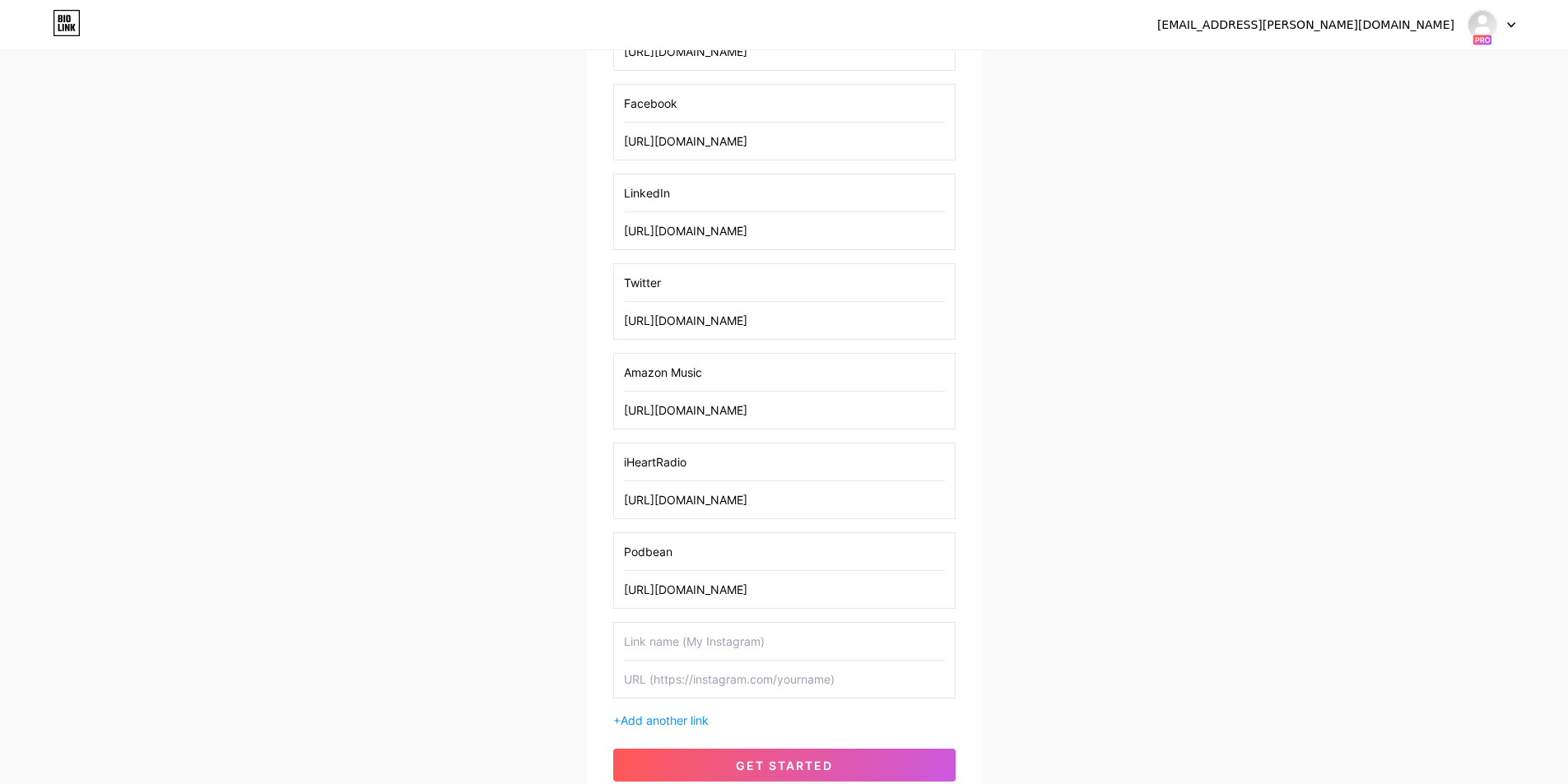
click at [680, 641] on input "text" at bounding box center [784, 641] width 321 height 37
type input "Podchaser"
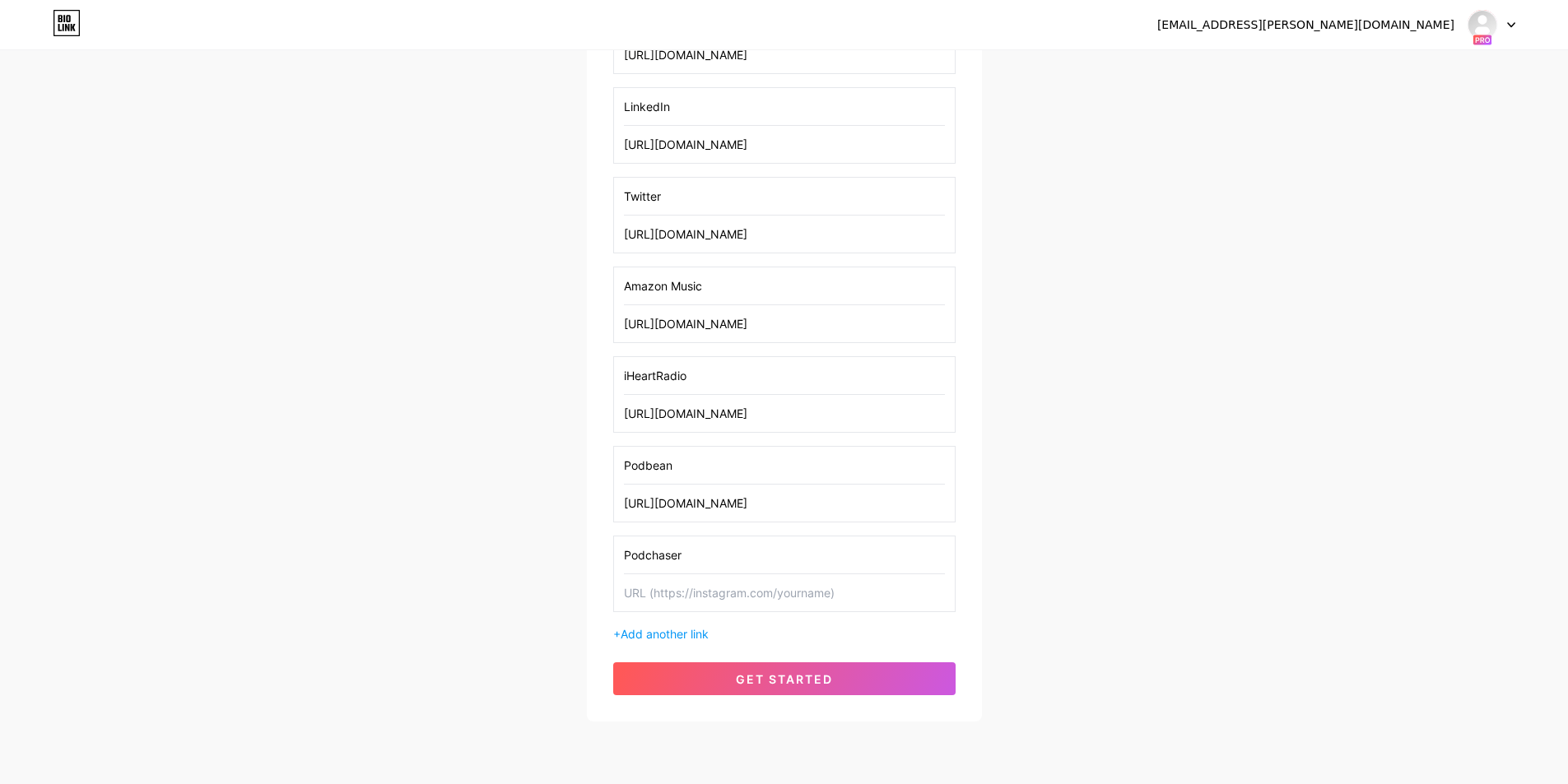
scroll to position [803, 0]
click at [701, 580] on input "text" at bounding box center [784, 589] width 321 height 37
paste input "[URL][DOMAIN_NAME]"
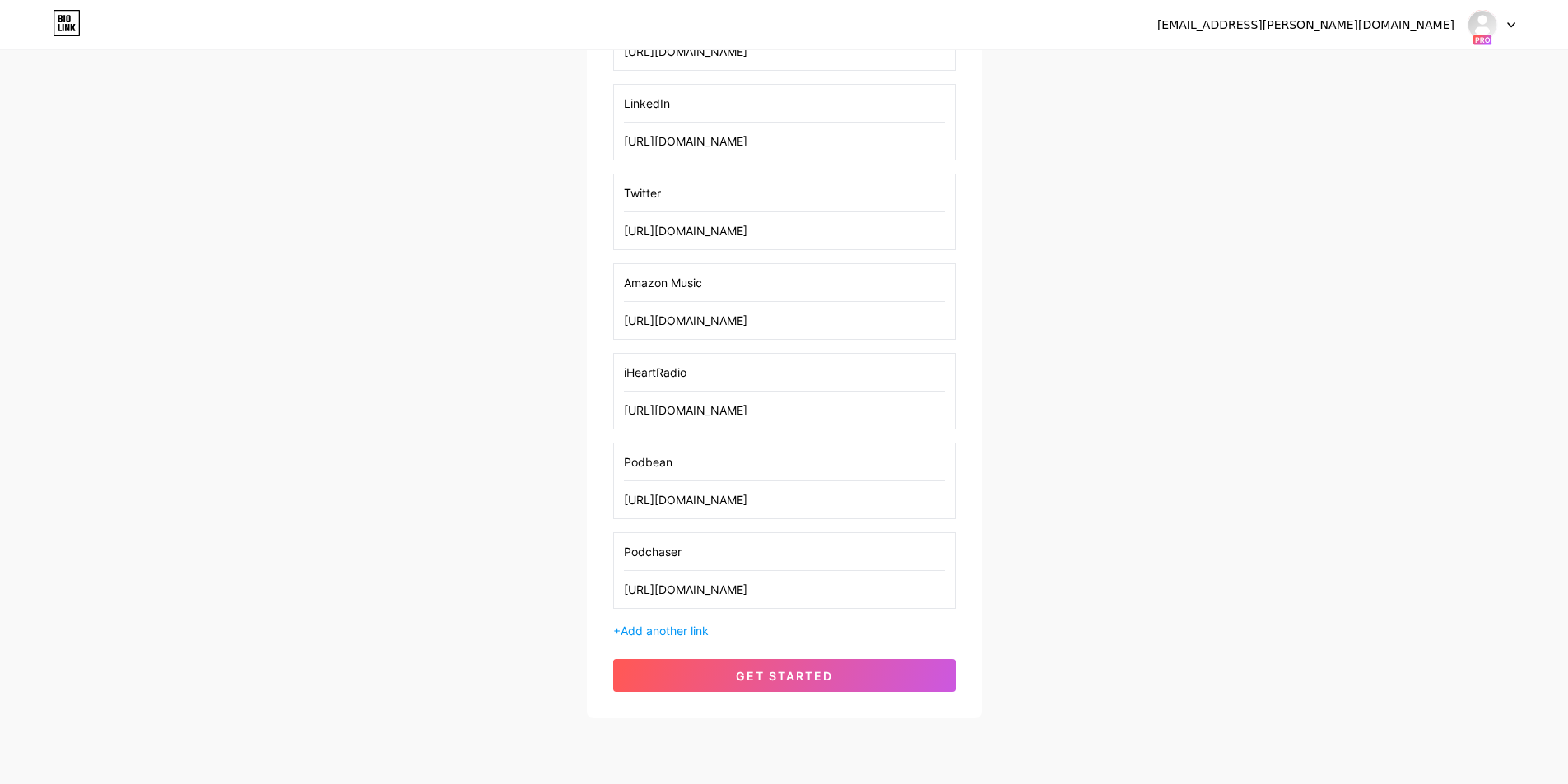
scroll to position [0, 74]
type input "[URL][DOMAIN_NAME]"
click at [710, 554] on input "Podchaser" at bounding box center [784, 551] width 321 height 37
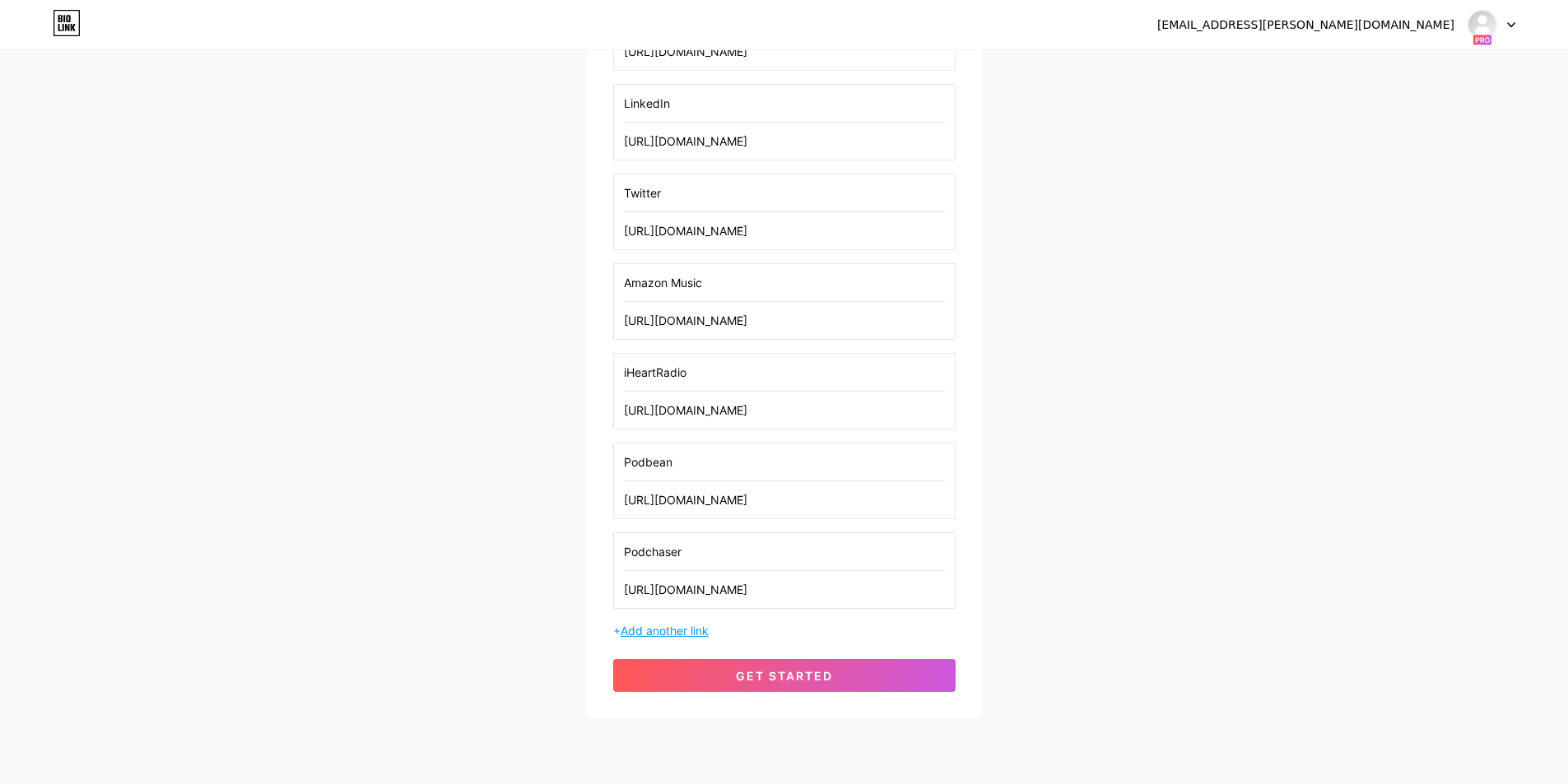
click at [683, 627] on span "Add another link" at bounding box center [664, 631] width 88 height 14
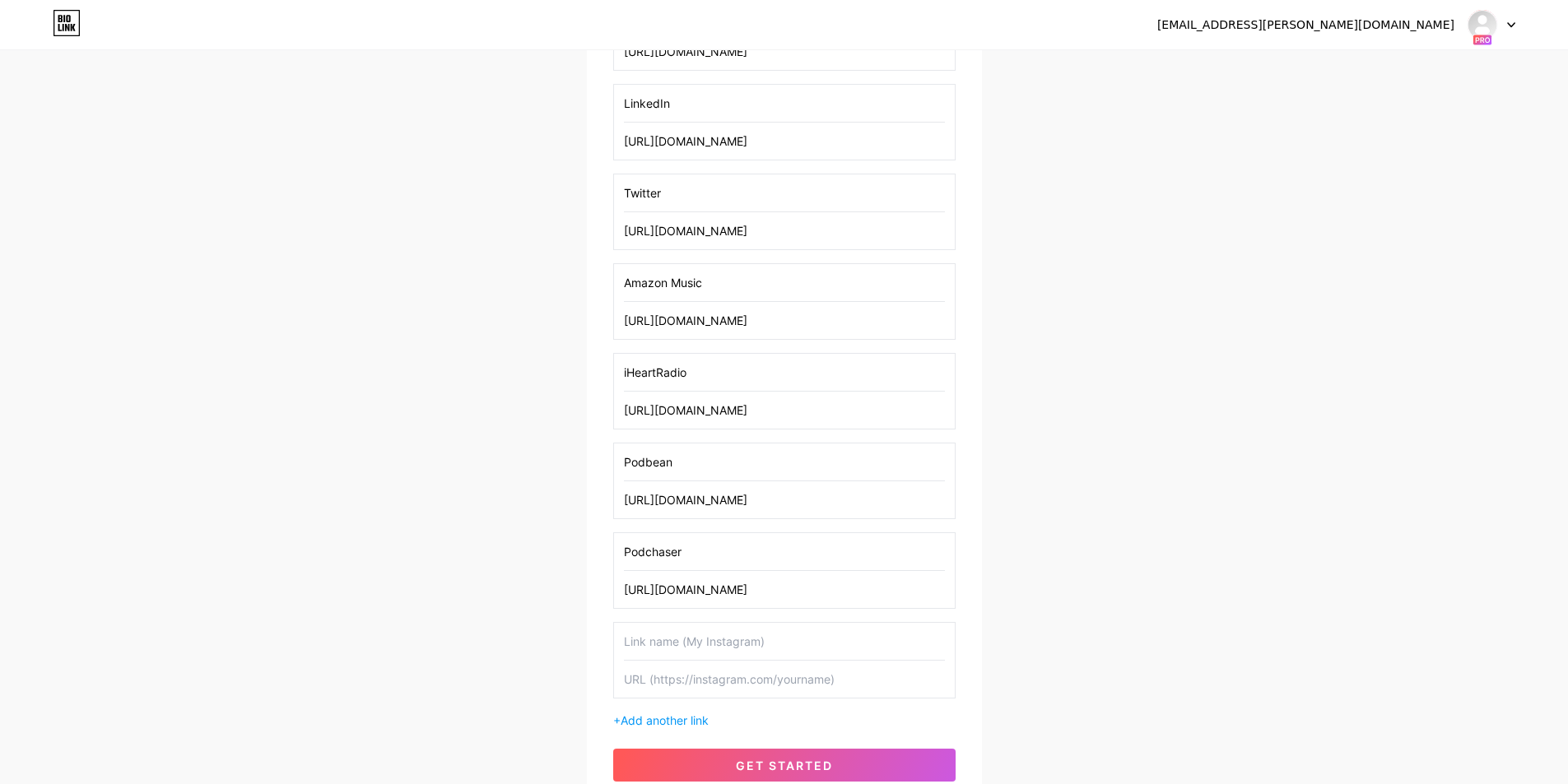
click at [675, 637] on input "text" at bounding box center [784, 641] width 321 height 37
type input "BoomPlay"
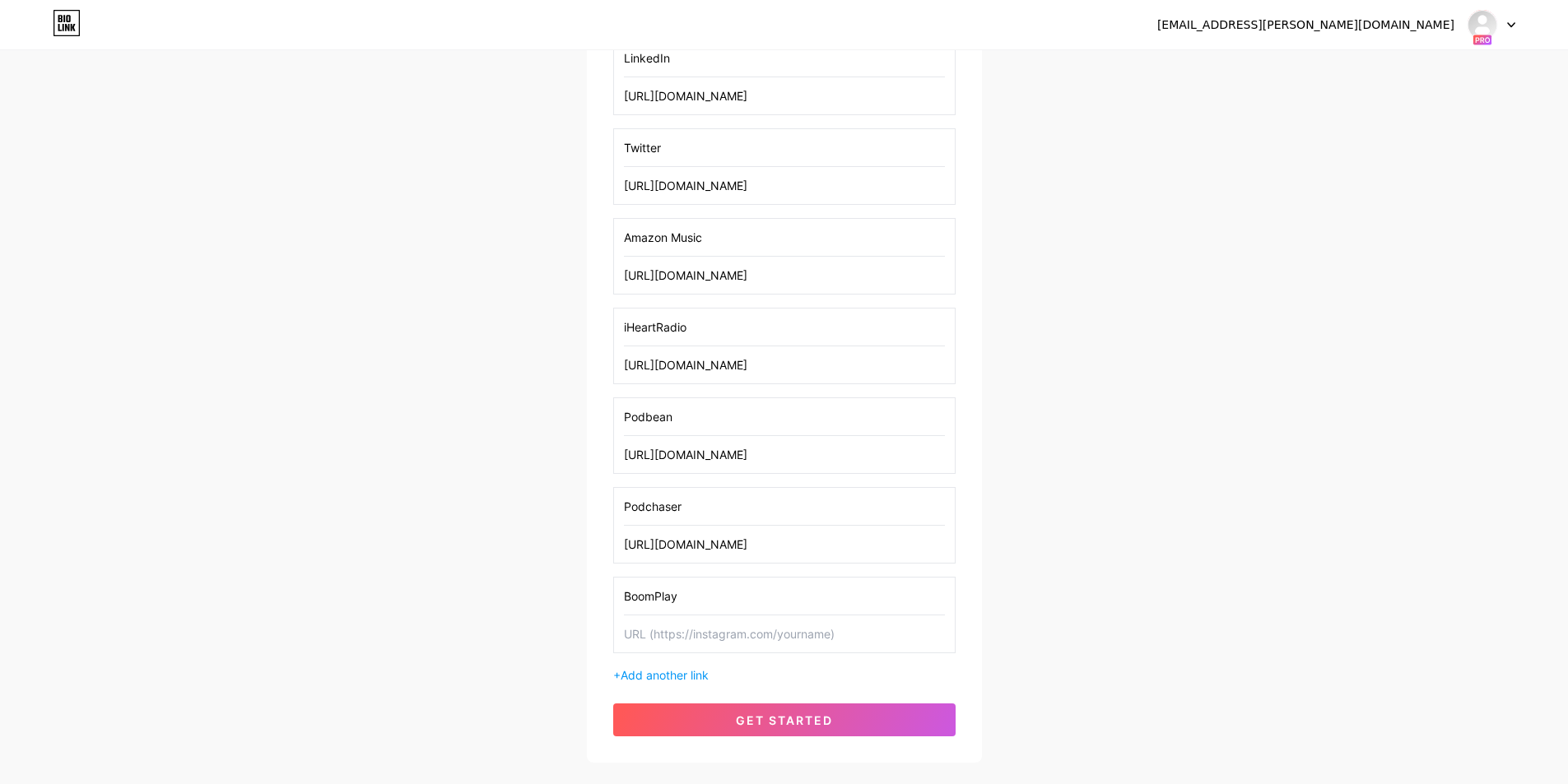
scroll to position [892, 0]
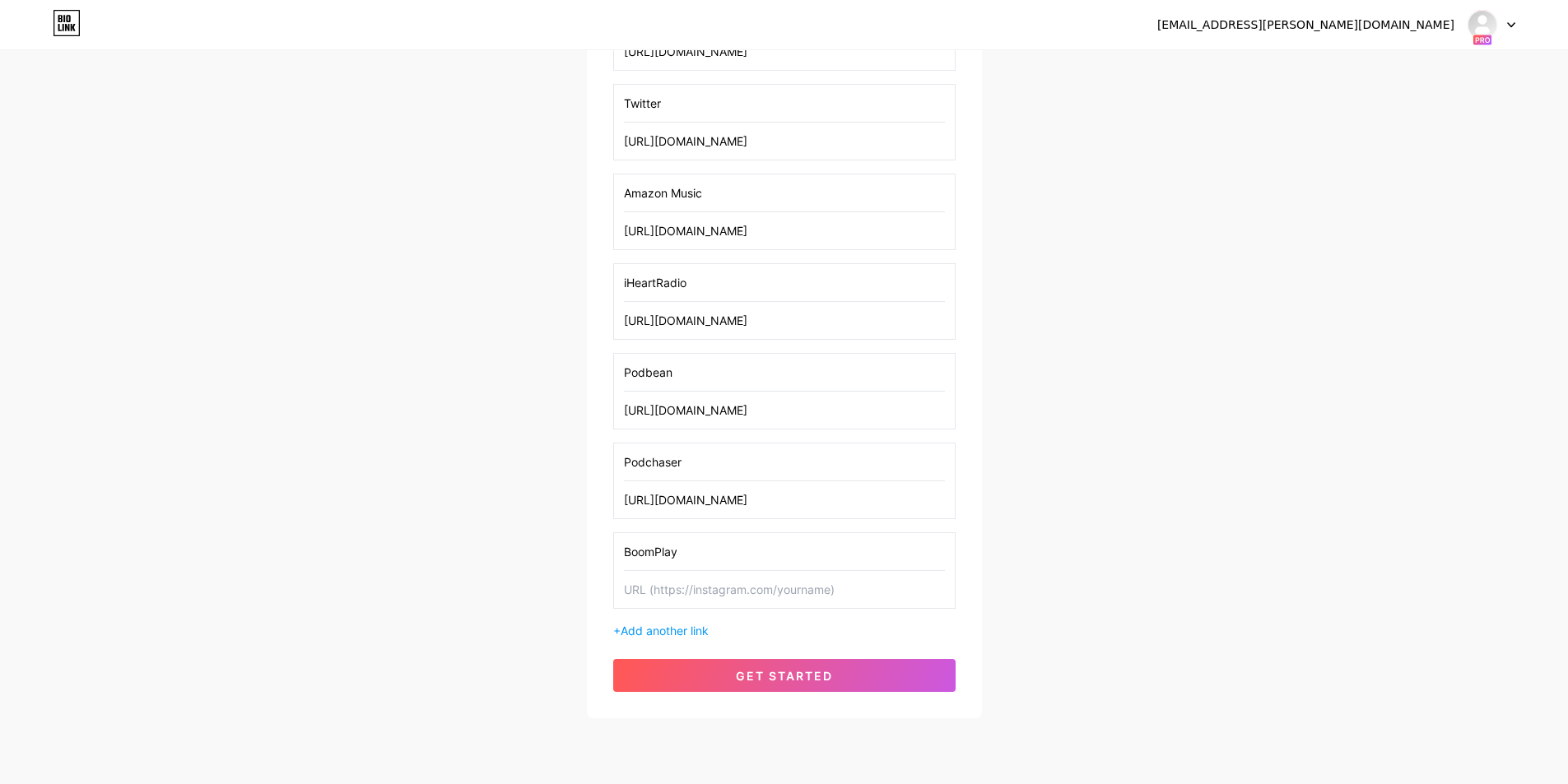
click at [731, 585] on input "text" at bounding box center [784, 589] width 321 height 37
paste input "[URL][DOMAIN_NAME]"
type input "[URL][DOMAIN_NAME]"
click at [743, 561] on input "BoomPlay" at bounding box center [784, 551] width 321 height 37
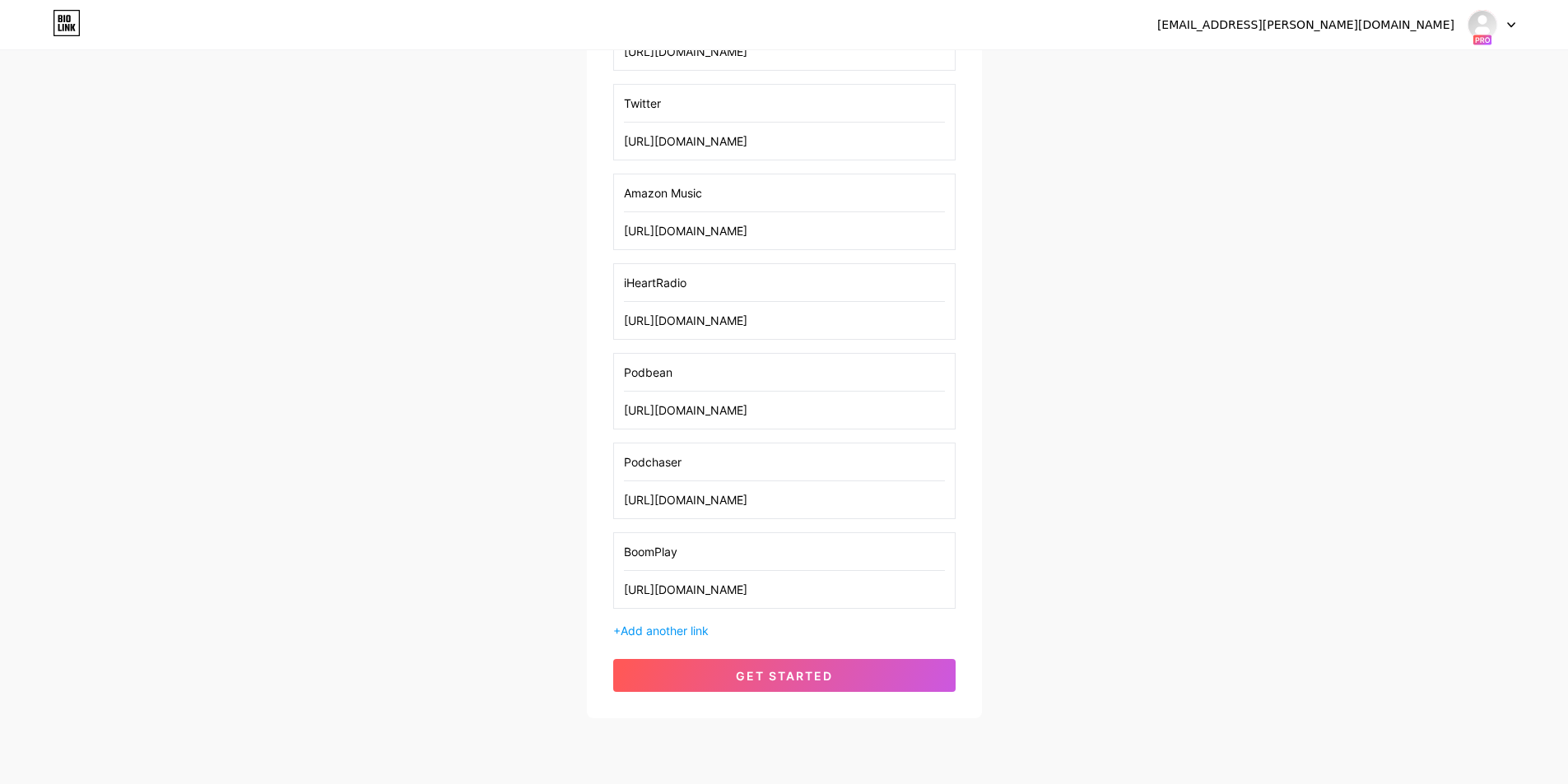
click at [743, 561] on input "BoomPlay" at bounding box center [784, 551] width 321 height 37
click at [823, 684] on button "get started" at bounding box center [784, 675] width 342 height 33
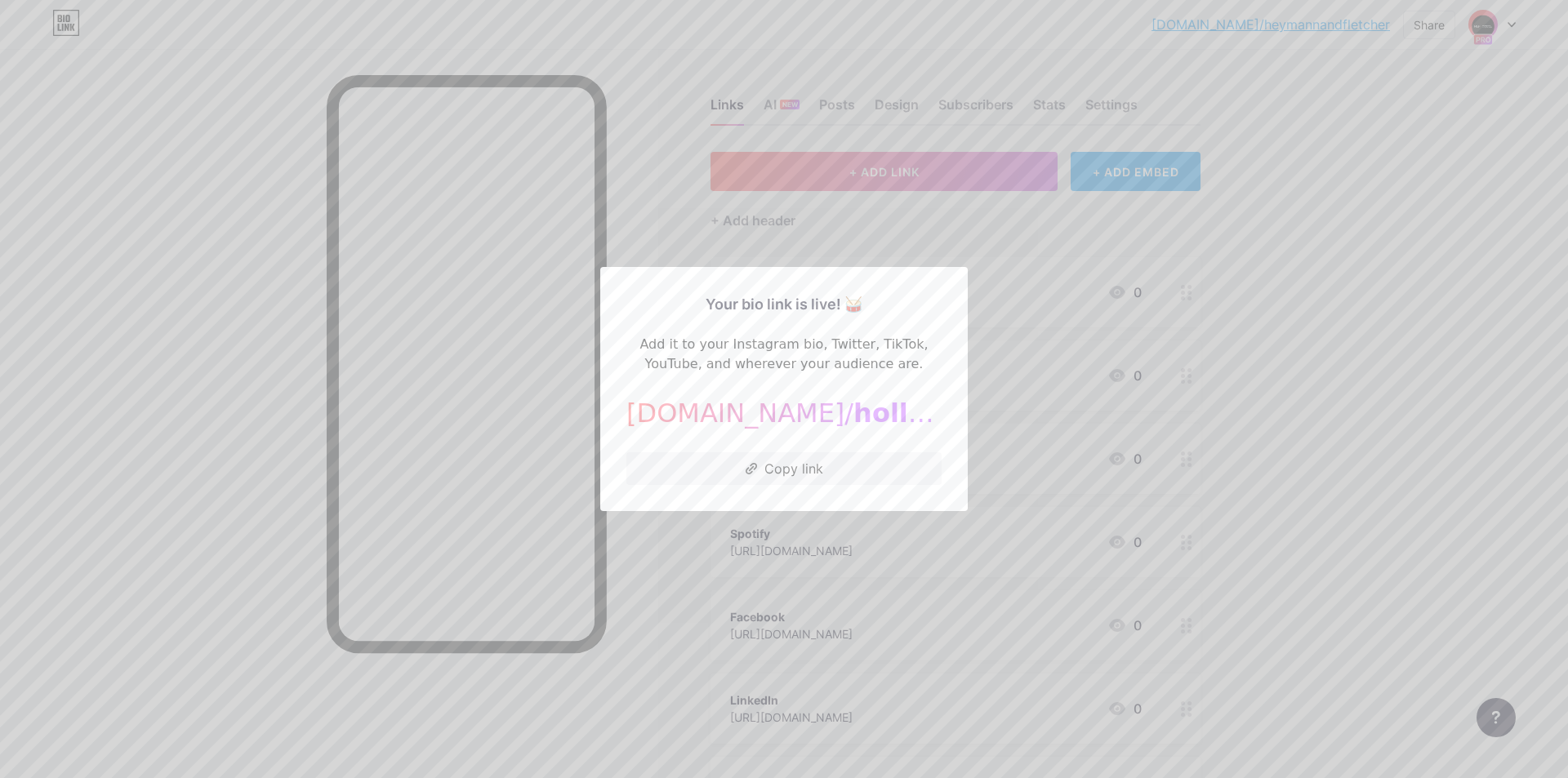
click at [1371, 426] on div at bounding box center [784, 389] width 1568 height 778
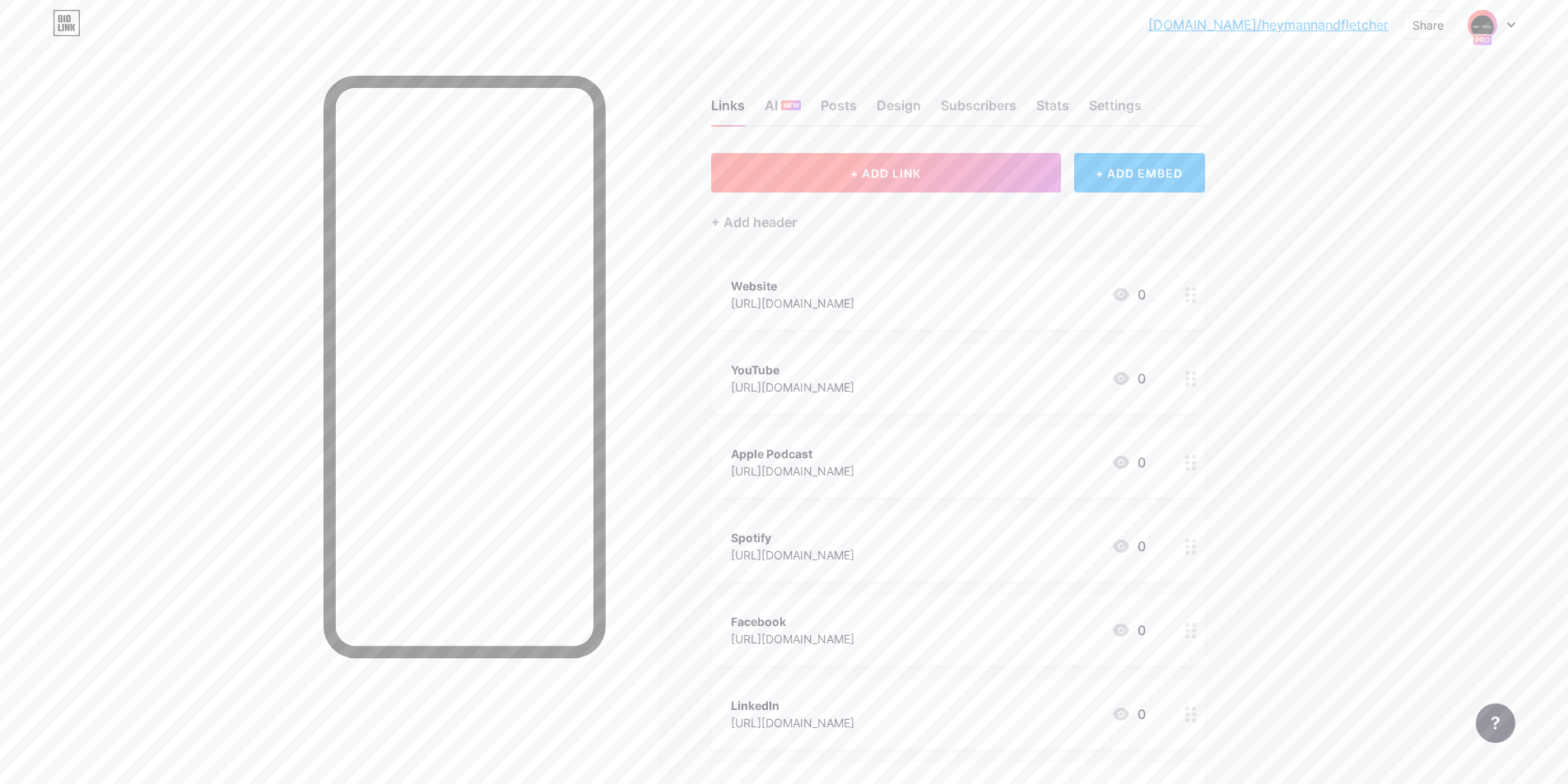
click at [852, 175] on button "+ ADD LINK" at bounding box center [886, 173] width 350 height 39
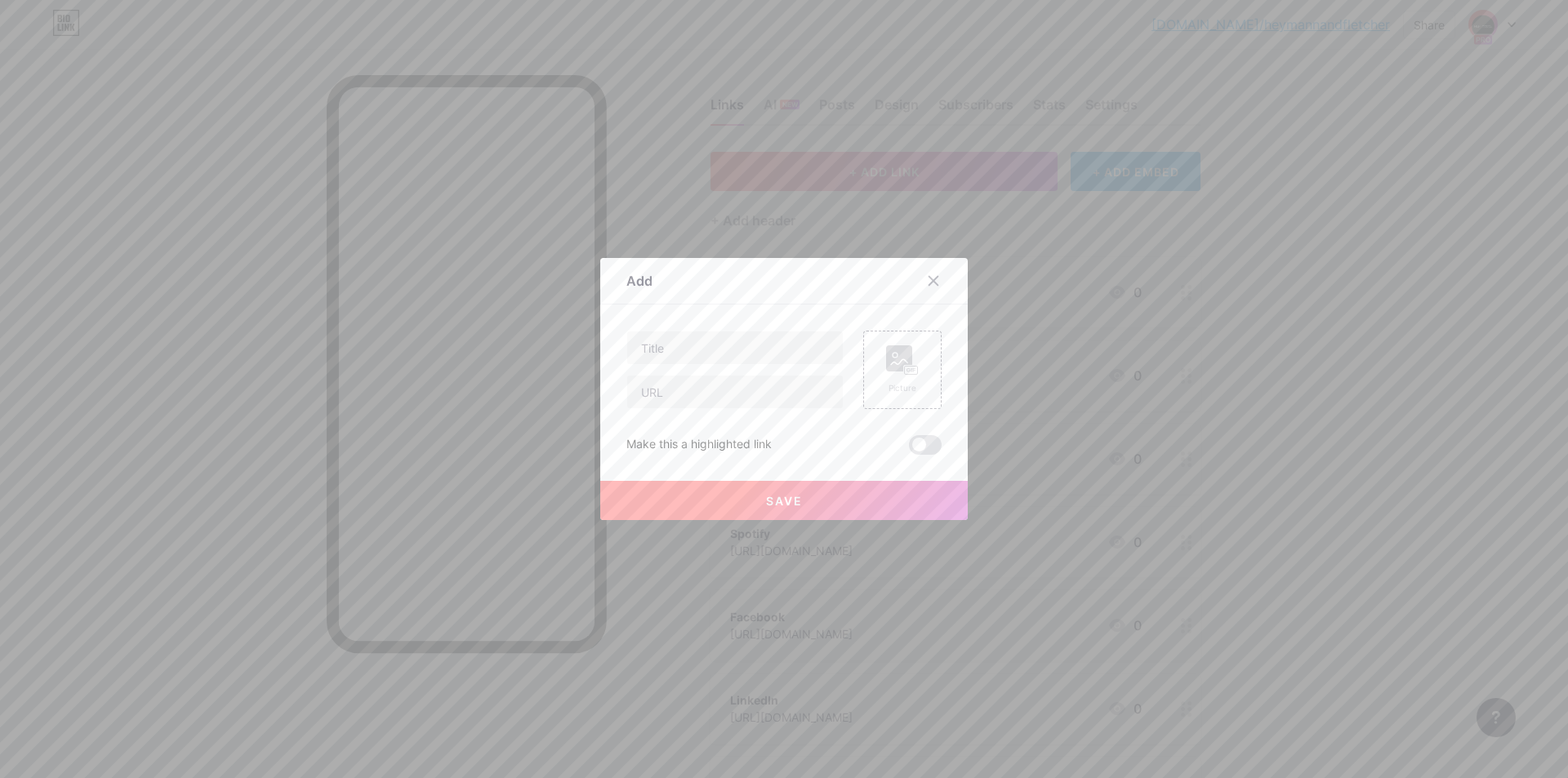
click at [1283, 290] on div at bounding box center [784, 389] width 1568 height 778
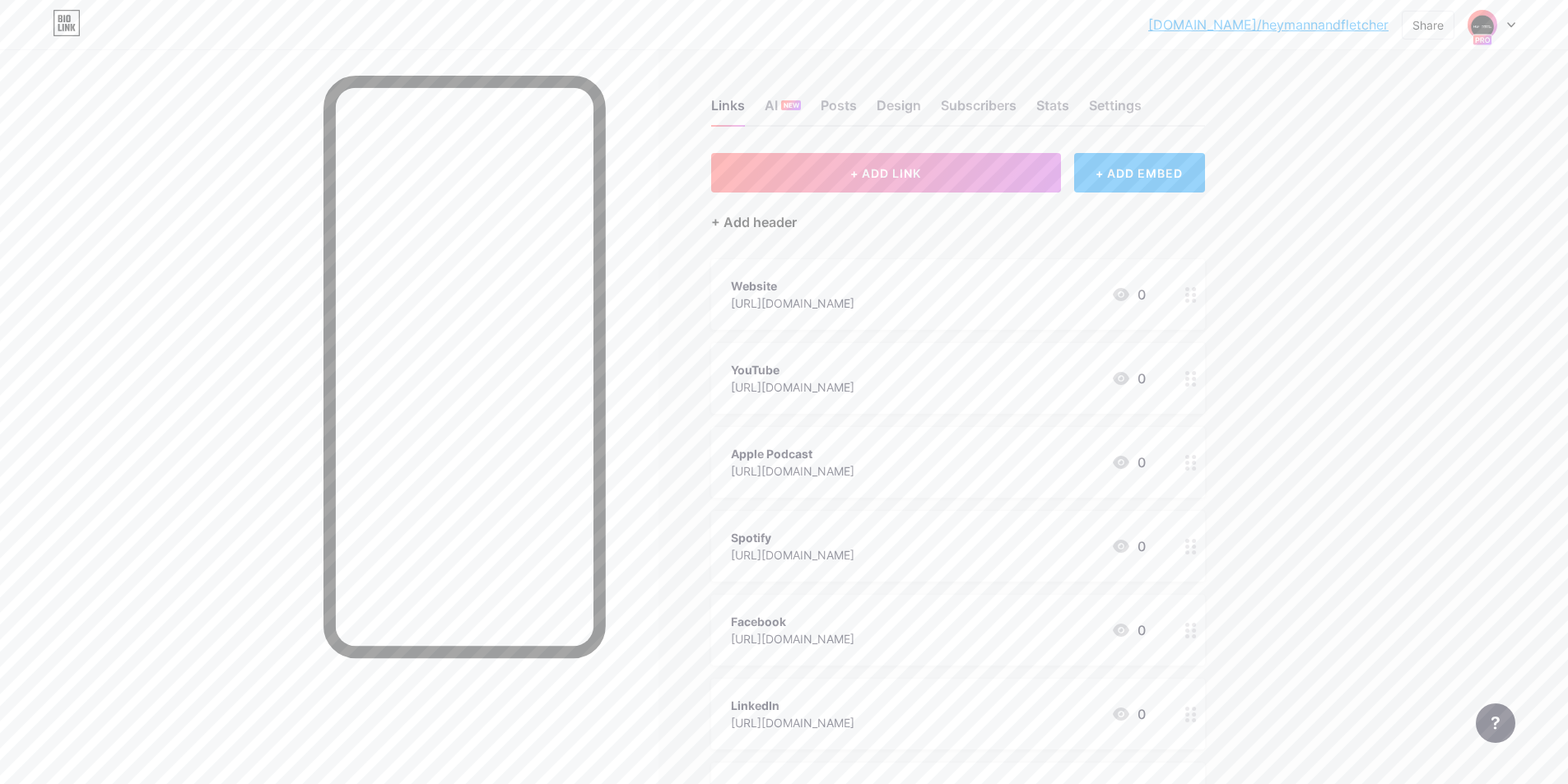
click at [757, 222] on div "+ Add header" at bounding box center [754, 222] width 86 height 20
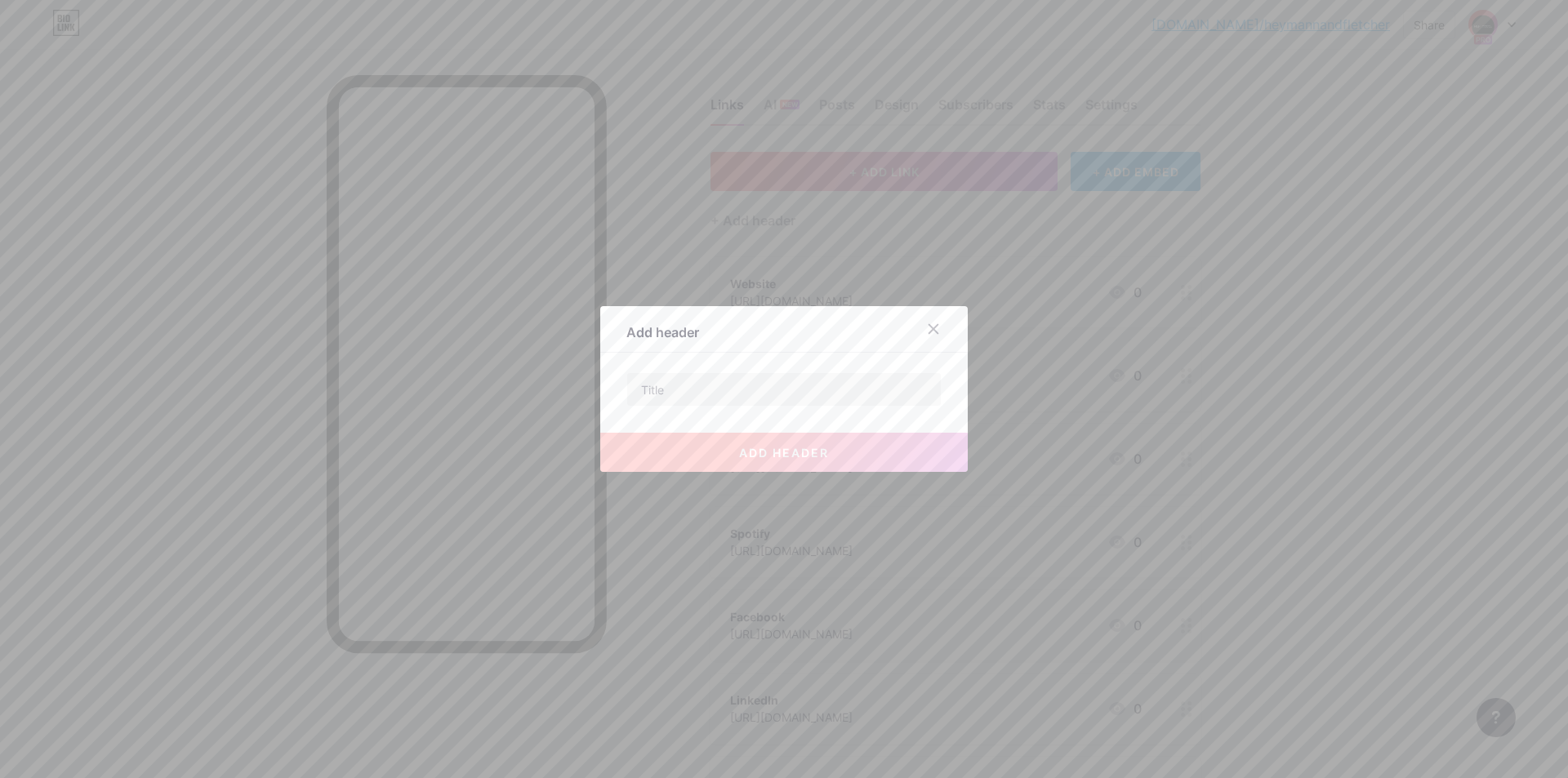
click at [837, 361] on div "Add header add header" at bounding box center [784, 389] width 368 height 166
click at [833, 379] on input "text" at bounding box center [784, 389] width 313 height 32
click at [1352, 334] on div at bounding box center [784, 389] width 1568 height 778
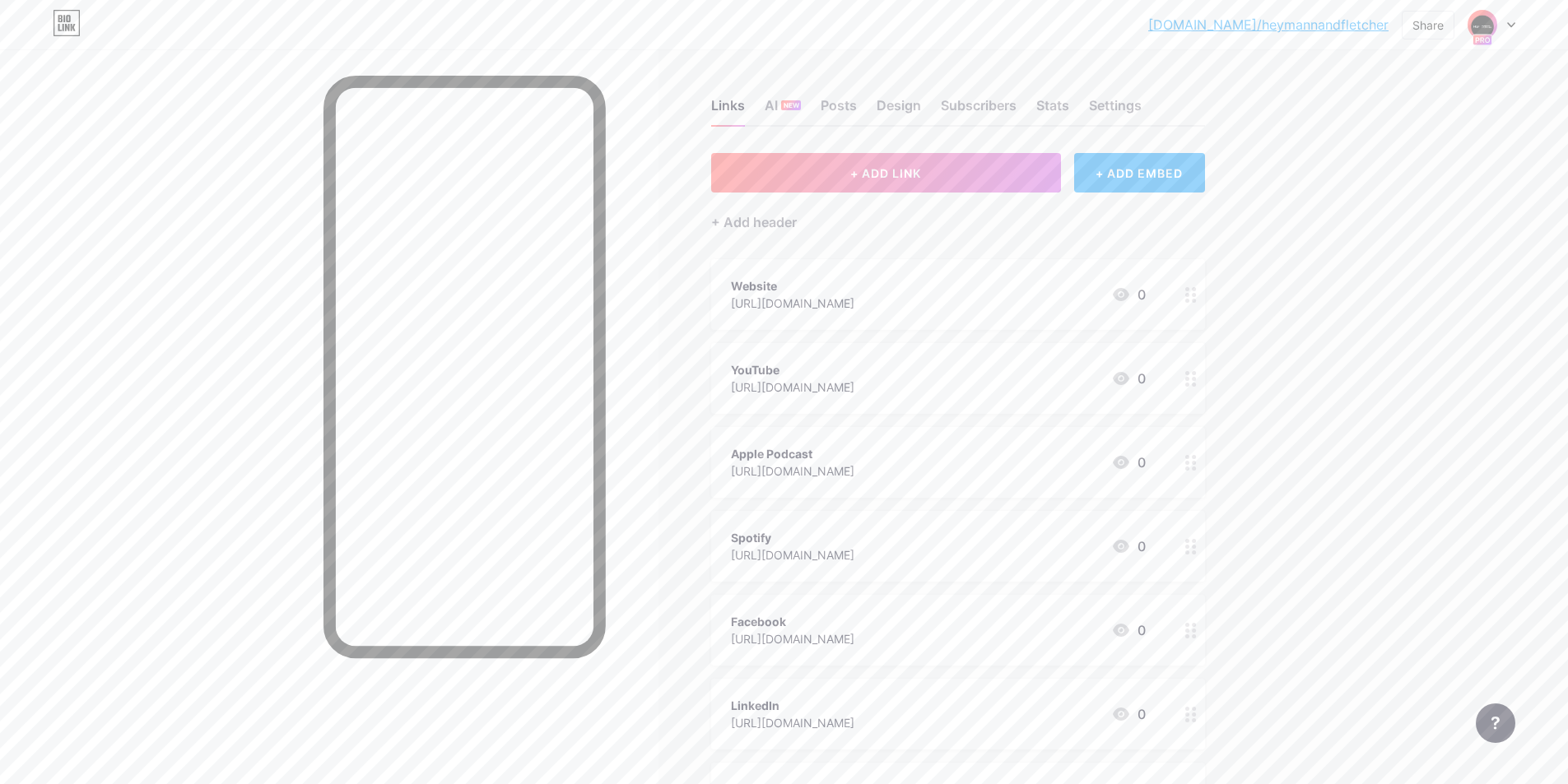
click at [1507, 28] on div at bounding box center [1492, 25] width 48 height 30
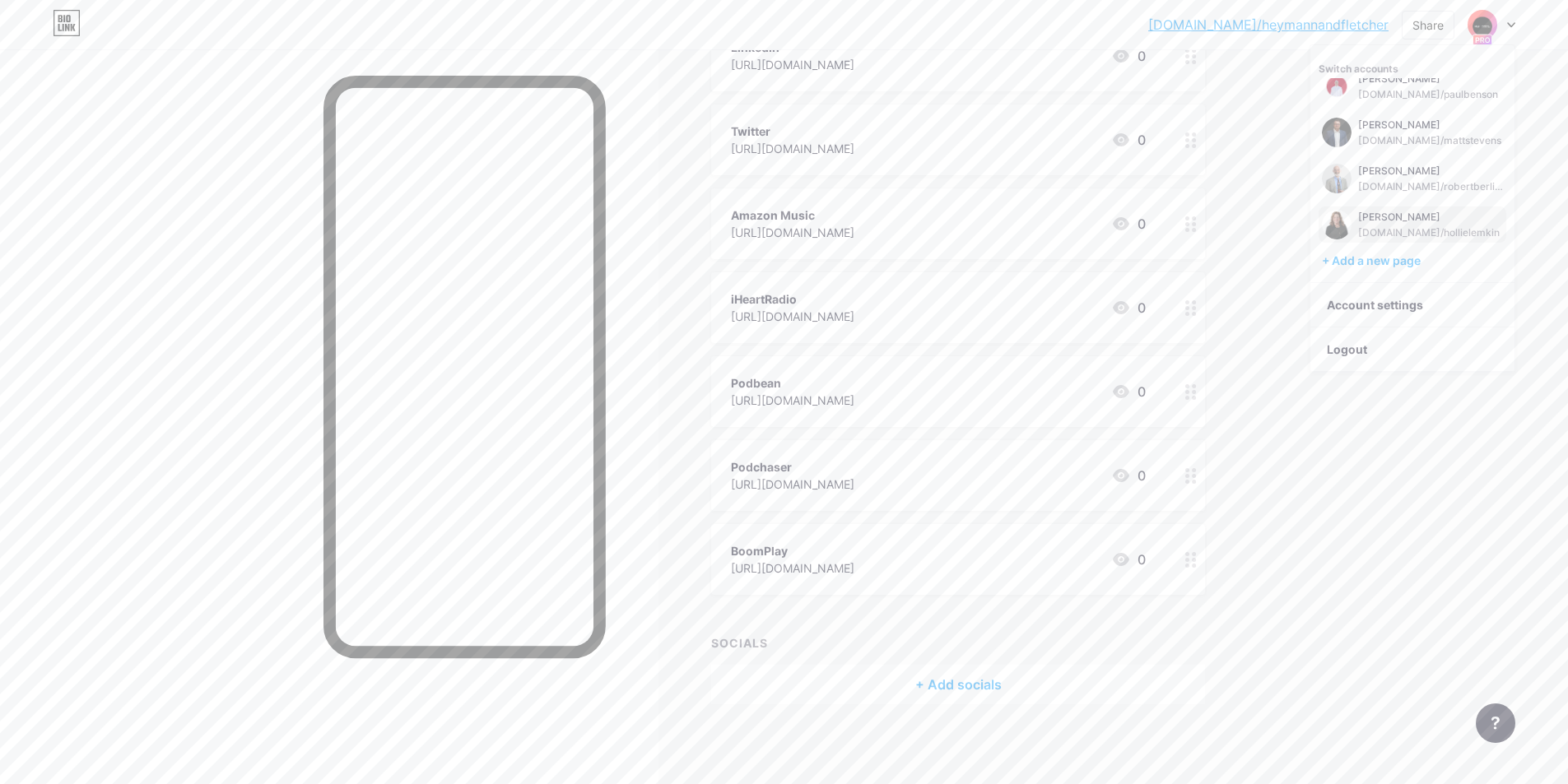
scroll to position [660, 0]
click at [1427, 233] on div "[DOMAIN_NAME]/hollielemkin" at bounding box center [1428, 232] width 141 height 13
